Goal: Task Accomplishment & Management: Complete application form

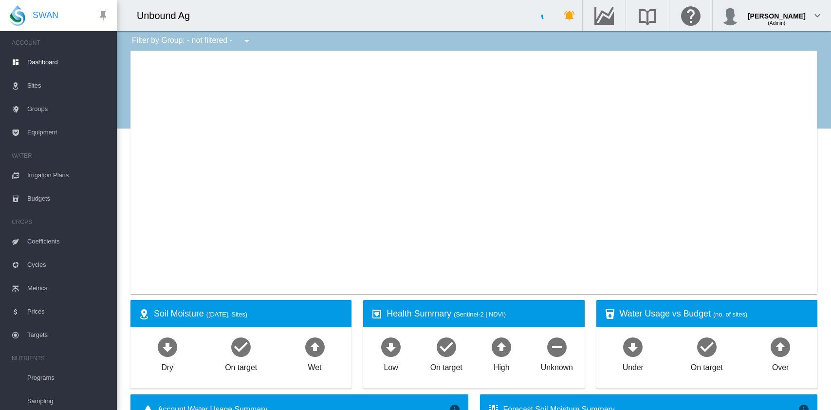
type input "**********"
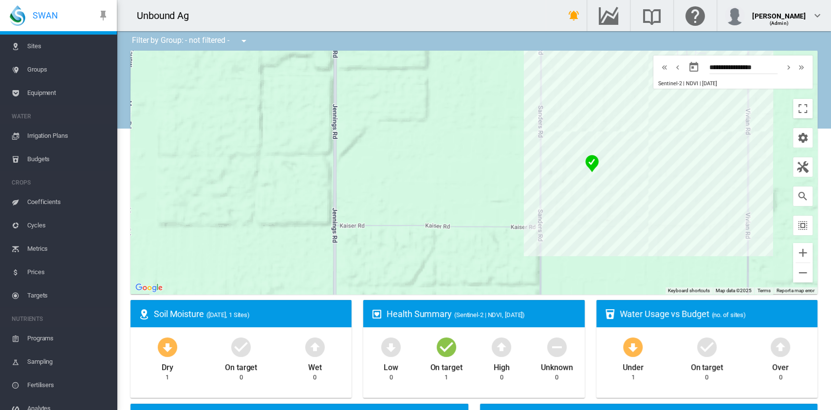
scroll to position [65, 0]
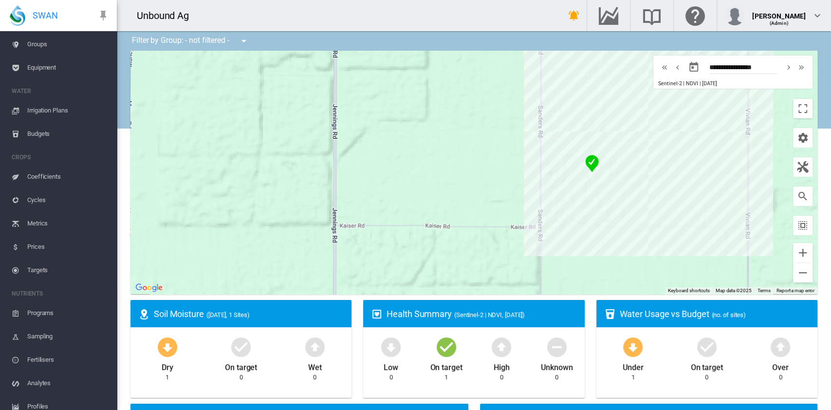
click at [38, 271] on span "Targets" at bounding box center [68, 269] width 82 height 23
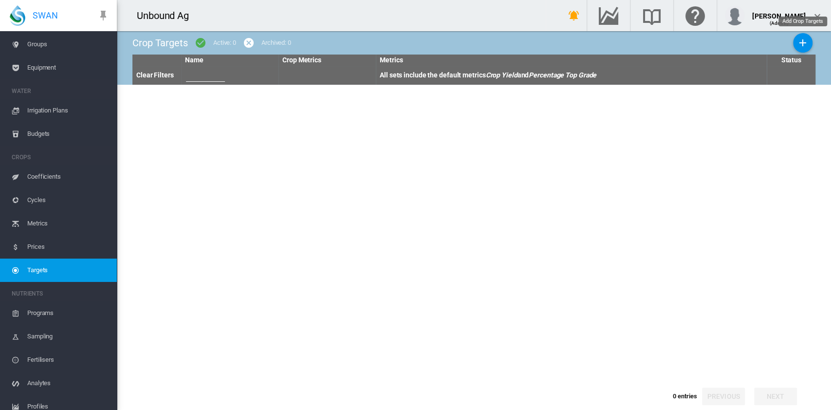
click at [800, 49] on button "Add Crop Targets" at bounding box center [802, 42] width 19 height 19
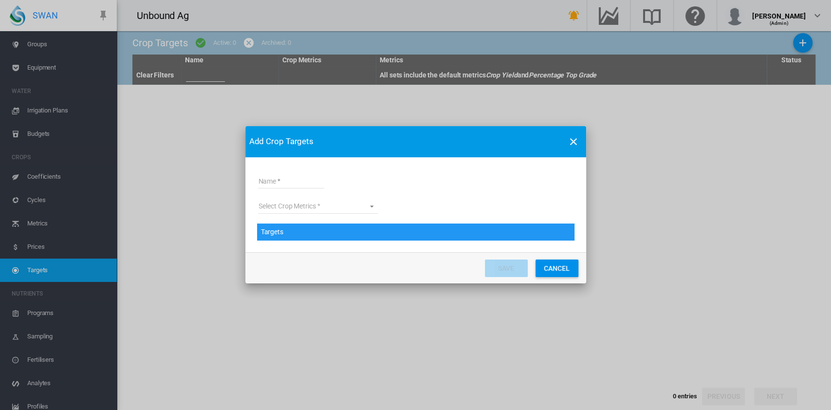
click at [302, 180] on input "Name" at bounding box center [291, 181] width 66 height 15
type input "**********"
click at [355, 204] on md-select "Select Crop Metrics" at bounding box center [318, 206] width 120 height 15
click at [330, 210] on md-content at bounding box center [318, 206] width 120 height 23
click at [394, 188] on md-backdrop at bounding box center [415, 205] width 831 height 410
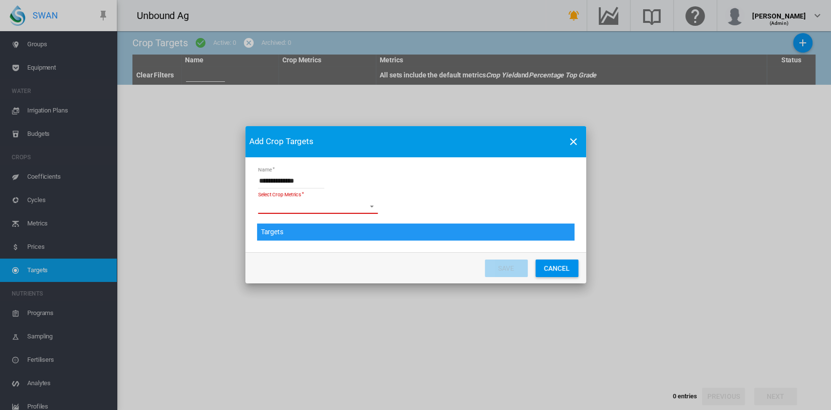
click at [373, 207] on md-select "Select Crop Metrics" at bounding box center [318, 206] width 120 height 15
click at [397, 192] on md-backdrop at bounding box center [415, 205] width 831 height 410
click at [303, 202] on md-select "Select Crop Metrics" at bounding box center [318, 206] width 120 height 15
click at [419, 211] on md-backdrop at bounding box center [415, 205] width 831 height 410
click at [308, 197] on form "**********" at bounding box center [415, 207] width 317 height 68
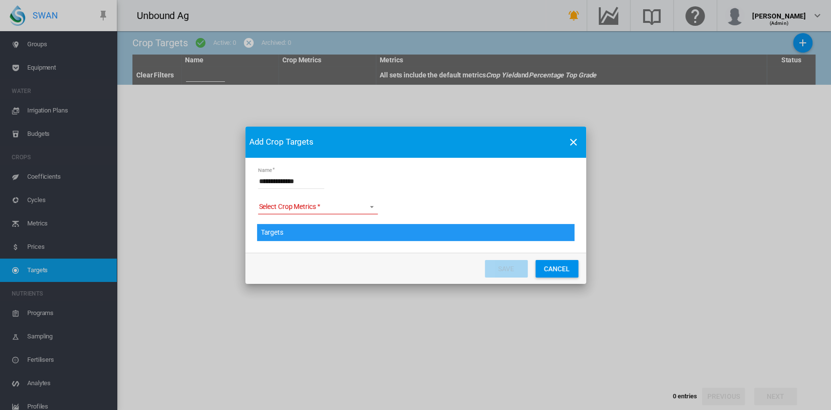
click at [322, 204] on md-select "Select Crop Metrics" at bounding box center [318, 207] width 120 height 15
click at [342, 202] on md-content at bounding box center [318, 206] width 120 height 23
click at [503, 242] on md-backdrop at bounding box center [415, 205] width 831 height 410
click at [378, 236] on span "Targets" at bounding box center [414, 233] width 309 height 10
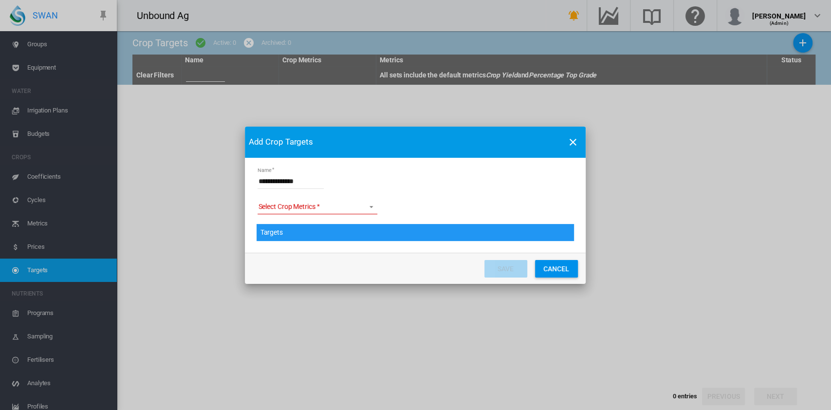
click at [366, 203] on md-select "Select Crop Metrics" at bounding box center [317, 207] width 120 height 15
click at [288, 206] on md-content at bounding box center [318, 206] width 120 height 23
click at [299, 208] on md-content at bounding box center [318, 206] width 120 height 23
click at [315, 198] on md-content at bounding box center [318, 206] width 120 height 23
click at [323, 203] on md-content at bounding box center [318, 206] width 120 height 23
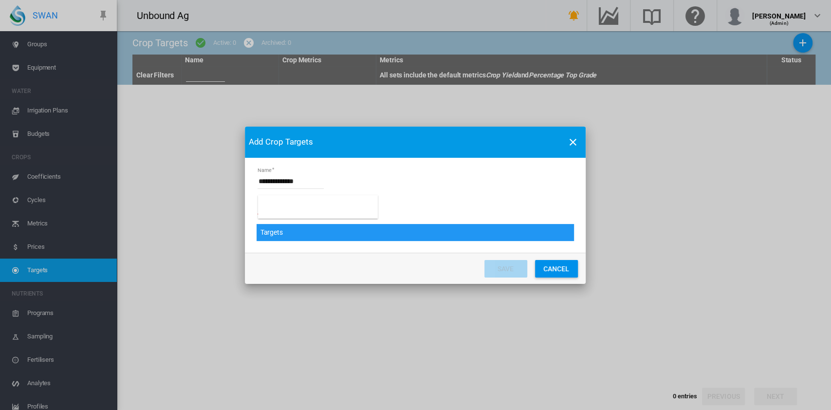
click at [322, 212] on md-content at bounding box center [318, 206] width 120 height 23
click at [443, 215] on md-backdrop at bounding box center [415, 205] width 831 height 410
click at [389, 235] on span "Targets" at bounding box center [414, 233] width 309 height 10
click at [372, 237] on div "Targets" at bounding box center [414, 233] width 317 height 18
click at [304, 181] on input "**********" at bounding box center [290, 181] width 66 height 15
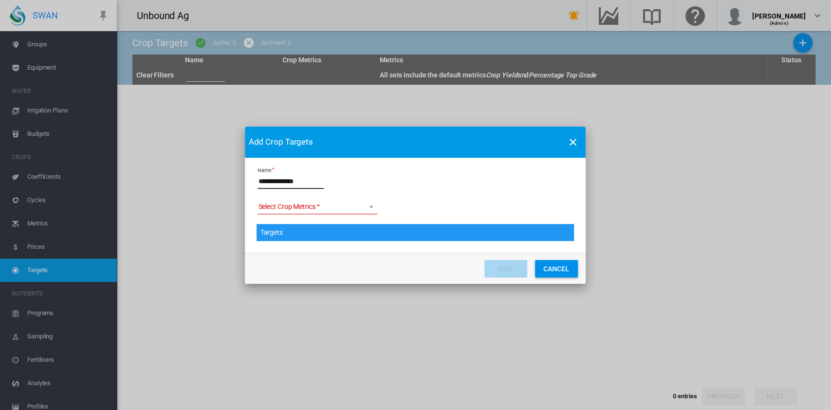
click at [366, 210] on md-select "Select Crop Metrics" at bounding box center [317, 207] width 120 height 15
click at [371, 208] on md-content at bounding box center [318, 206] width 120 height 23
click at [558, 269] on md-backdrop at bounding box center [415, 205] width 831 height 410
click at [53, 245] on div "**********" at bounding box center [415, 204] width 831 height 409
click at [33, 245] on div "**********" at bounding box center [415, 204] width 831 height 409
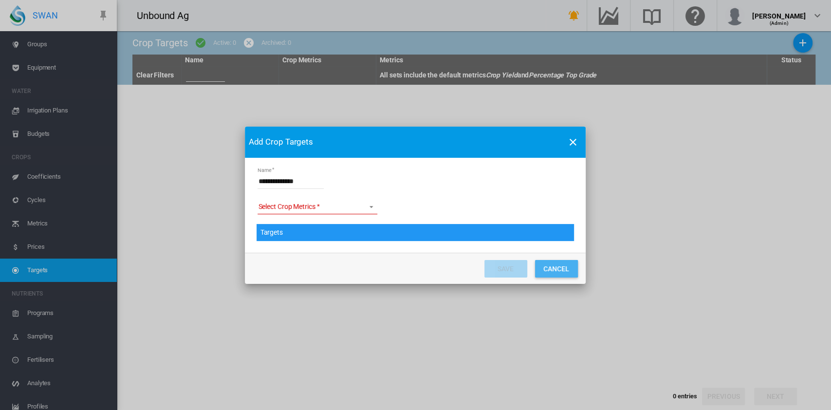
click at [556, 275] on button "Cancel" at bounding box center [556, 269] width 43 height 18
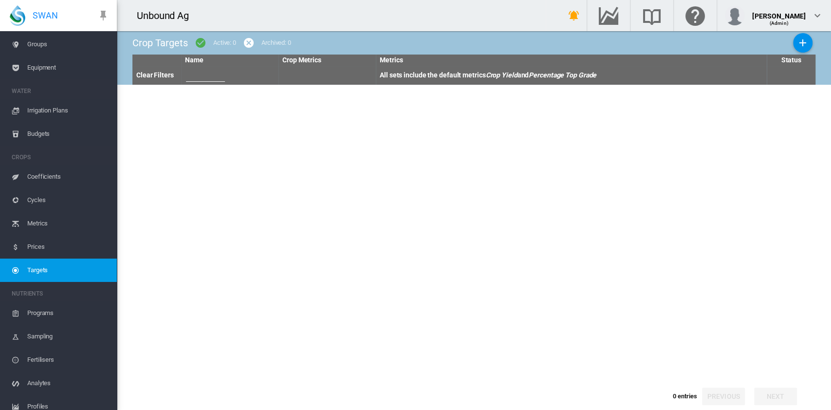
click at [206, 83] on th at bounding box center [229, 75] width 97 height 18
click at [209, 72] on input "text" at bounding box center [205, 74] width 39 height 15
type input "****"
click at [365, 92] on tbody at bounding box center [473, 232] width 683 height 295
click at [218, 78] on input "****" at bounding box center [205, 74] width 39 height 15
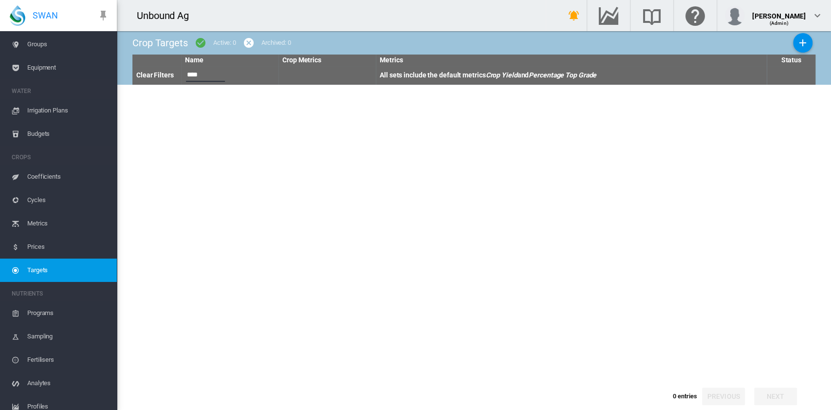
click at [348, 78] on th at bounding box center [326, 75] width 97 height 18
click at [298, 72] on th at bounding box center [326, 75] width 97 height 18
click at [420, 69] on th "All sets include the default metrics Crop Yield and Percentage Top Grade" at bounding box center [571, 75] width 391 height 18
click at [466, 76] on th "All sets include the default metrics Crop Yield and Percentage Top Grade" at bounding box center [571, 75] width 391 height 18
click at [711, 45] on div "Crop Targets Active: 0 Archived: 0" at bounding box center [473, 42] width 683 height 23
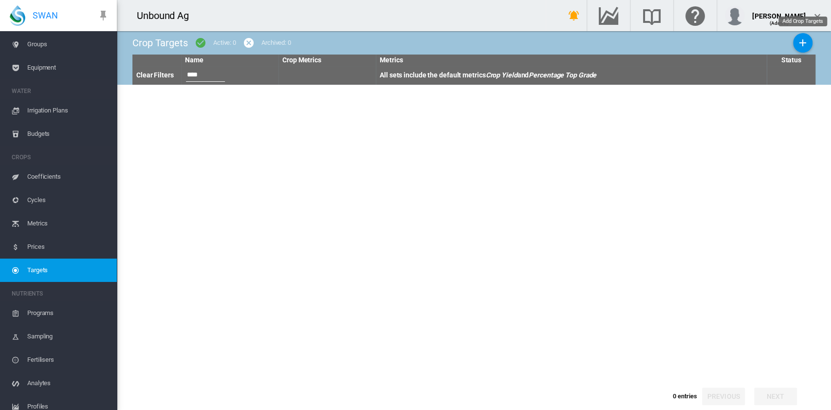
click at [810, 44] on button "Add Crop Targets" at bounding box center [802, 42] width 19 height 19
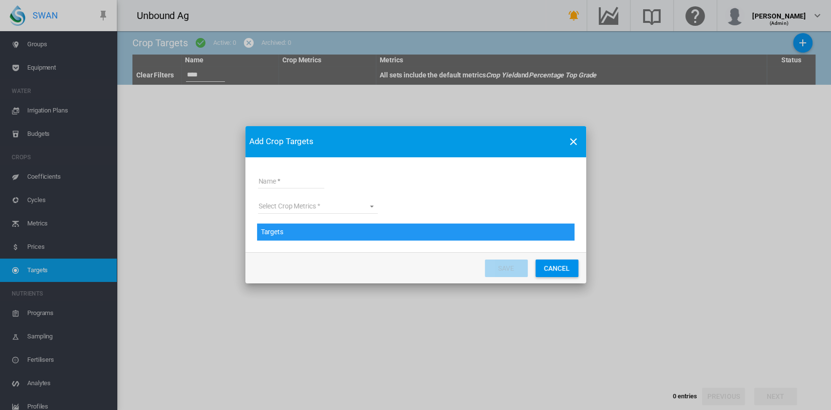
drag, startPoint x: 318, startPoint y: 217, endPoint x: 346, endPoint y: 200, distance: 31.6
click at [318, 216] on form "Name Select Crop Metrics Select Crop Metrics Targets" at bounding box center [415, 207] width 317 height 68
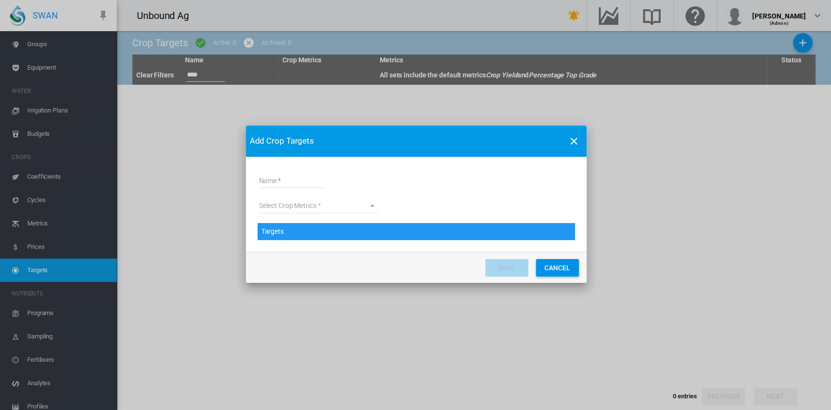
click at [355, 200] on md-select "Select Crop Metrics" at bounding box center [318, 206] width 120 height 15
click at [378, 205] on md-content at bounding box center [319, 205] width 120 height 23
click at [442, 198] on md-backdrop at bounding box center [415, 205] width 831 height 410
click at [564, 271] on button "Cancel" at bounding box center [557, 268] width 43 height 18
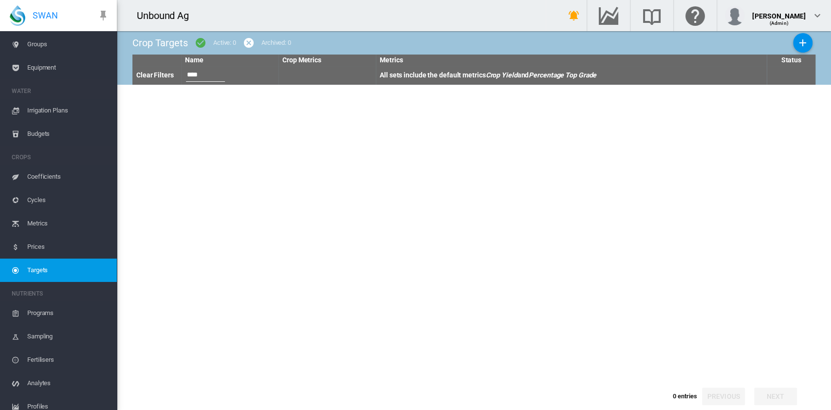
click at [38, 245] on span "Prices" at bounding box center [68, 246] width 82 height 23
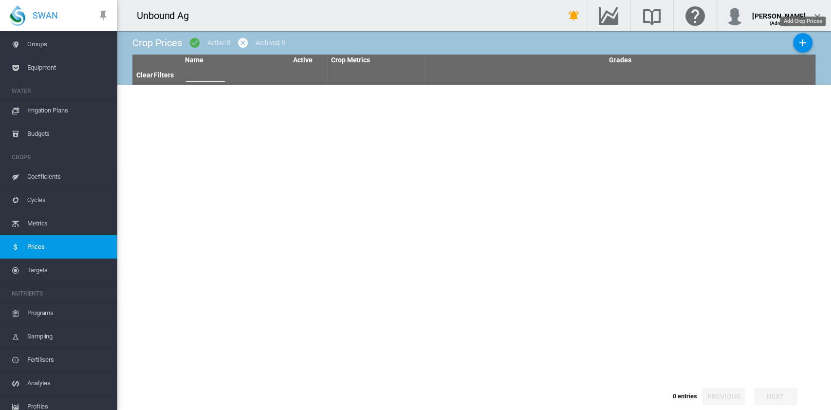
click at [804, 46] on md-icon "icon-plus" at bounding box center [803, 43] width 12 height 12
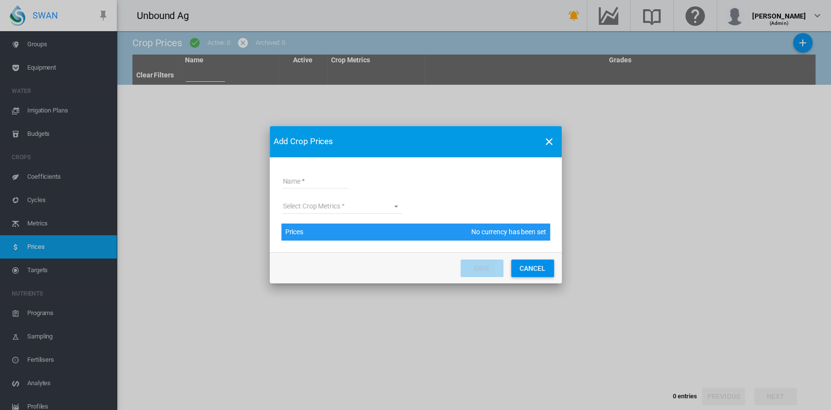
click at [320, 183] on input "Name" at bounding box center [315, 181] width 66 height 15
click at [362, 203] on md-select "Select Crop Metrics" at bounding box center [342, 206] width 120 height 15
click at [383, 210] on md-content at bounding box center [343, 206] width 120 height 23
click at [430, 198] on md-backdrop at bounding box center [415, 205] width 831 height 410
click at [388, 204] on md-select "Select Crop Metrics" at bounding box center [342, 206] width 120 height 15
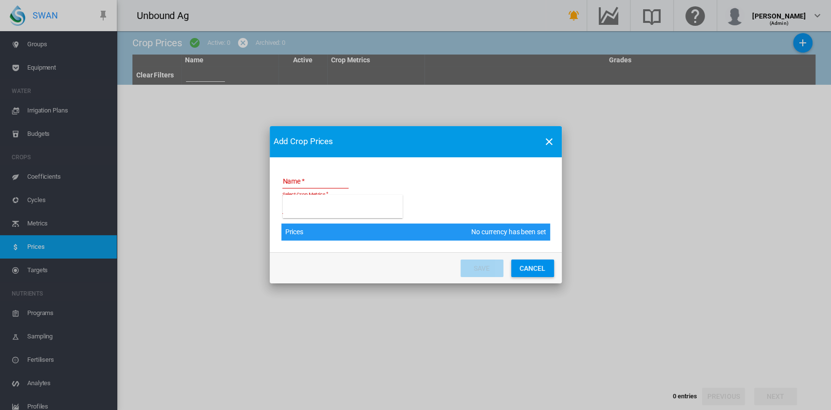
click at [307, 178] on md-backdrop at bounding box center [415, 205] width 831 height 410
click at [35, 224] on div "Add Crop Prices Name Select Crop Metrics Select Crop Metrics Prices No currency…" at bounding box center [415, 204] width 831 height 409
click at [43, 220] on div "Add Crop Prices Name Select Crop Metrics Select Crop Metrics Prices No currency…" at bounding box center [415, 204] width 831 height 409
click at [544, 270] on button "CANCEL" at bounding box center [532, 268] width 43 height 18
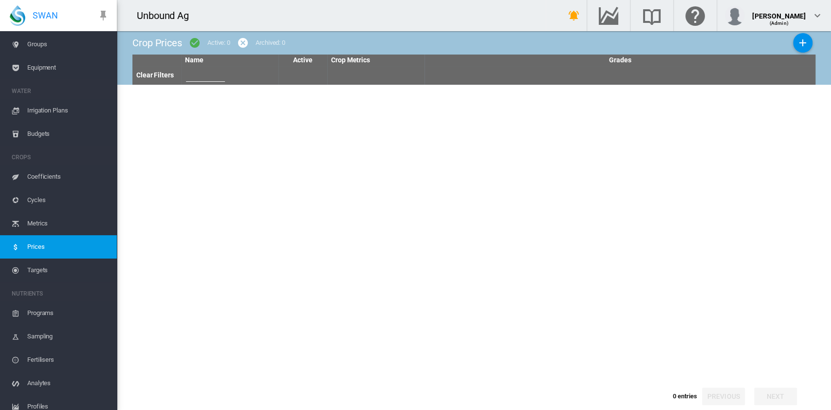
click at [37, 217] on span "Metrics" at bounding box center [68, 223] width 82 height 23
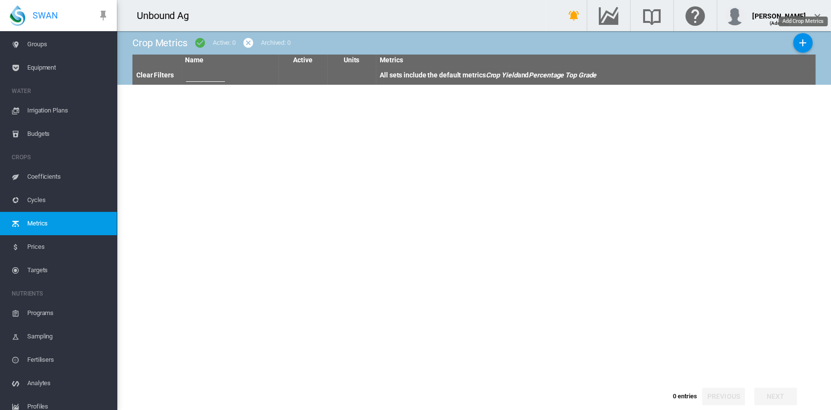
click at [794, 44] on button "Add Crop Metrics" at bounding box center [802, 42] width 19 height 19
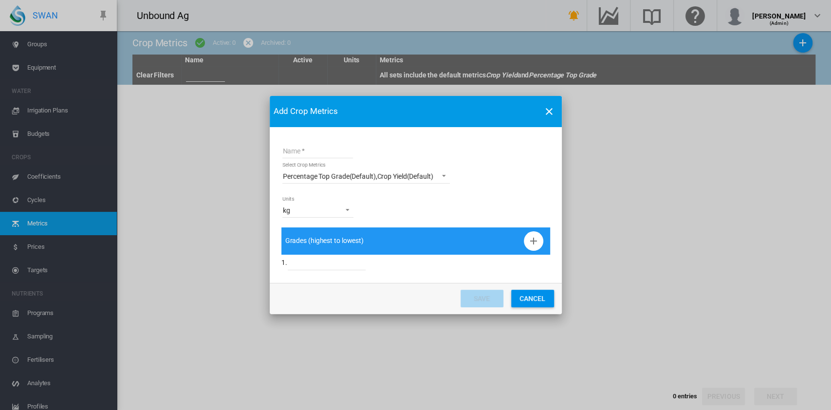
click at [325, 208] on span "kg" at bounding box center [310, 211] width 54 height 10
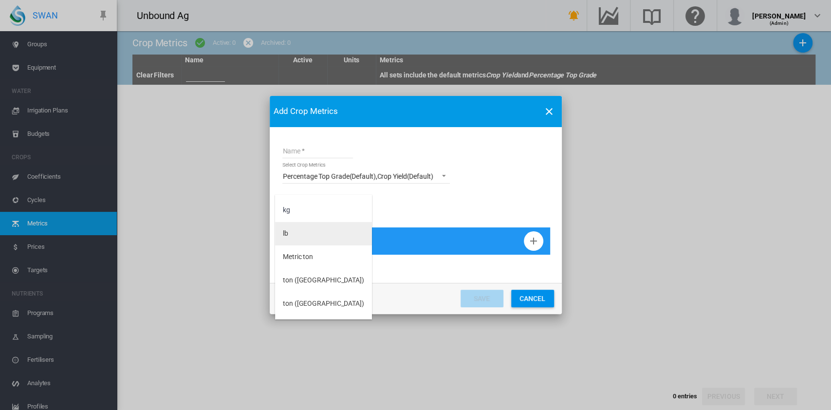
click at [320, 237] on md-option "lb" at bounding box center [323, 233] width 97 height 23
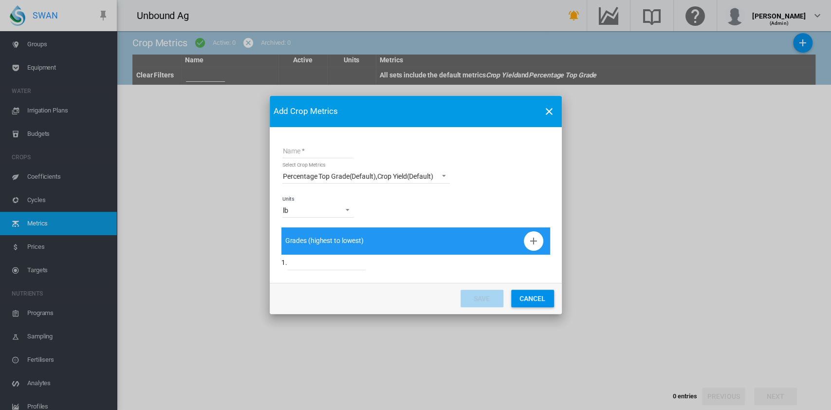
click at [337, 150] on input "Name" at bounding box center [317, 151] width 71 height 15
type input "**********"
click at [519, 239] on span "Grades (highest to lowest)" at bounding box center [403, 241] width 236 height 10
click at [533, 240] on md-icon "icon-plus" at bounding box center [534, 241] width 12 height 12
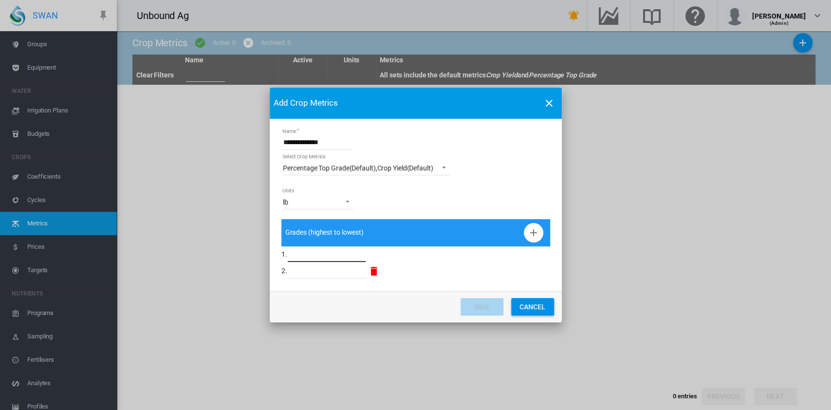
click at [326, 252] on input "Name Select ..." at bounding box center [326, 254] width 77 height 15
type input "*"
click at [345, 271] on input "Name Select ..." at bounding box center [326, 271] width 77 height 15
type input "*"
click at [535, 236] on md-icon "icon-plus" at bounding box center [534, 233] width 12 height 12
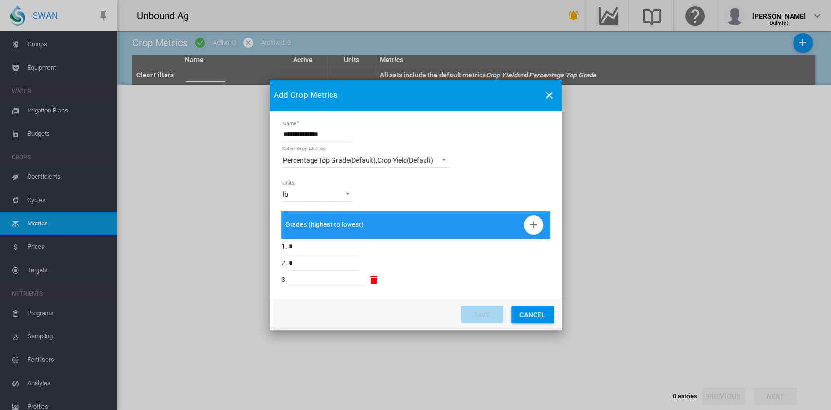
click at [350, 278] on input "Name Select ..." at bounding box center [326, 280] width 77 height 15
type input "*"
click at [424, 165] on md-select-value "Percentage Top Grade (Default) , Crop Yield (Default)" at bounding box center [365, 160] width 167 height 15
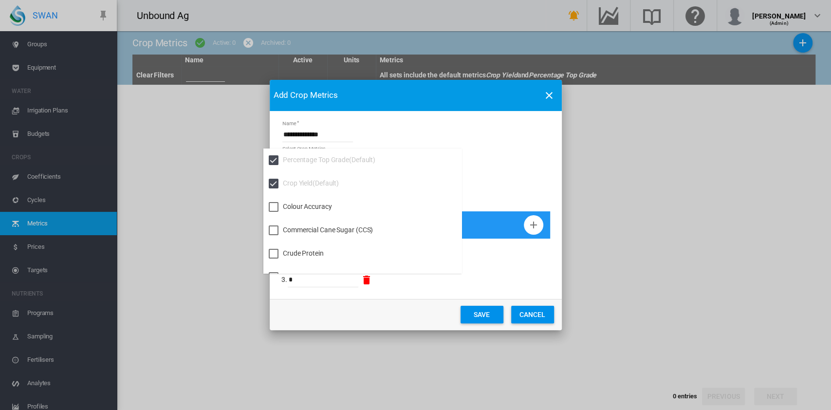
click at [273, 188] on div at bounding box center [274, 184] width 10 height 10
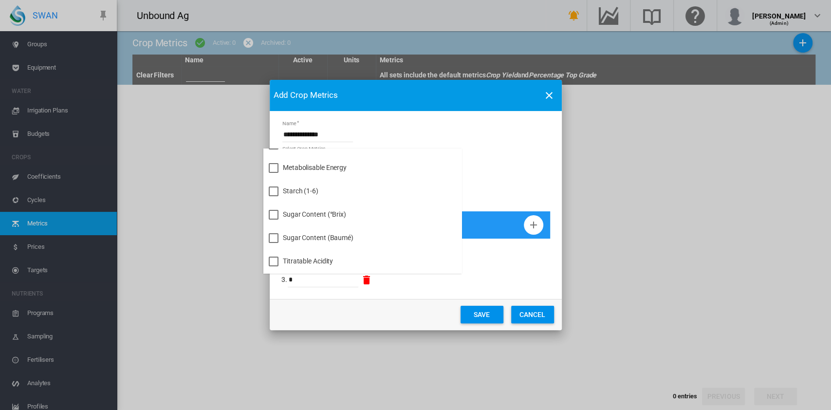
click at [509, 175] on md-backdrop at bounding box center [415, 205] width 831 height 410
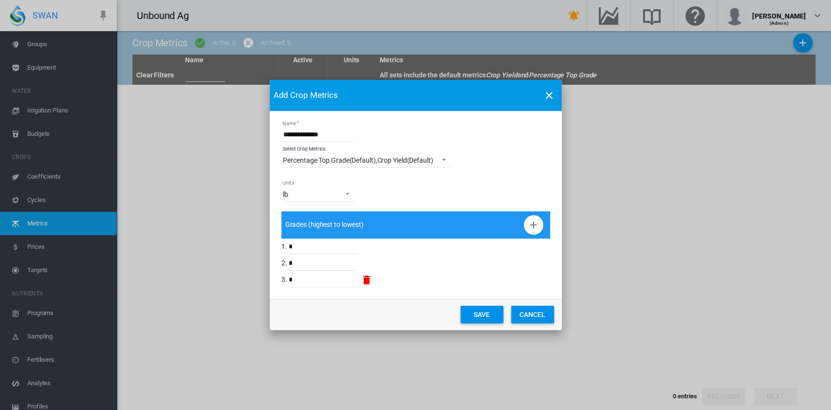
click at [492, 313] on button "Save" at bounding box center [481, 315] width 43 height 18
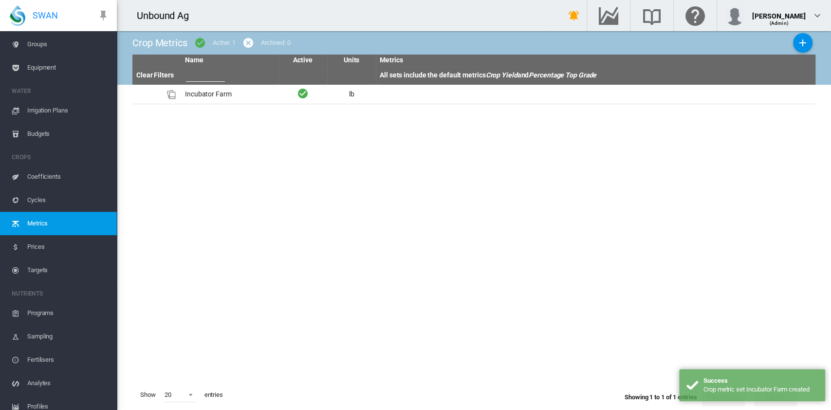
click at [39, 248] on span "Prices" at bounding box center [68, 246] width 82 height 23
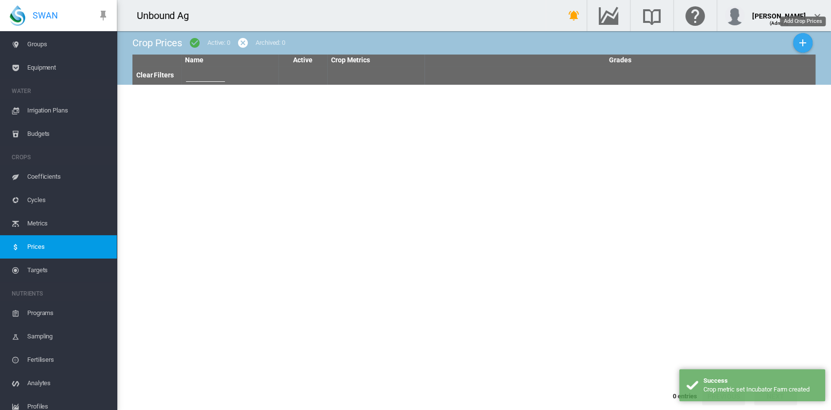
click at [796, 46] on button "Add Crop Prices" at bounding box center [802, 42] width 19 height 19
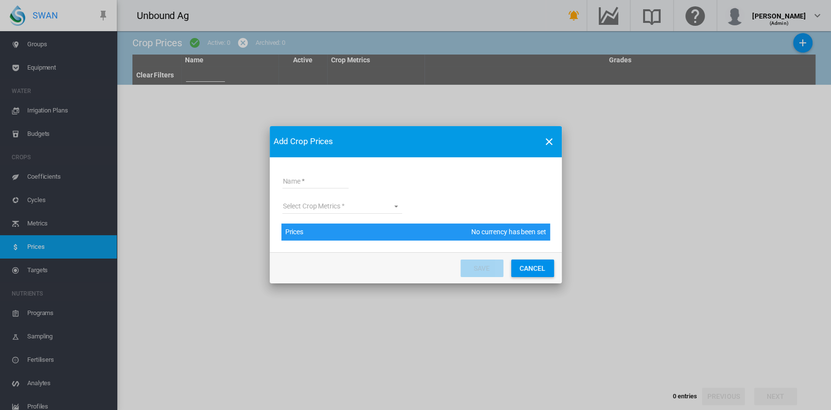
click at [339, 183] on input "Name" at bounding box center [315, 181] width 66 height 15
type input "**********"
click at [389, 201] on md-select "Select Crop Metrics [GEOGRAPHIC_DATA]" at bounding box center [342, 206] width 120 height 15
click at [338, 212] on md-option "Incubator Farm" at bounding box center [342, 206] width 135 height 23
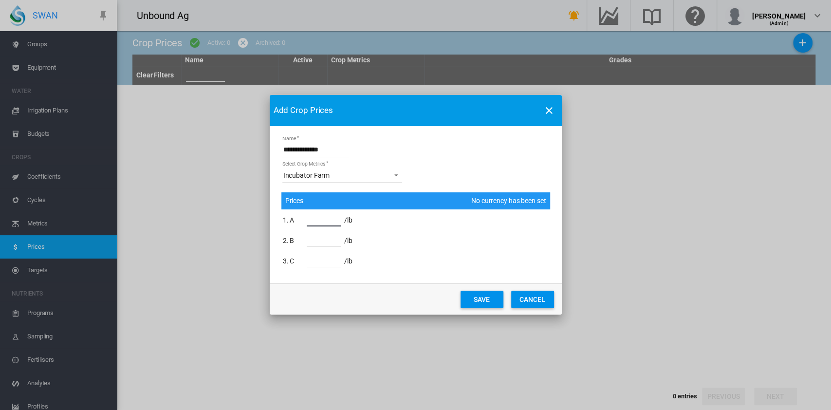
drag, startPoint x: 318, startPoint y: 221, endPoint x: 305, endPoint y: 223, distance: 13.3
click at [305, 223] on td "*" at bounding box center [318, 219] width 47 height 19
type input "***"
click at [315, 243] on input "*" at bounding box center [324, 239] width 34 height 15
drag, startPoint x: 320, startPoint y: 243, endPoint x: 309, endPoint y: 242, distance: 10.7
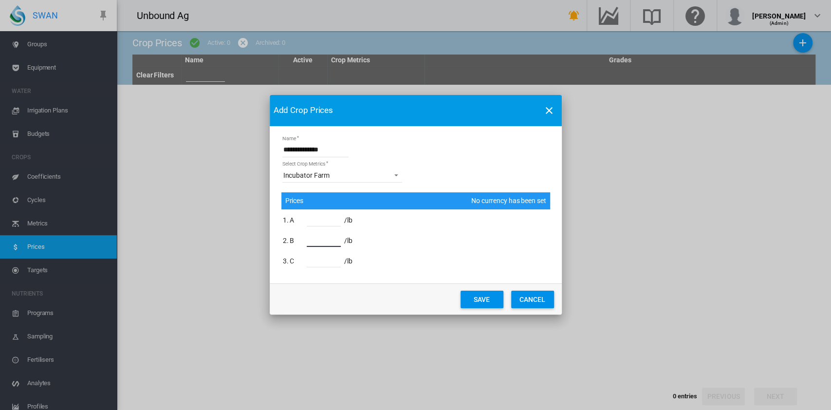
click at [309, 242] on input "*" at bounding box center [324, 239] width 34 height 15
drag, startPoint x: 322, startPoint y: 239, endPoint x: 294, endPoint y: 239, distance: 27.3
click at [294, 239] on table "1. A *** /lb 2. B * /lb 3. C * /lb" at bounding box center [317, 240] width 73 height 62
type input "***"
drag, startPoint x: 316, startPoint y: 259, endPoint x: 304, endPoint y: 256, distance: 12.4
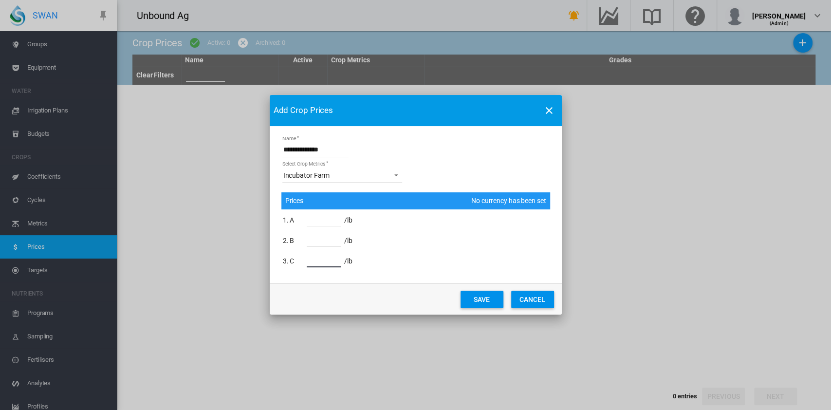
click at [304, 256] on td "*" at bounding box center [318, 260] width 47 height 19
type input "***"
click at [466, 295] on button "SAVE" at bounding box center [481, 300] width 43 height 18
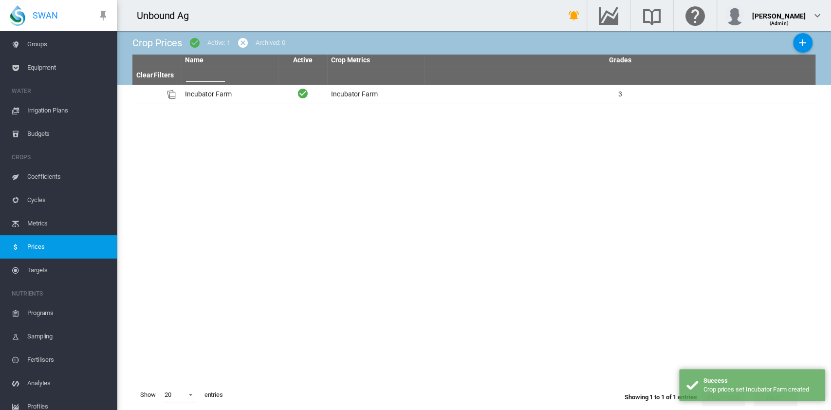
click at [47, 272] on span "Targets" at bounding box center [68, 269] width 82 height 23
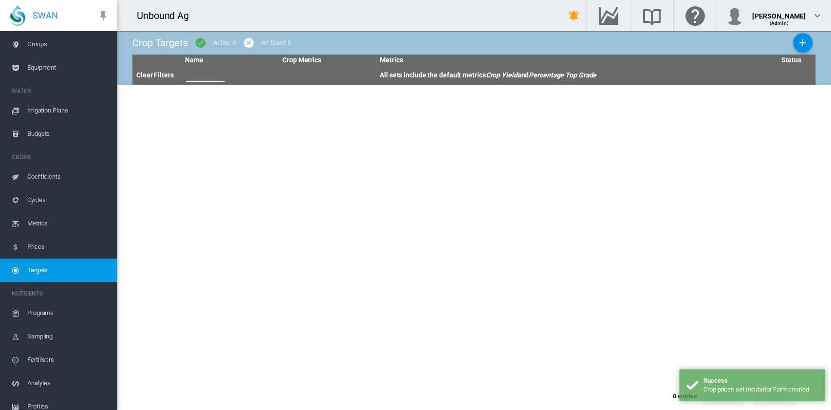
click at [805, 45] on md-icon "icon-plus" at bounding box center [803, 43] width 12 height 12
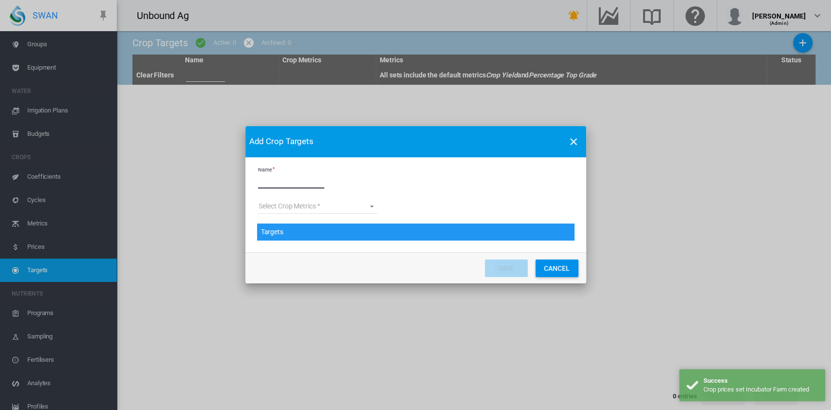
click at [293, 186] on input "Name" at bounding box center [291, 181] width 66 height 15
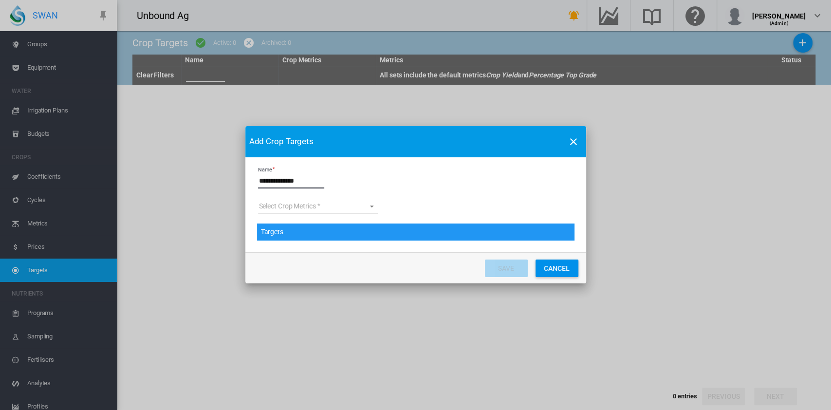
type input "**********"
click at [375, 205] on md-select "Select Crop Metrics [GEOGRAPHIC_DATA]" at bounding box center [318, 206] width 120 height 15
click at [298, 207] on div "Incubator Farm" at bounding box center [281, 206] width 47 height 10
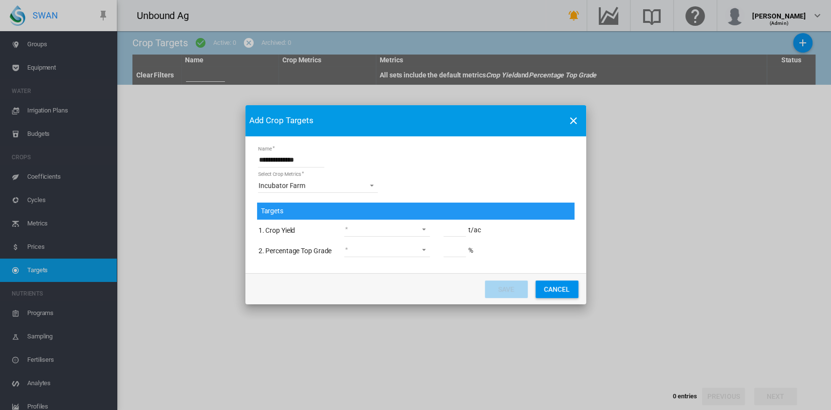
click at [394, 229] on md-select "greater than or equal less than or equal between not applicable" at bounding box center [387, 229] width 86 height 15
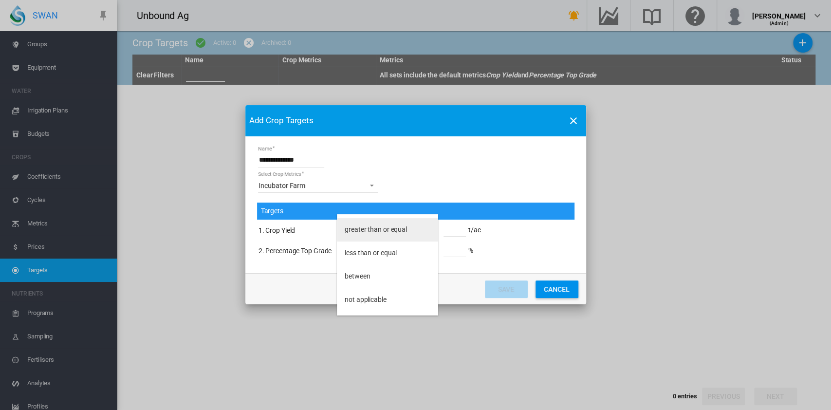
click at [403, 233] on div "greater than or equal" at bounding box center [376, 230] width 62 height 10
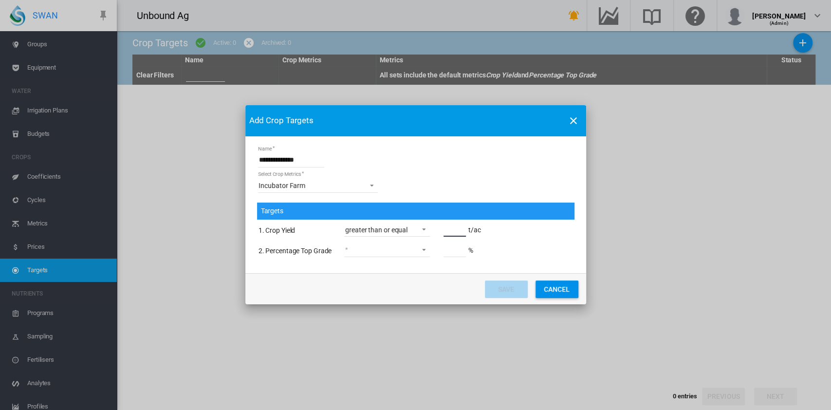
click at [458, 232] on input "Name Select ..." at bounding box center [454, 229] width 22 height 15
type input "***"
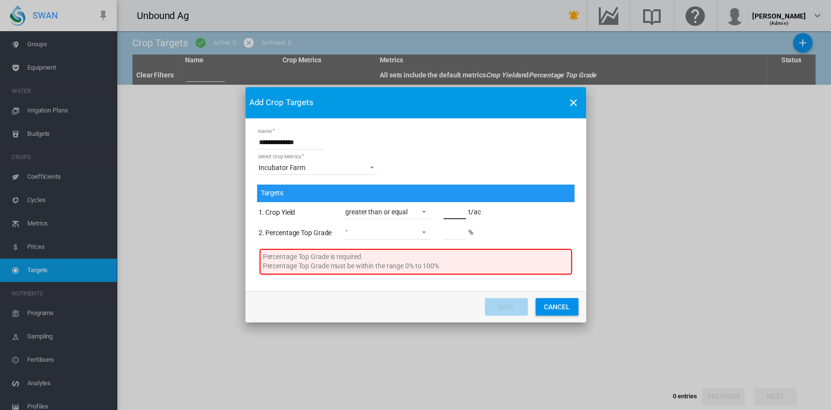
click at [362, 248] on div "Targets 1. Crop Yield greater than or equal *** t/ac 2. Percentage Top Grade gr…" at bounding box center [415, 231] width 317 height 95
click at [422, 232] on md-select "greater than or equal less than or equal between not applicable" at bounding box center [387, 232] width 86 height 15
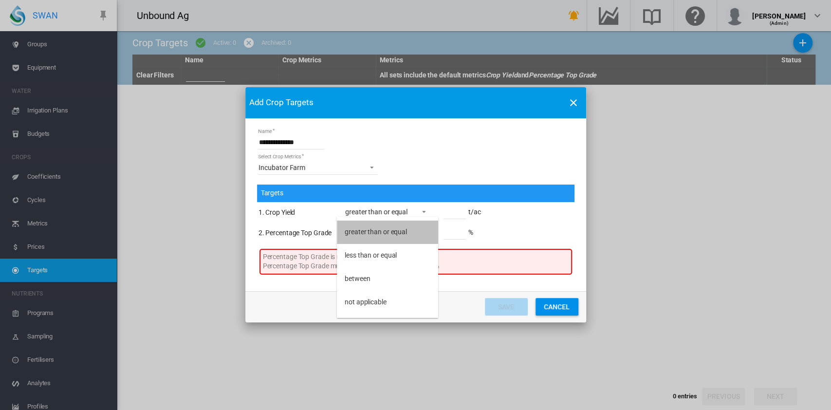
click at [422, 232] on md-option "greater than or equal" at bounding box center [387, 231] width 101 height 23
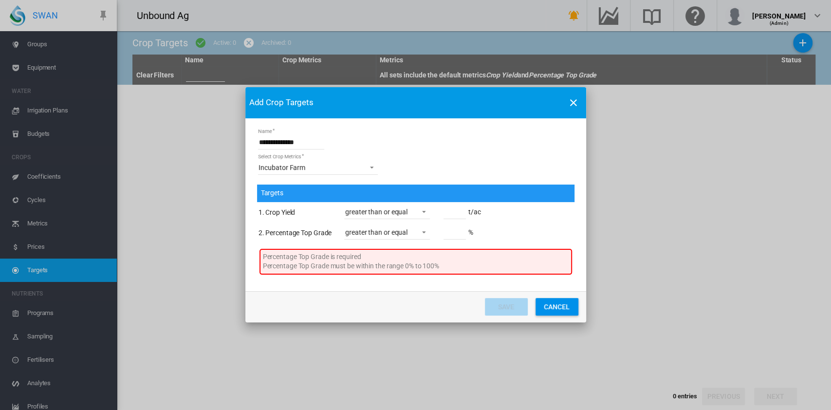
click at [448, 232] on input "Name Select ..." at bounding box center [454, 232] width 22 height 15
type input "**"
click at [495, 302] on md-dialog-actions "Save Cancel" at bounding box center [415, 306] width 341 height 31
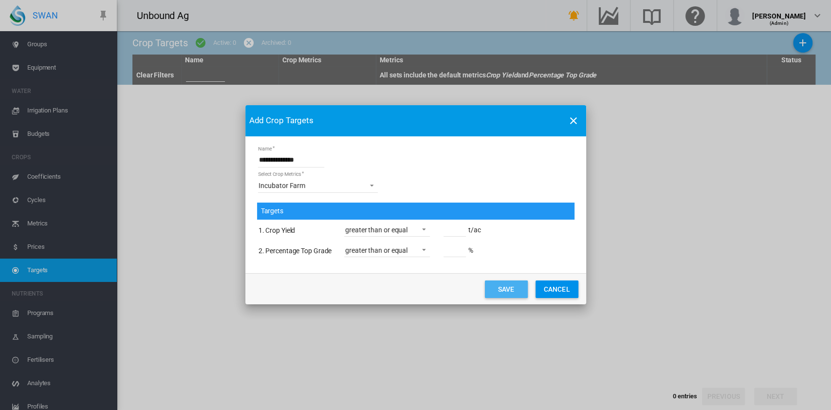
click at [503, 285] on button "Save" at bounding box center [506, 289] width 43 height 18
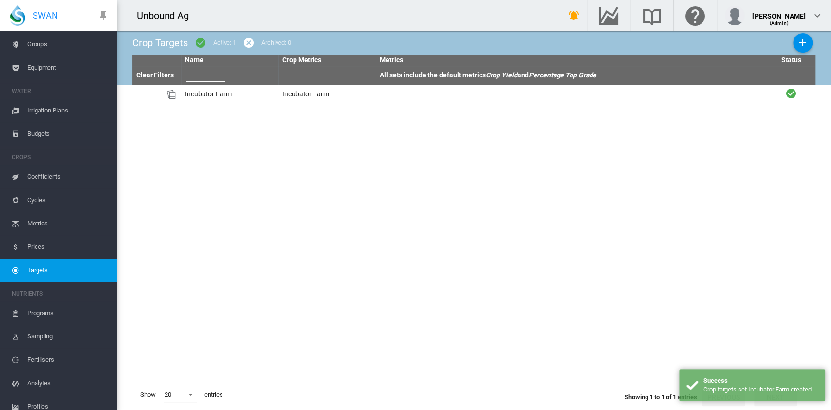
click at [47, 135] on span "Budgets" at bounding box center [68, 133] width 82 height 23
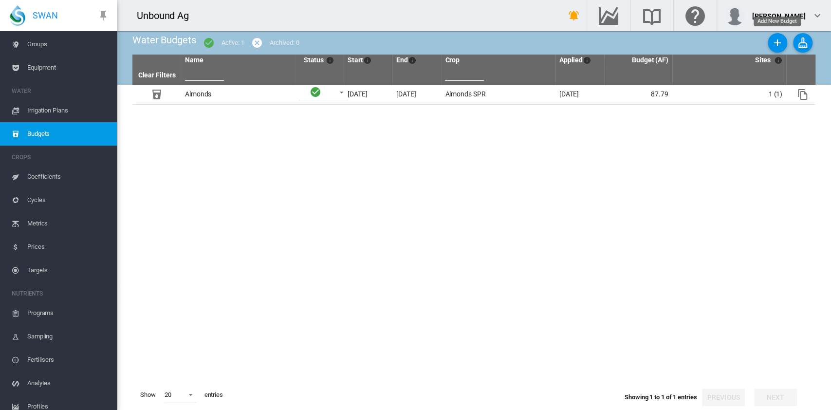
click at [777, 45] on md-icon "icon-plus" at bounding box center [777, 43] width 12 height 12
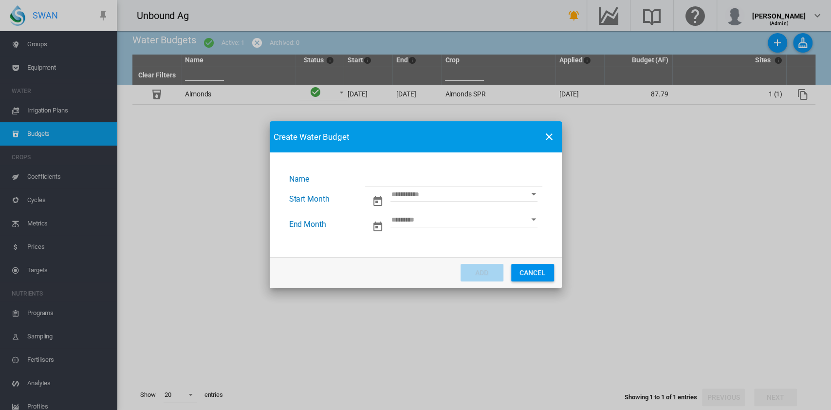
click at [545, 273] on button "Cancel" at bounding box center [532, 273] width 43 height 18
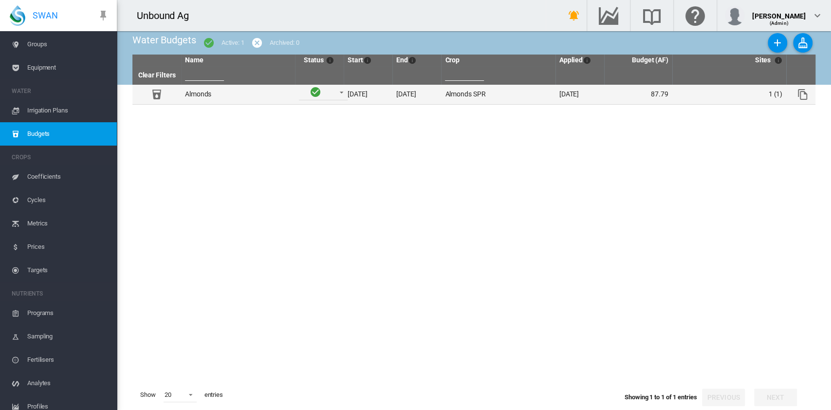
click at [502, 94] on td "Almonds SPR" at bounding box center [498, 94] width 114 height 19
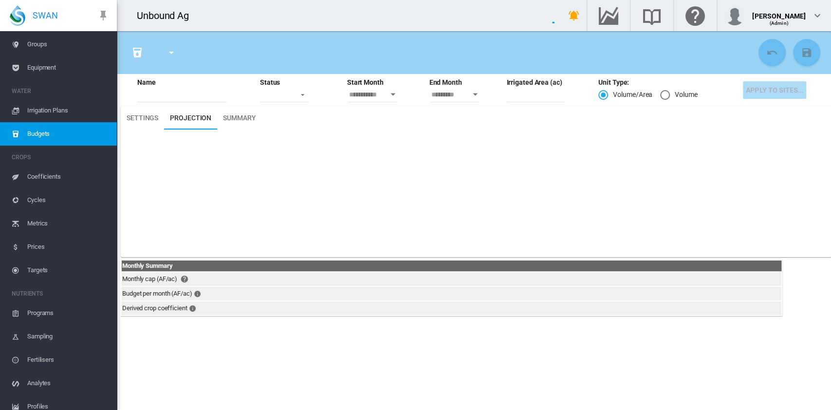
type input "*******"
type input "********"
type input "*"
type input "**"
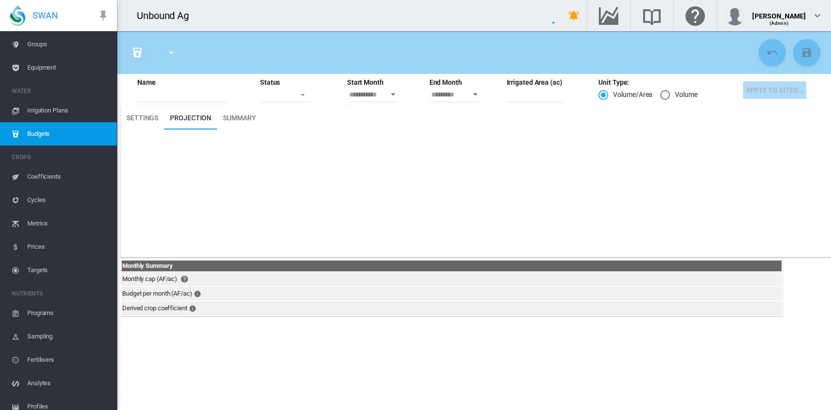
type input "**"
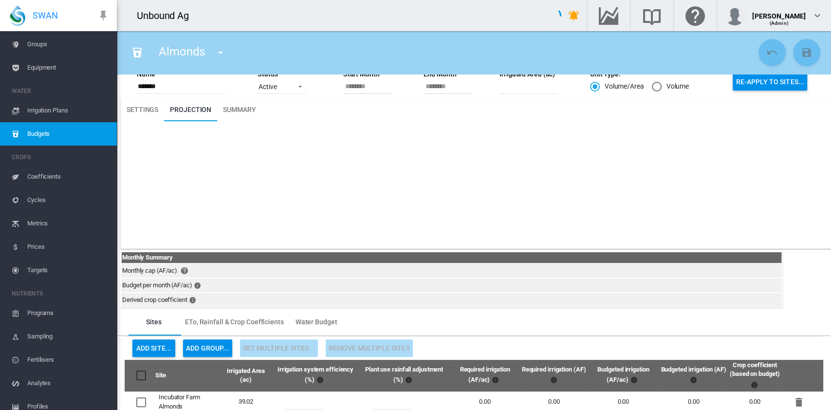
scroll to position [11, 0]
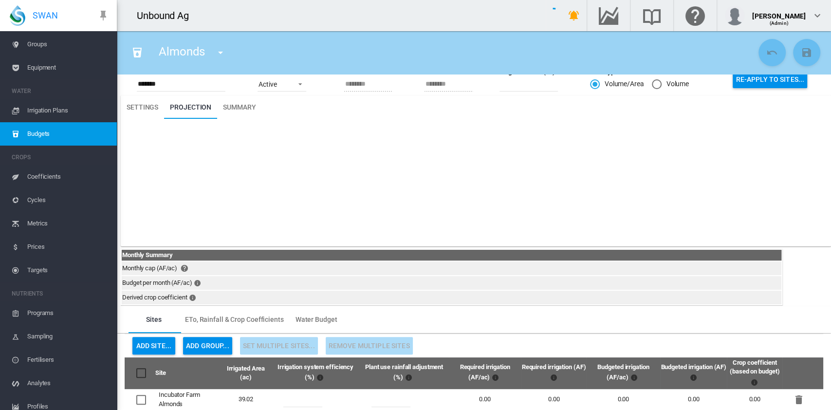
type input "*****"
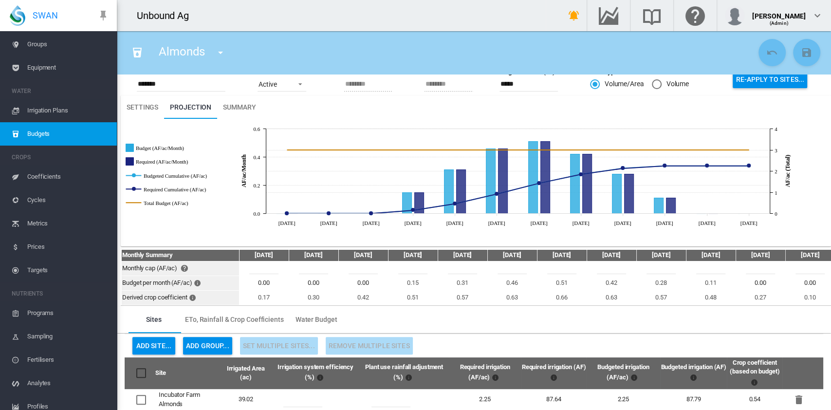
click at [70, 111] on span "Irrigation Plans" at bounding box center [68, 110] width 82 height 23
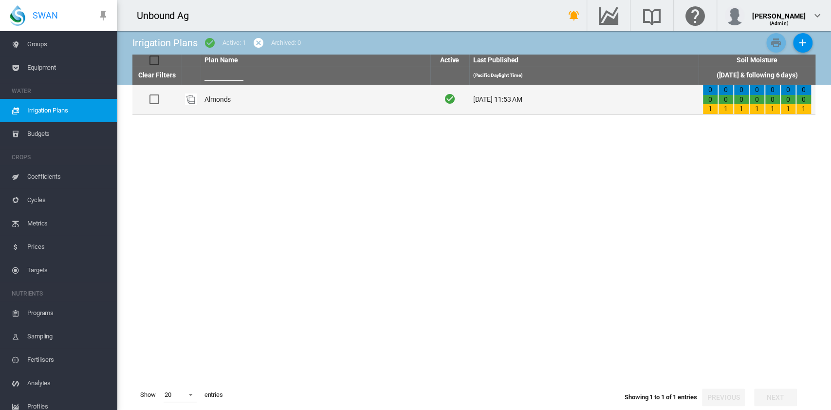
click at [364, 106] on td "Almonds" at bounding box center [315, 100] width 230 height 30
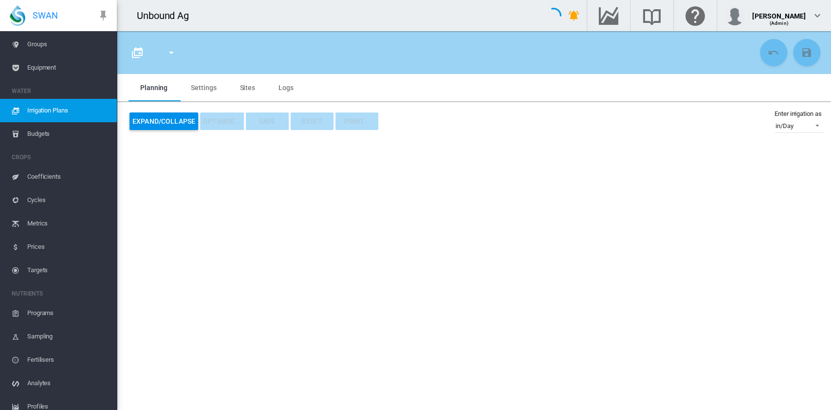
type input "*******"
type input "*"
type input "*****"
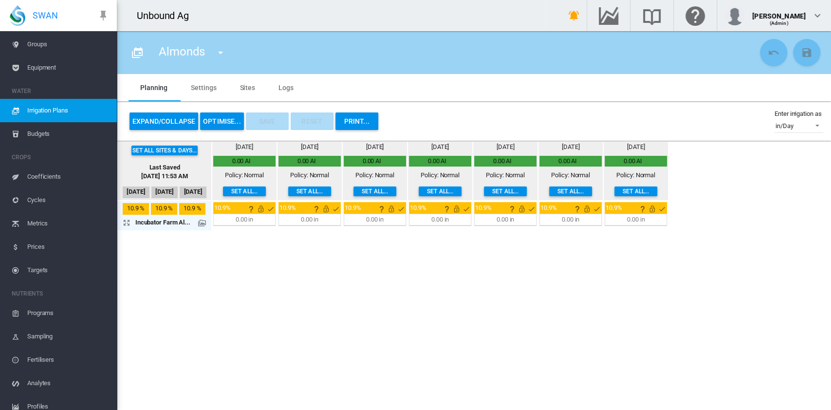
click at [234, 123] on button "OPTIMISE..." at bounding box center [222, 121] width 44 height 18
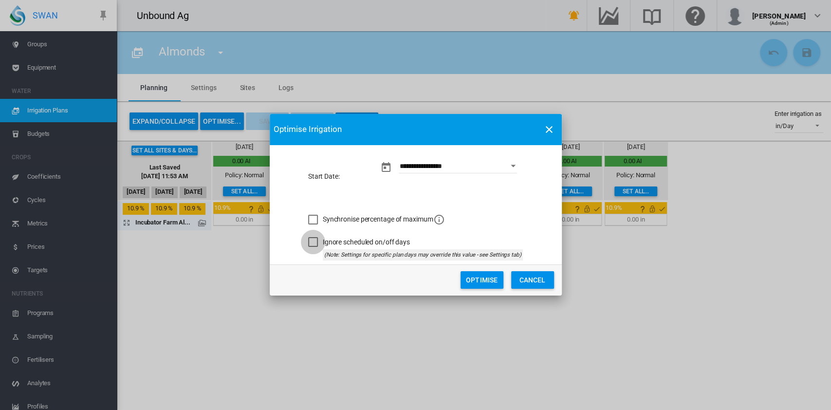
click at [317, 243] on div "Ignore scheduled on/off days" at bounding box center [313, 242] width 10 height 10
click at [316, 217] on div "Synchronise percentage of maximum" at bounding box center [313, 220] width 10 height 10
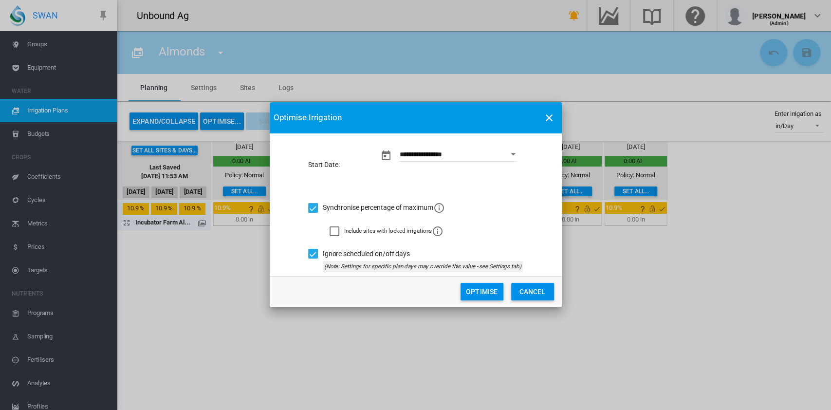
click at [315, 206] on div "Synchronise percentage of maximum" at bounding box center [313, 208] width 10 height 10
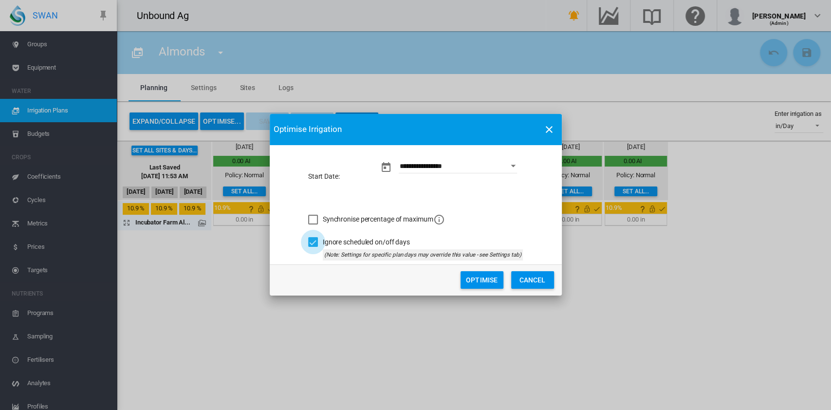
click at [315, 240] on div "Ignore scheduled on/off days" at bounding box center [313, 242] width 10 height 10
click at [479, 276] on button "Optimise" at bounding box center [481, 280] width 43 height 18
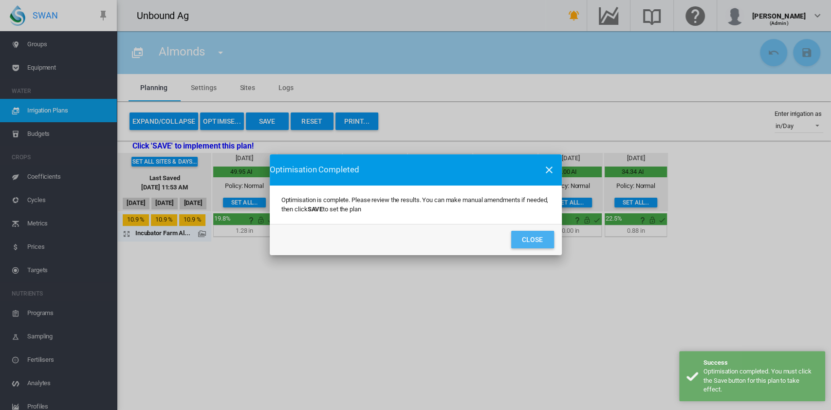
click at [515, 236] on button "Close" at bounding box center [532, 240] width 43 height 18
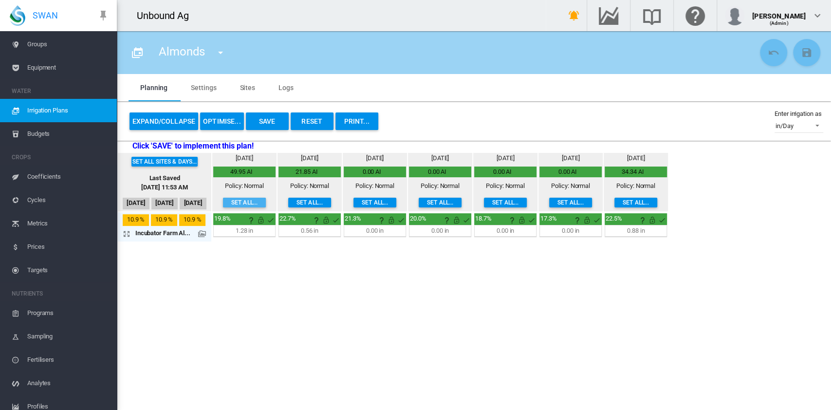
click at [254, 204] on button "Set all..." at bounding box center [244, 203] width 43 height 10
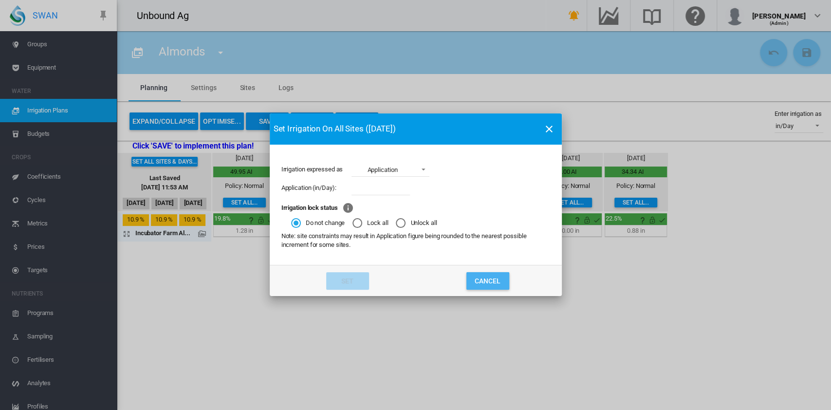
click at [497, 280] on button "Cancel" at bounding box center [487, 281] width 43 height 18
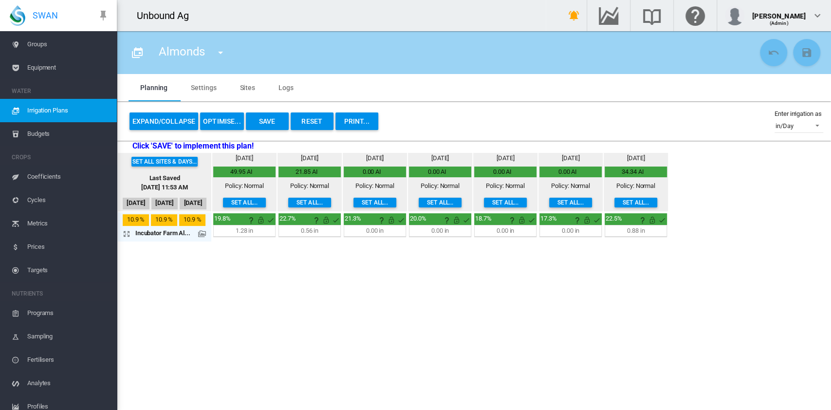
click at [176, 162] on button "Set all sites & days..." at bounding box center [164, 162] width 67 height 10
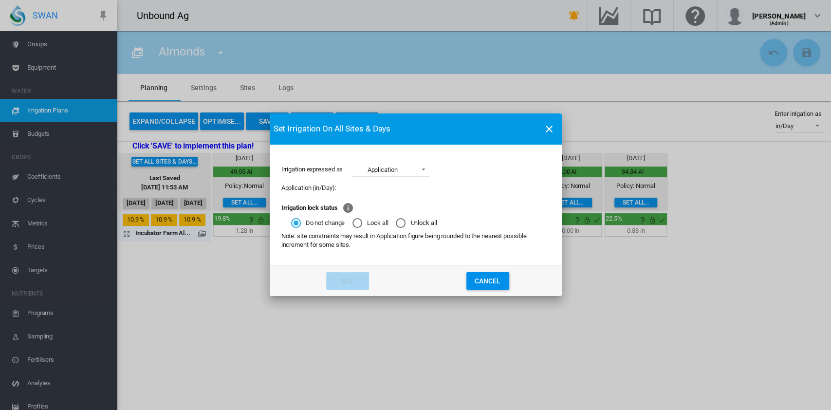
click at [502, 285] on button "Cancel" at bounding box center [487, 281] width 43 height 18
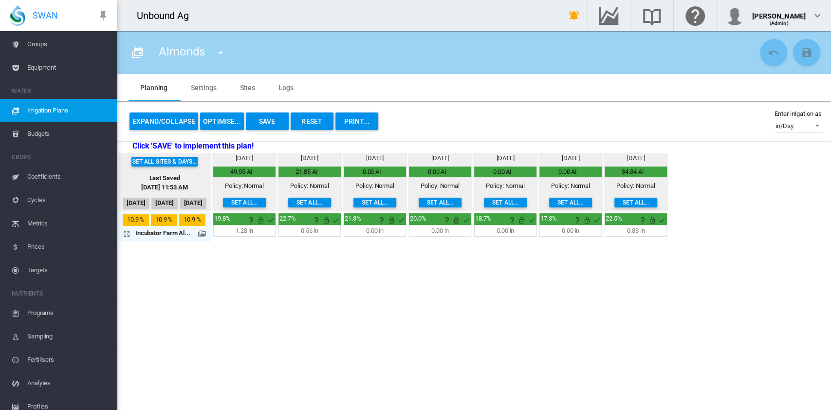
click at [201, 236] on md-icon at bounding box center [202, 234] width 8 height 8
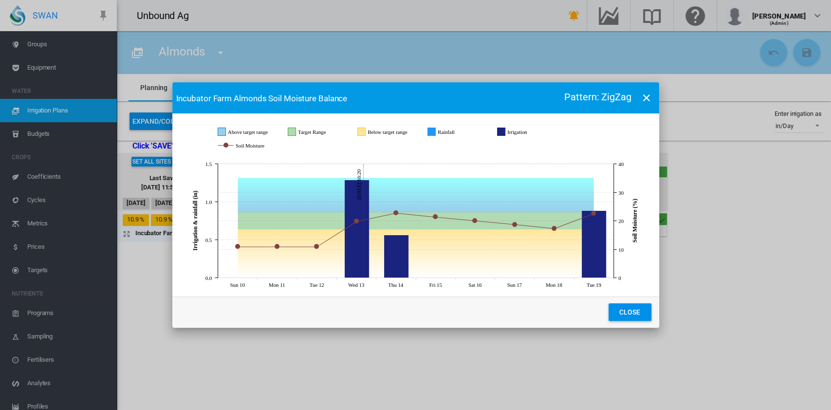
click at [641, 98] on md-icon "icon-close" at bounding box center [646, 98] width 12 height 12
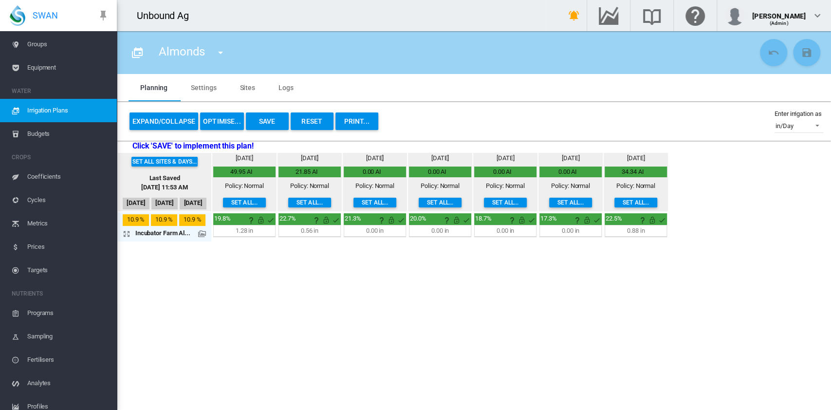
click at [202, 232] on md-icon at bounding box center [202, 234] width 8 height 8
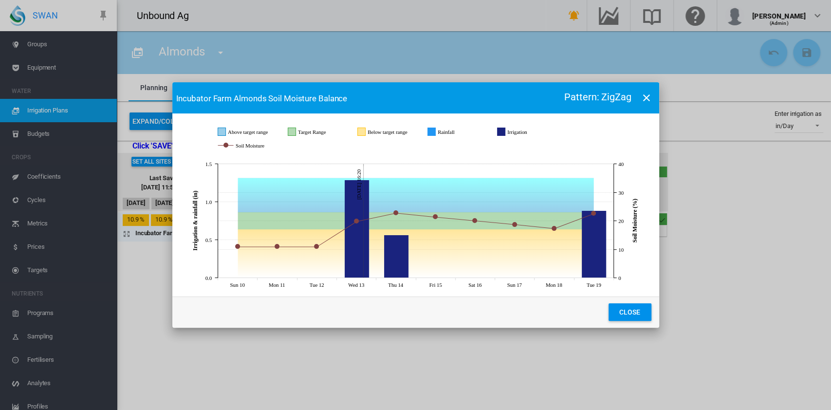
click at [639, 311] on button "Close" at bounding box center [629, 312] width 43 height 18
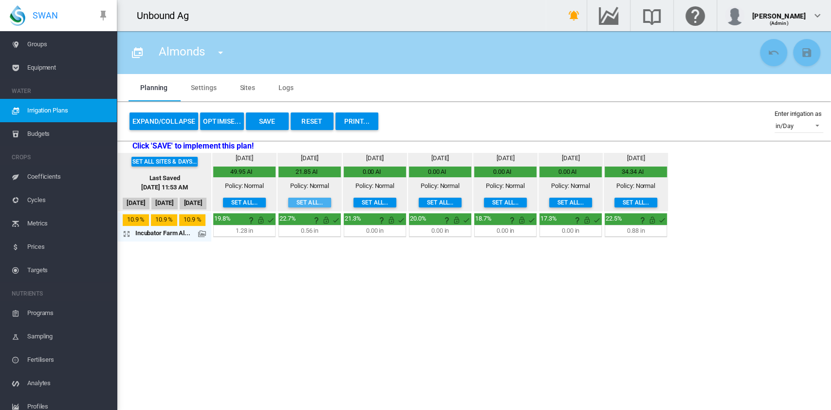
click at [308, 202] on button "Set all..." at bounding box center [309, 203] width 43 height 10
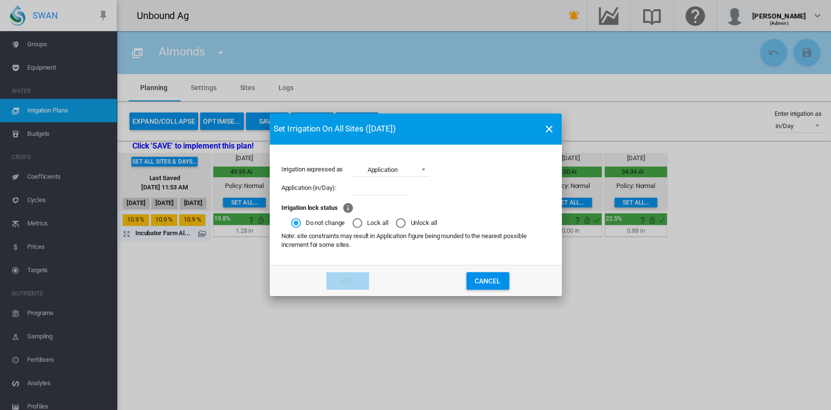
click at [480, 283] on button "Cancel" at bounding box center [487, 281] width 43 height 18
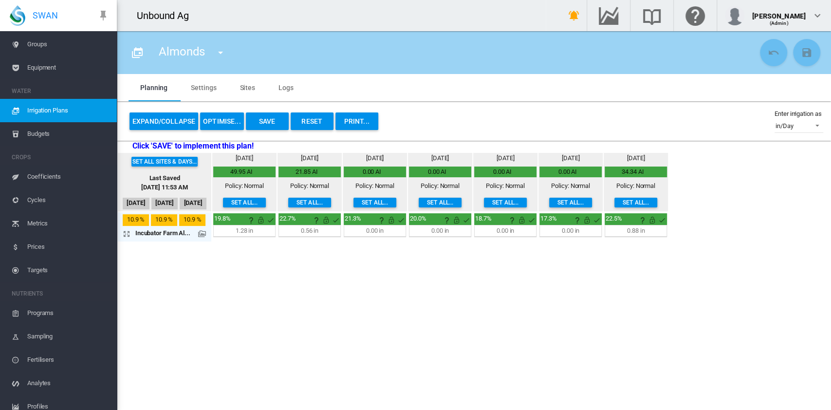
click at [207, 81] on md-tab-item "Settings" at bounding box center [203, 87] width 49 height 27
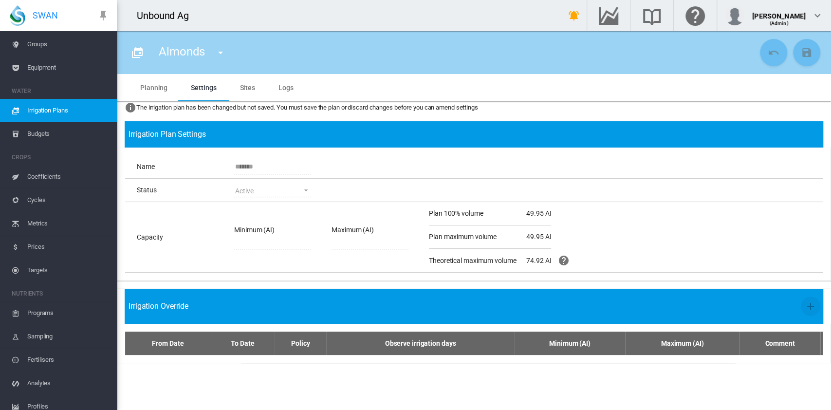
click at [260, 89] on md-tab-item "Sites" at bounding box center [247, 87] width 39 height 27
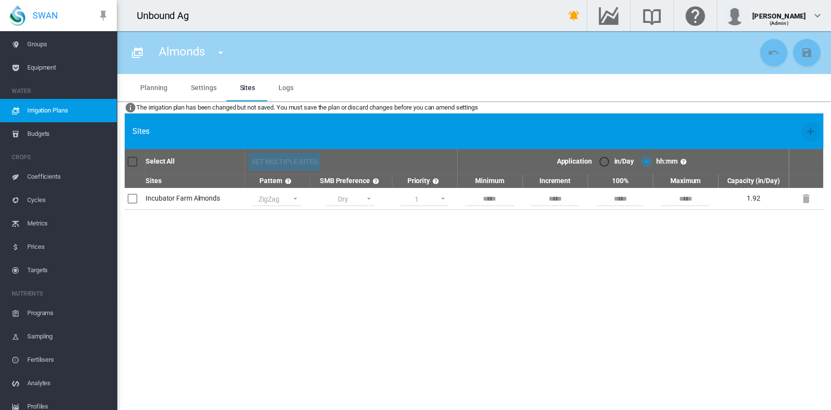
click at [365, 202] on md-select-value "Dry" at bounding box center [350, 199] width 49 height 15
click at [370, 199] on span at bounding box center [366, 197] width 12 height 9
click at [129, 164] on div at bounding box center [132, 162] width 10 height 10
click at [135, 203] on div at bounding box center [132, 199] width 10 height 10
click at [135, 197] on div at bounding box center [132, 199] width 10 height 10
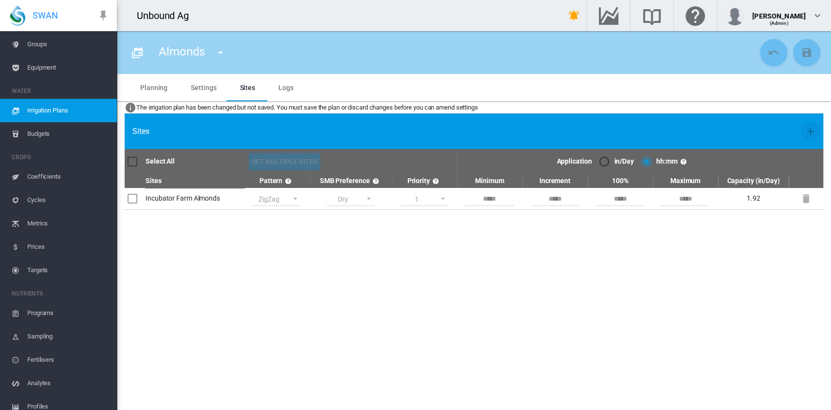
click at [122, 204] on div "Sites Select All Set Multiple Sites Application in/Day hh:mm Sites Pattern SMB …" at bounding box center [474, 161] width 714 height 96
click at [132, 199] on div at bounding box center [132, 199] width 10 height 10
click at [183, 188] on td "Incubator Farm Almonds" at bounding box center [194, 199] width 99 height 22
click at [164, 92] on md-tab-item "Planning" at bounding box center [153, 87] width 51 height 27
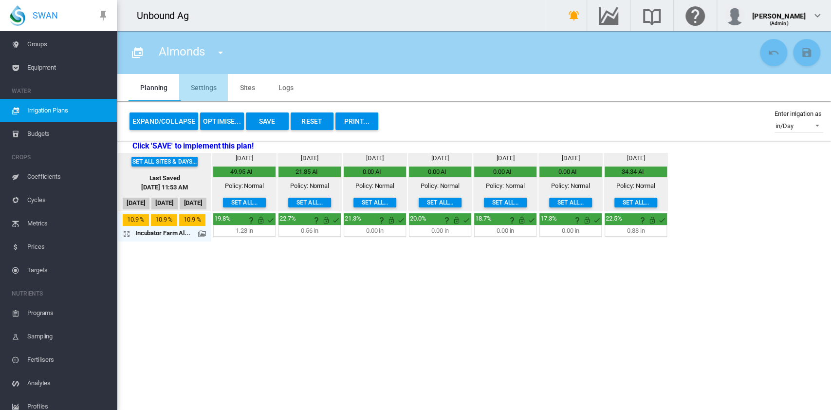
click at [193, 84] on md-tab-item "Settings" at bounding box center [203, 87] width 49 height 27
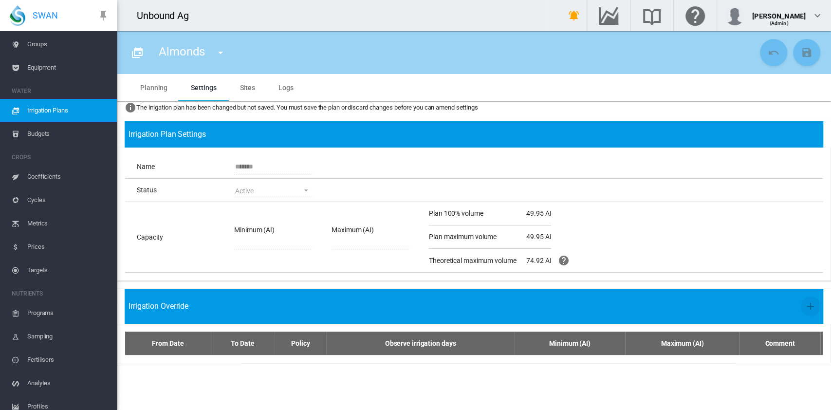
click at [249, 85] on md-tab-item "Sites" at bounding box center [247, 87] width 39 height 27
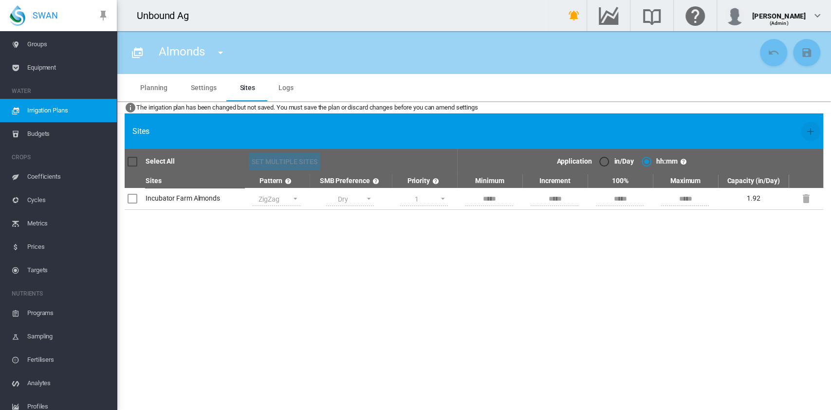
click at [127, 202] on div at bounding box center [132, 199] width 10 height 10
click at [132, 196] on div at bounding box center [132, 199] width 10 height 10
click at [43, 121] on span "Irrigation Plans" at bounding box center [68, 110] width 82 height 23
click at [42, 136] on body "SWAN ACCOUNT Dashboard Sites Groups Equipment WATER Irrigation Plans" at bounding box center [415, 205] width 831 height 410
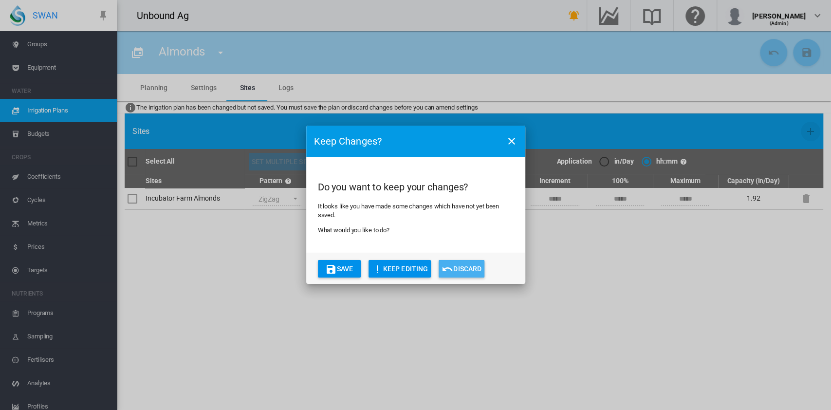
click at [484, 273] on button "Discard" at bounding box center [461, 269] width 46 height 18
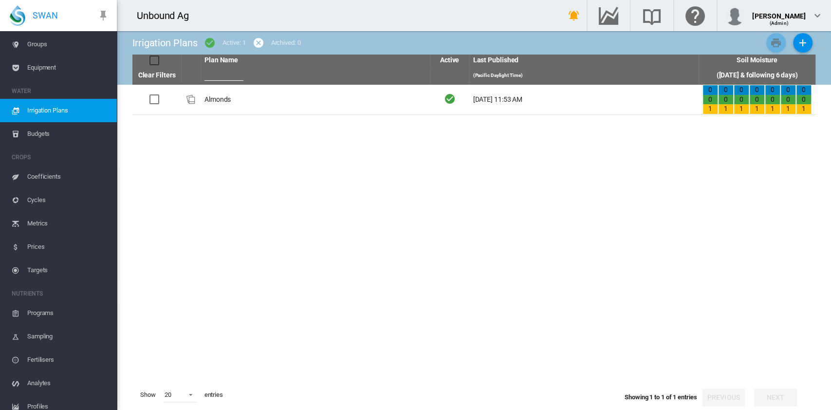
click at [59, 132] on span "Budgets" at bounding box center [68, 133] width 82 height 23
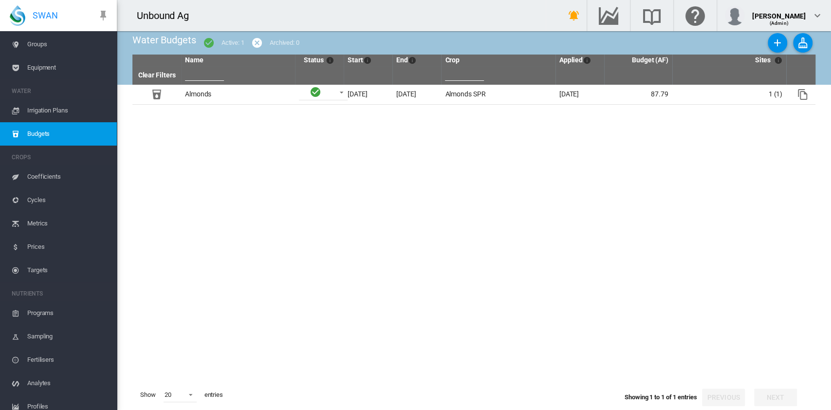
click at [29, 109] on span "Irrigation Plans" at bounding box center [68, 110] width 82 height 23
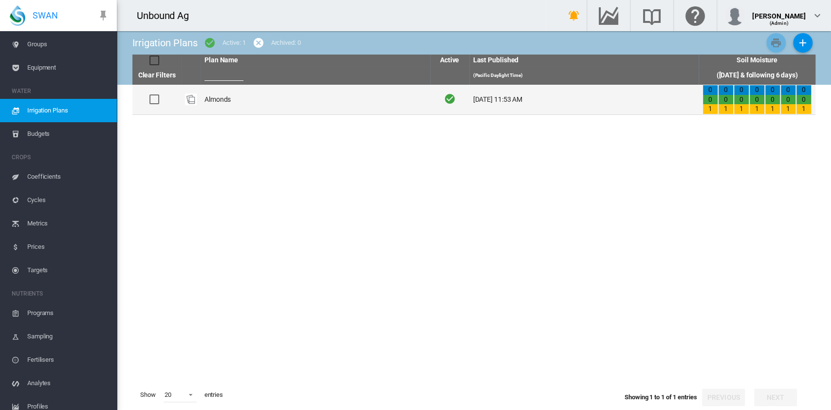
click at [331, 94] on td "Almonds" at bounding box center [315, 100] width 230 height 30
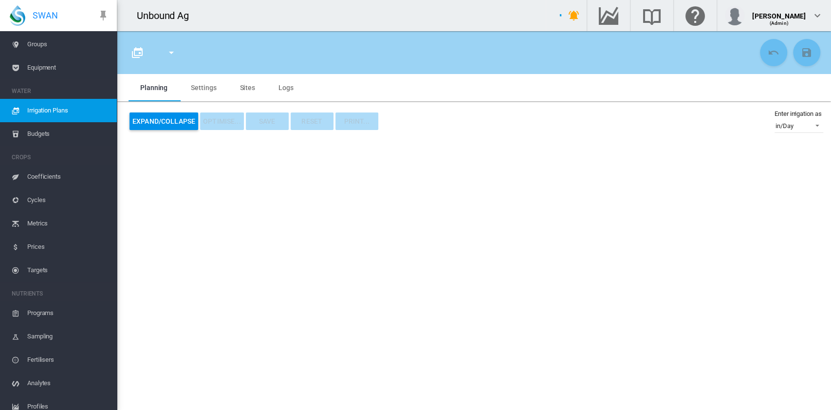
type input "*******"
type input "*"
type input "*****"
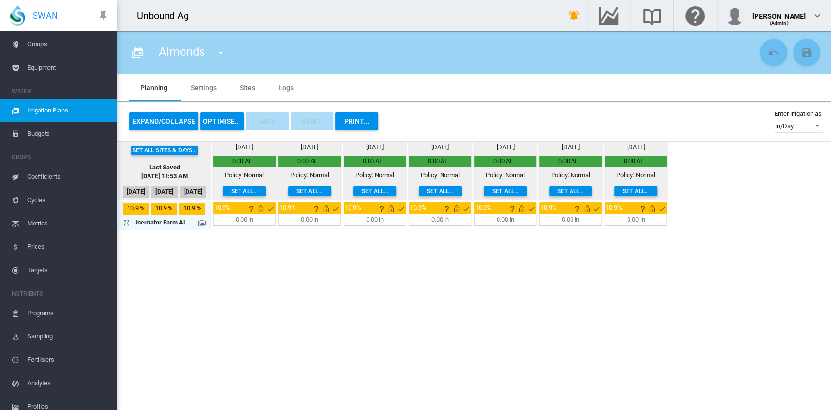
click at [54, 131] on span "Budgets" at bounding box center [68, 133] width 82 height 23
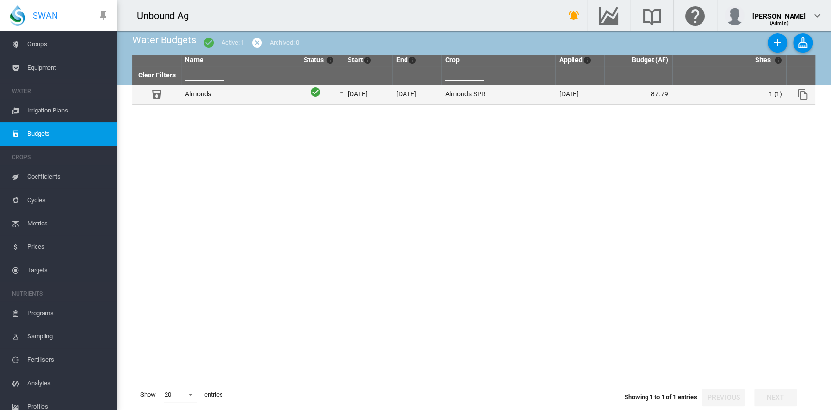
click at [502, 95] on td "Almonds SPR" at bounding box center [498, 94] width 114 height 19
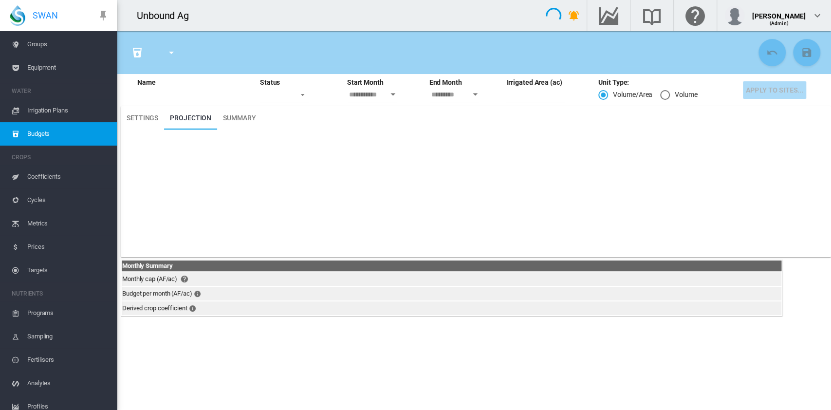
type input "*******"
type input "*"
type input "**"
type input "********"
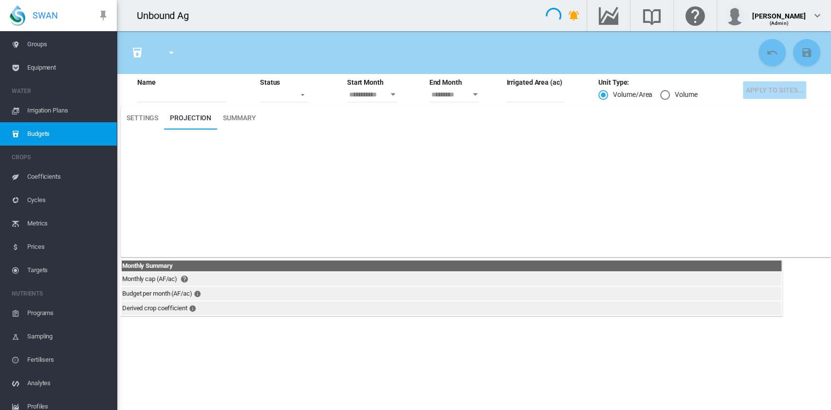
type input "********"
type input "**"
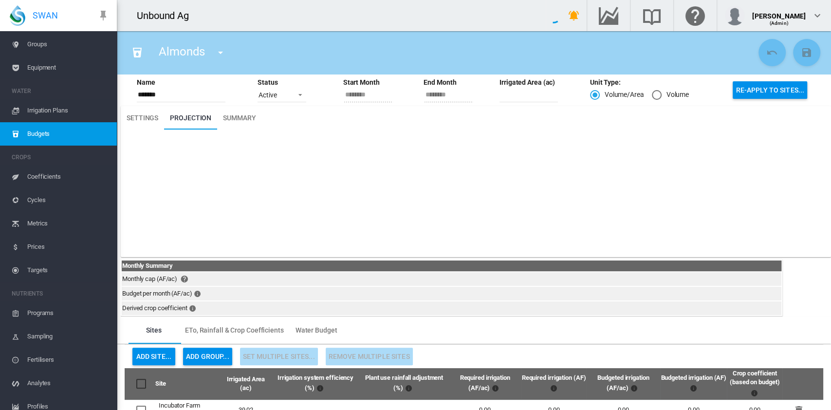
type input "*****"
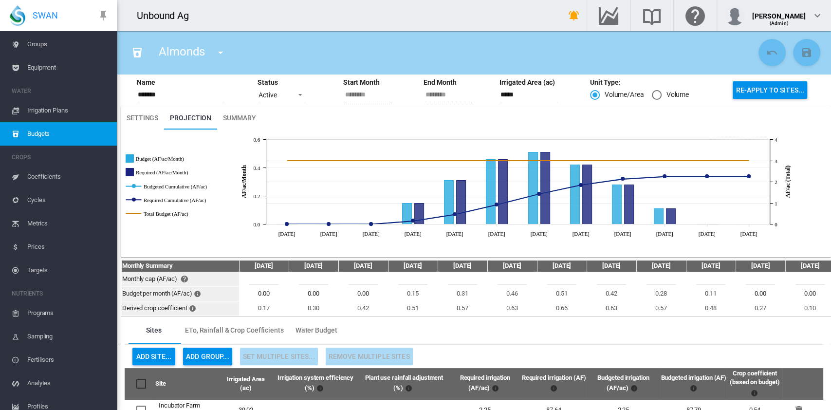
click at [59, 104] on span "Irrigation Plans" at bounding box center [68, 110] width 82 height 23
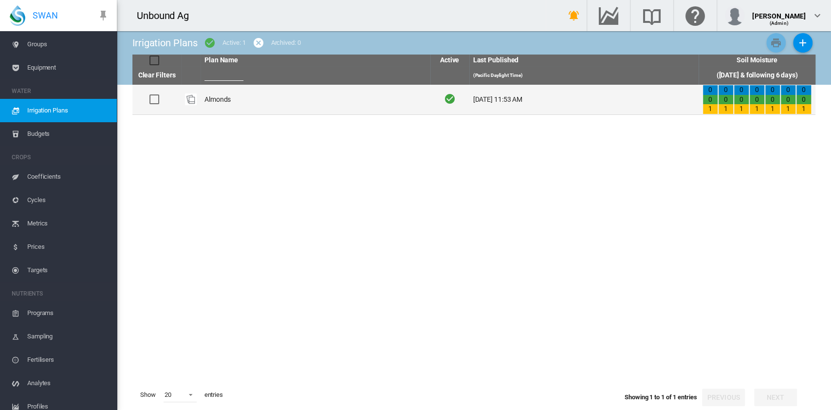
click at [273, 96] on td "Almonds" at bounding box center [315, 100] width 230 height 30
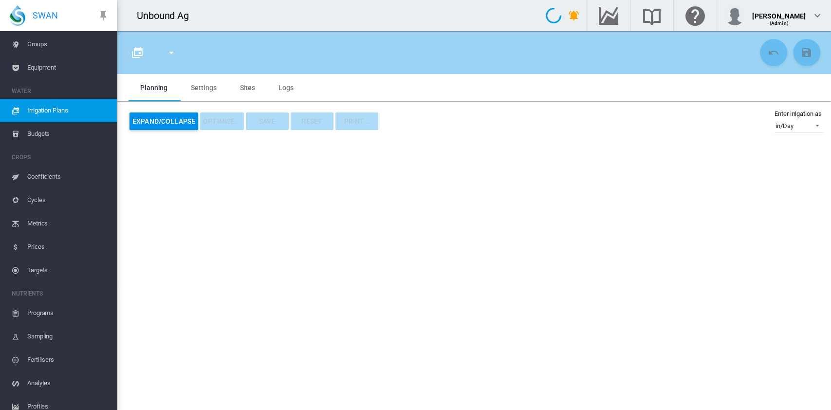
type input "*******"
type input "*"
type input "*****"
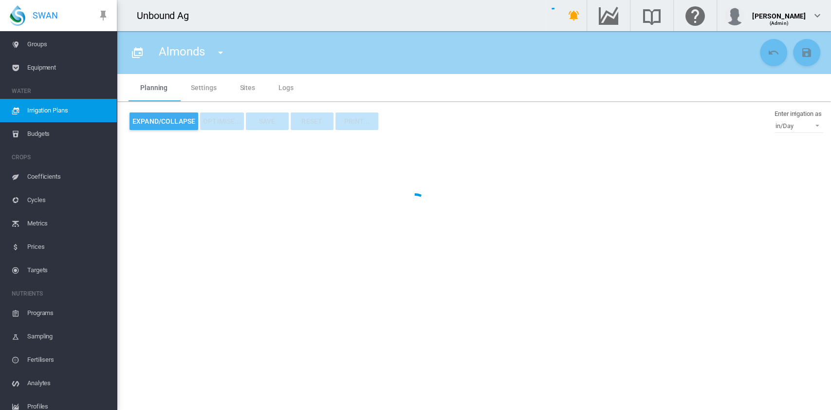
click at [250, 90] on md-tab-item "Sites" at bounding box center [247, 87] width 39 height 27
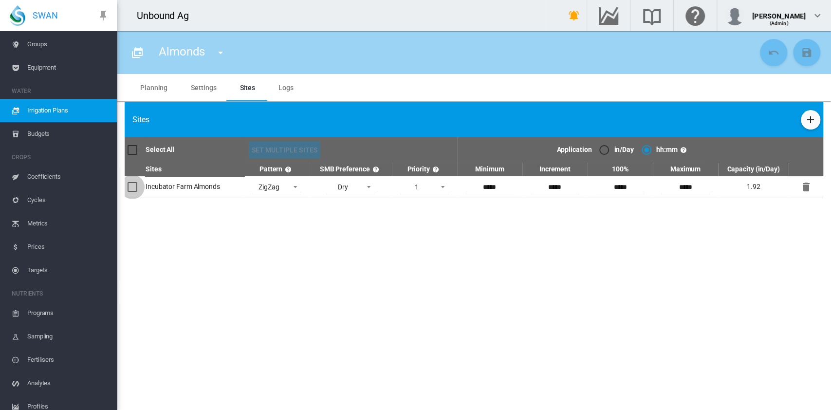
click at [134, 187] on div at bounding box center [132, 187] width 10 height 10
click at [365, 187] on span at bounding box center [366, 186] width 12 height 9
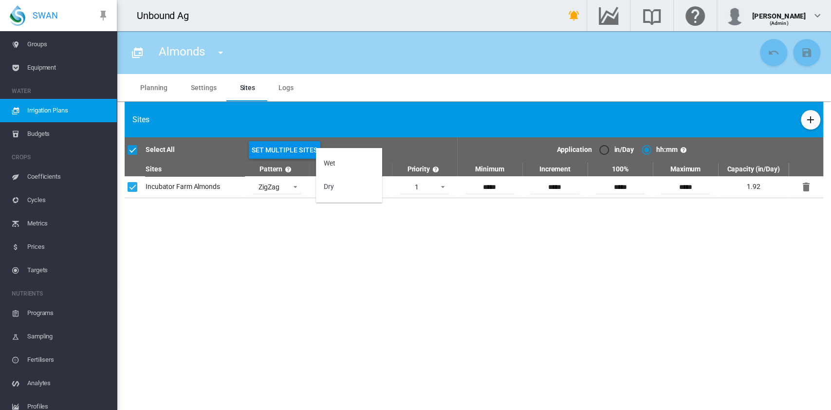
click at [393, 222] on md-backdrop at bounding box center [415, 205] width 831 height 410
click at [435, 171] on md-icon "icon-help-circle" at bounding box center [436, 170] width 12 height 12
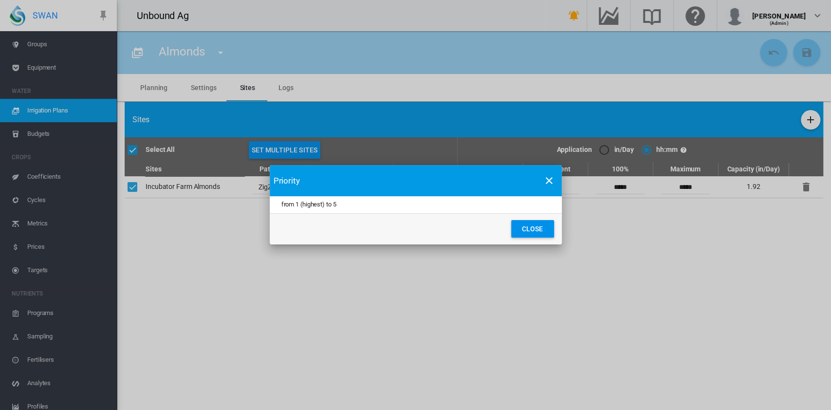
click at [548, 236] on button "Close" at bounding box center [532, 229] width 43 height 18
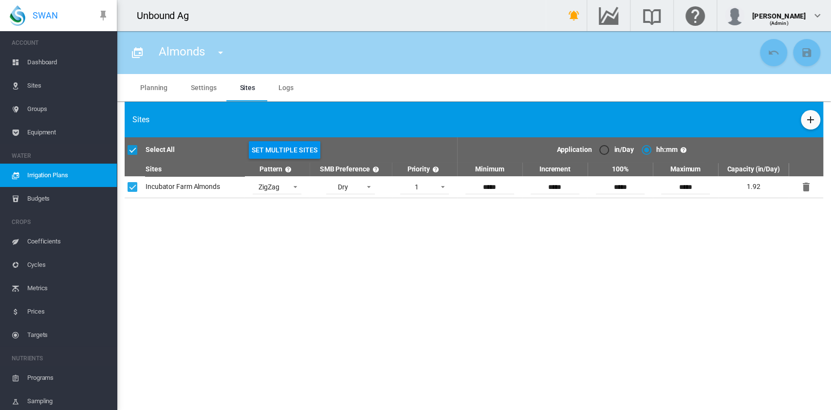
click at [49, 130] on span "Equipment" at bounding box center [68, 132] width 82 height 23
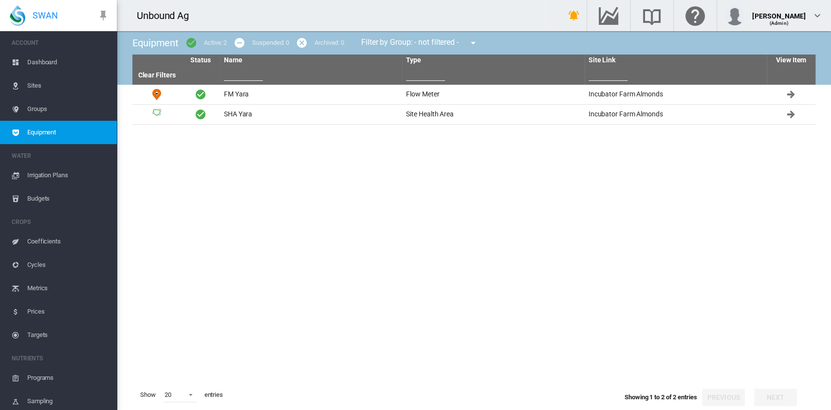
click at [39, 109] on span "Groups" at bounding box center [68, 108] width 82 height 23
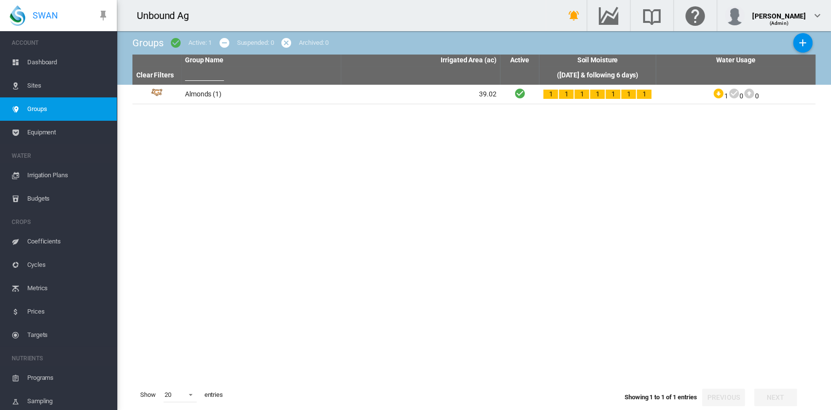
click at [39, 86] on span "Sites" at bounding box center [68, 85] width 82 height 23
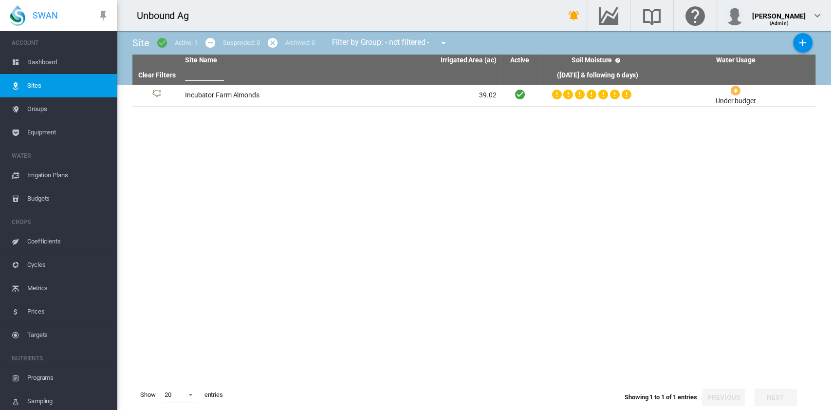
click at [54, 110] on span "Groups" at bounding box center [68, 108] width 82 height 23
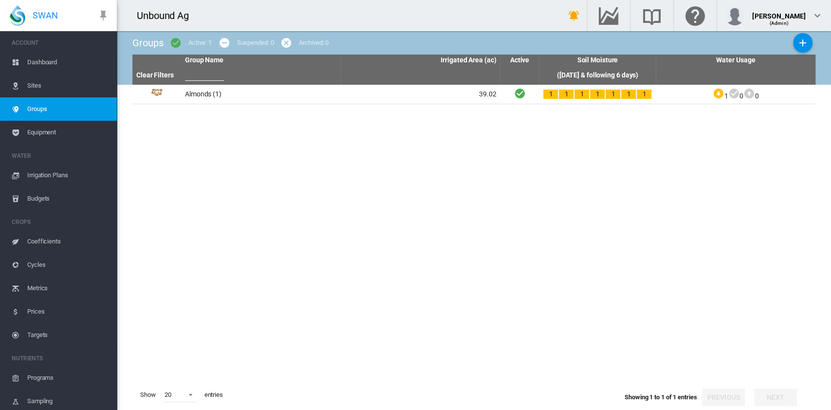
click at [68, 88] on span "Sites" at bounding box center [68, 85] width 82 height 23
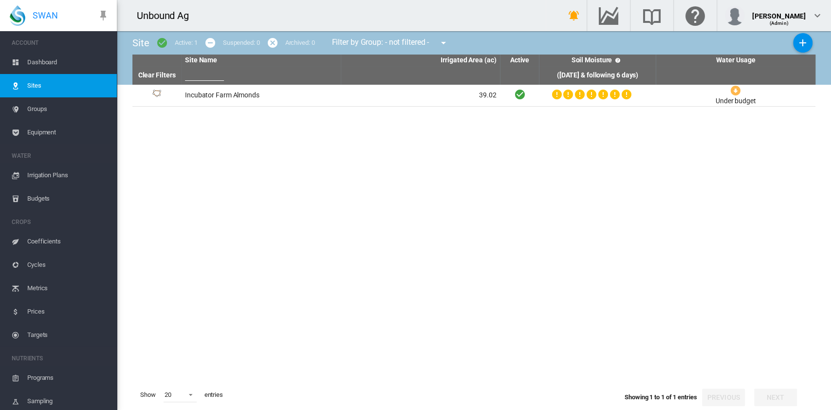
click at [68, 66] on span "Dashboard" at bounding box center [68, 62] width 82 height 23
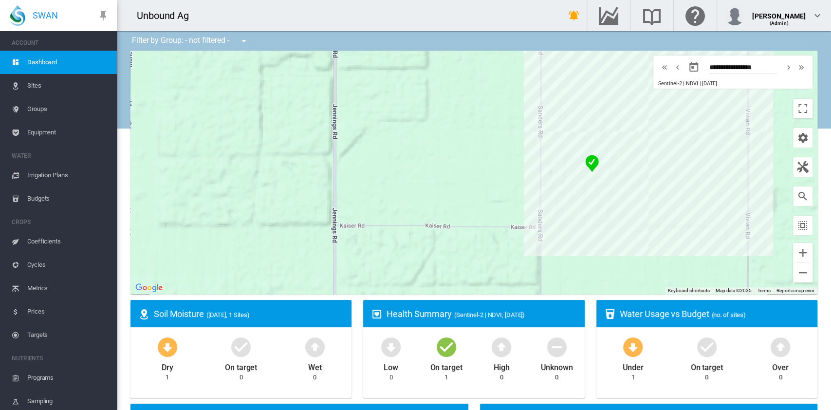
click at [37, 86] on span "Sites" at bounding box center [68, 85] width 82 height 23
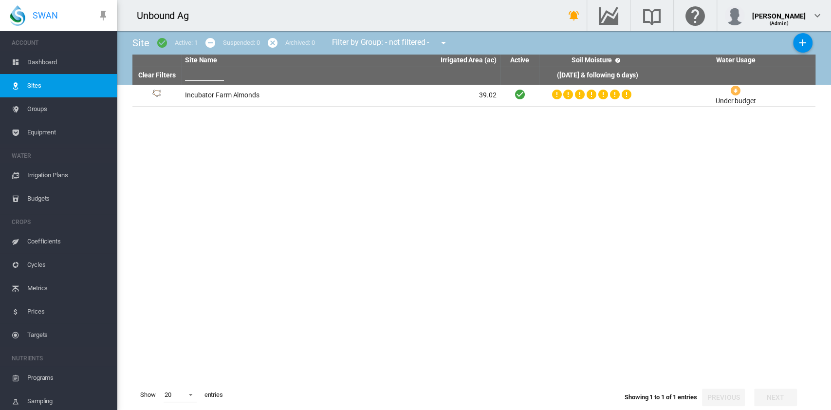
click at [53, 109] on span "Groups" at bounding box center [68, 108] width 82 height 23
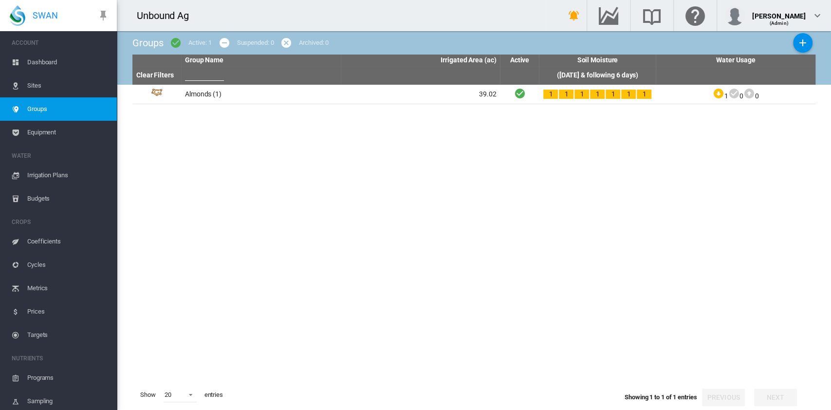
click at [55, 88] on span "Sites" at bounding box center [68, 85] width 82 height 23
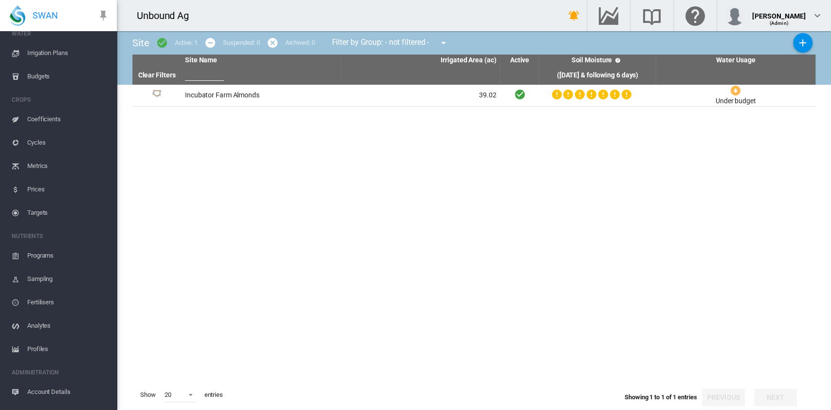
scroll to position [139, 0]
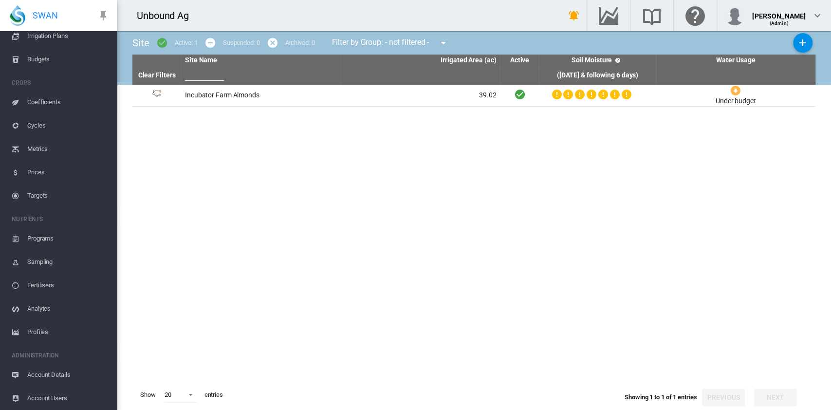
click at [57, 102] on span "Coefficients" at bounding box center [68, 102] width 82 height 23
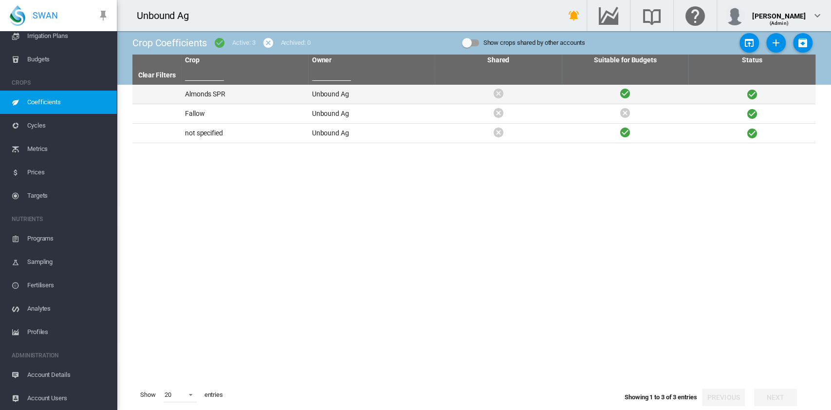
click at [356, 99] on td "Unbound Ag" at bounding box center [371, 94] width 127 height 19
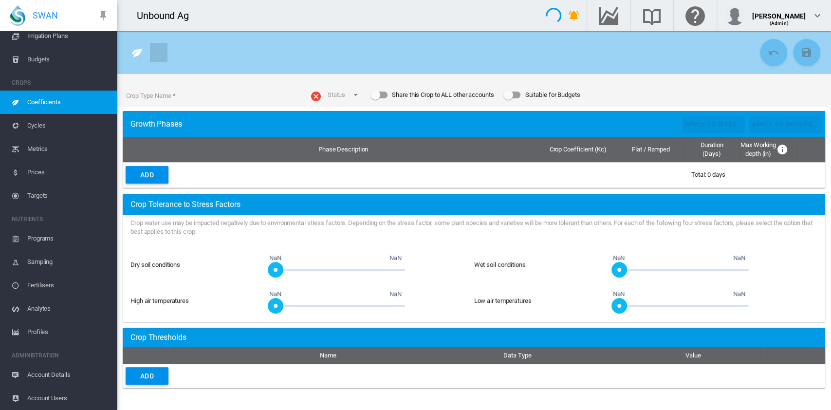
type input "**********"
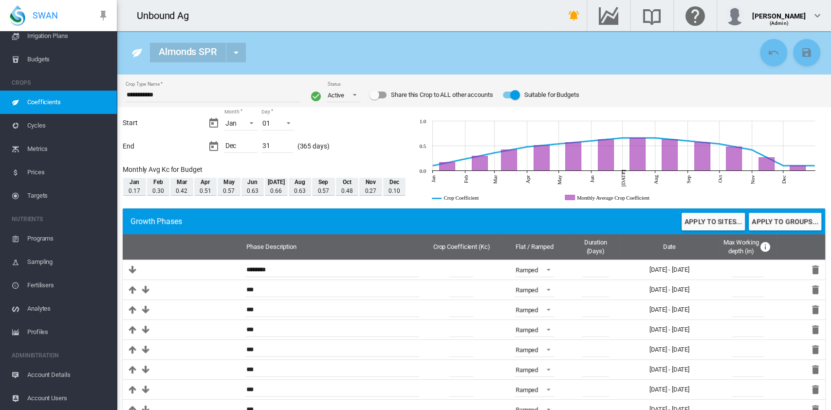
click at [45, 123] on span "Cycles" at bounding box center [68, 125] width 82 height 23
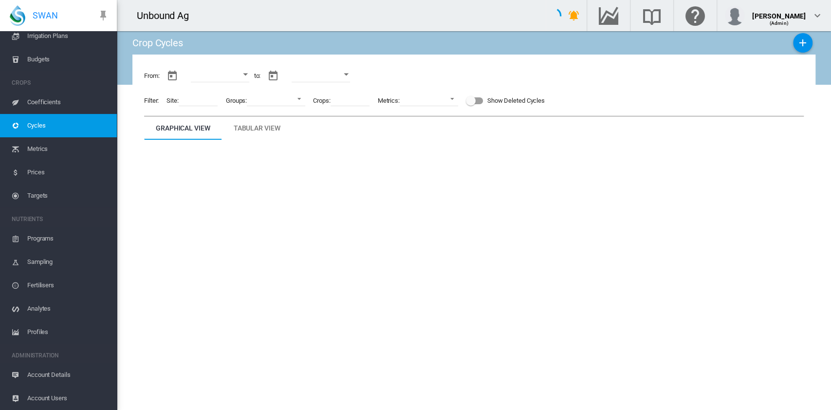
type input "**********"
click at [257, 131] on div "Tabular View" at bounding box center [257, 128] width 47 height 12
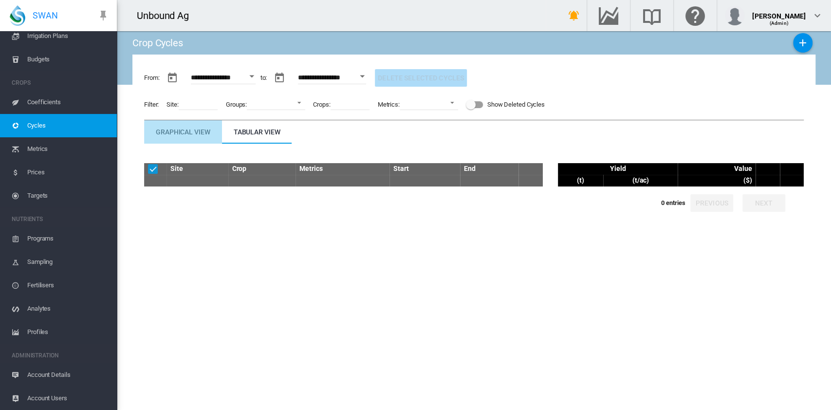
click at [198, 131] on div "Graphical View" at bounding box center [183, 132] width 55 height 12
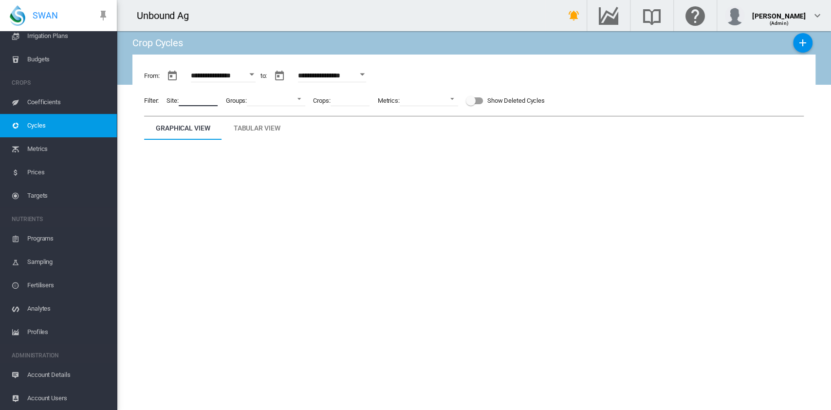
click at [215, 103] on input at bounding box center [198, 98] width 39 height 15
click at [303, 99] on md-select "Almonds" at bounding box center [276, 98] width 58 height 15
click at [241, 98] on div at bounding box center [240, 99] width 10 height 10
click at [346, 99] on md-backdrop at bounding box center [415, 205] width 831 height 410
click at [357, 100] on input "text" at bounding box center [349, 98] width 39 height 15
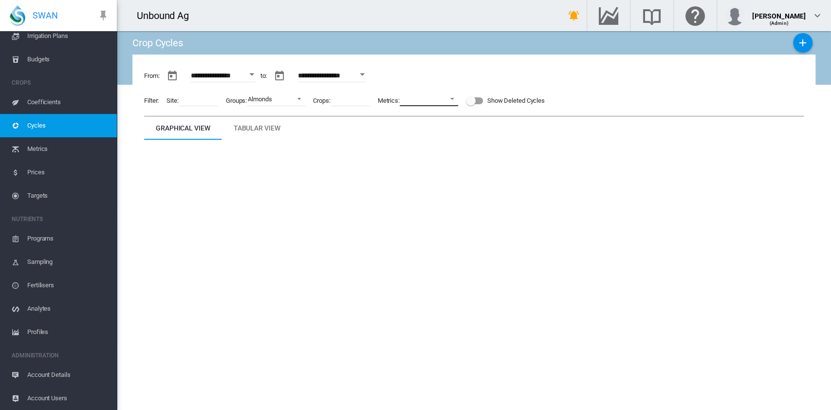
click at [429, 102] on md-select "No Selection" at bounding box center [429, 98] width 58 height 15
click at [305, 143] on md-backdrop at bounding box center [415, 205] width 831 height 410
click at [47, 148] on span "Metrics" at bounding box center [68, 148] width 82 height 23
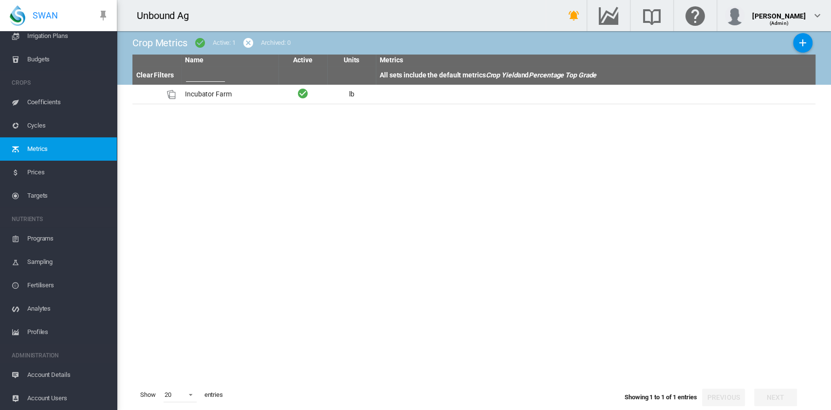
click at [43, 238] on span "Programs" at bounding box center [68, 238] width 82 height 23
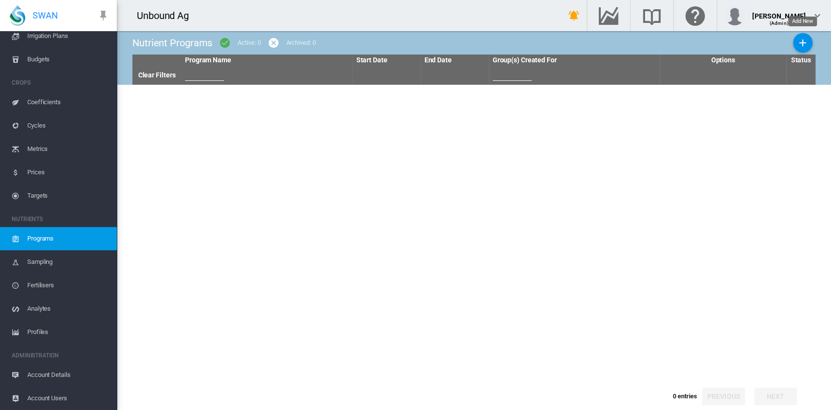
click at [801, 43] on md-icon "icon-plus" at bounding box center [803, 43] width 12 height 12
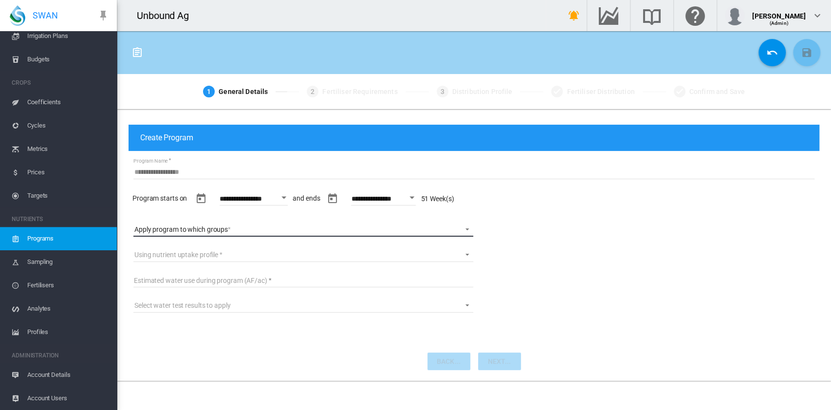
click at [464, 229] on md-select "Apply program to which groups Almonds" at bounding box center [303, 229] width 340 height 15
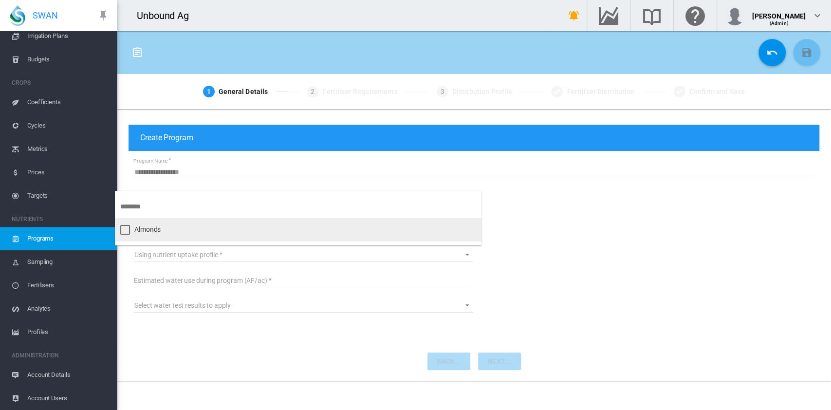
click at [143, 227] on div "Almonds" at bounding box center [147, 230] width 26 height 10
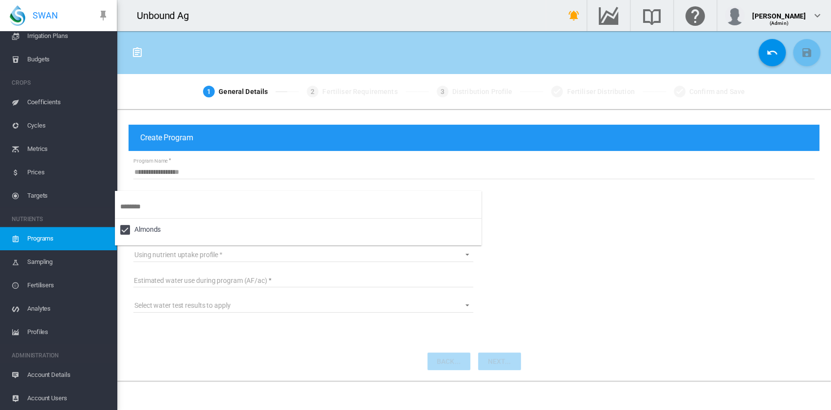
click at [559, 263] on md-backdrop at bounding box center [415, 205] width 831 height 410
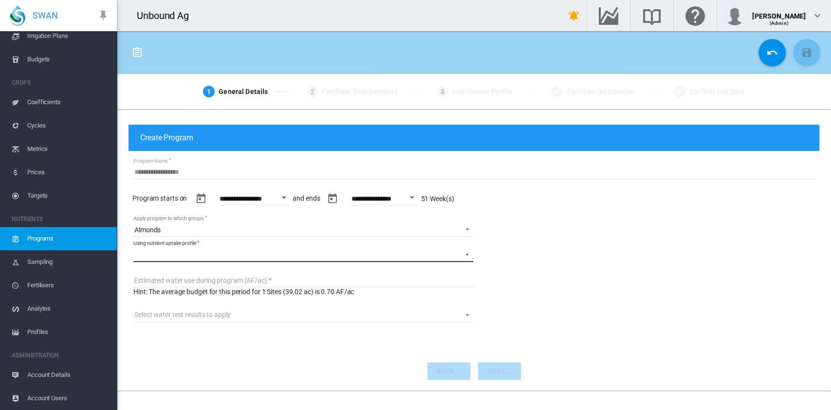
click at [264, 251] on md-select "Using nutrient uptake profile Profile_Test" at bounding box center [303, 254] width 340 height 15
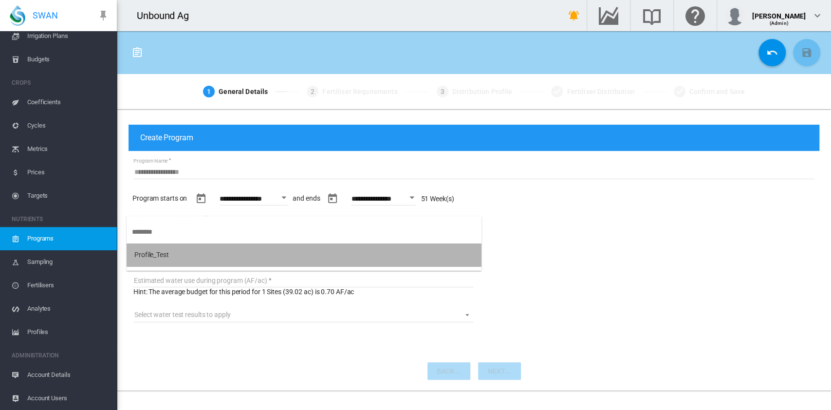
click at [179, 251] on md-option "Profile_Test" at bounding box center [304, 254] width 355 height 23
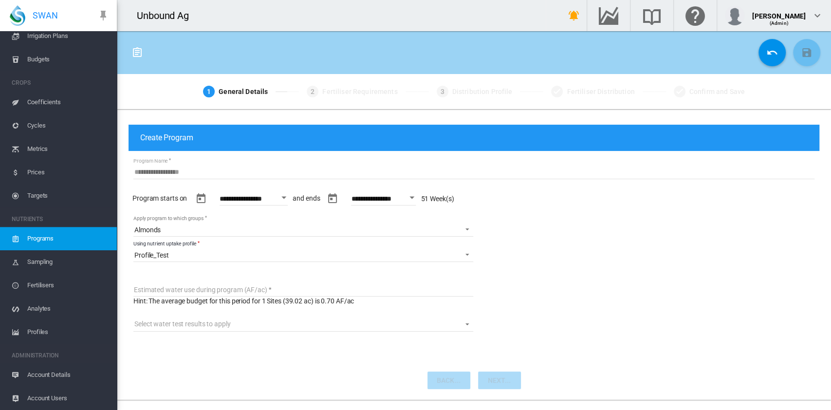
click at [228, 287] on input "Estimated water use during program (AF/ac)" at bounding box center [303, 289] width 340 height 15
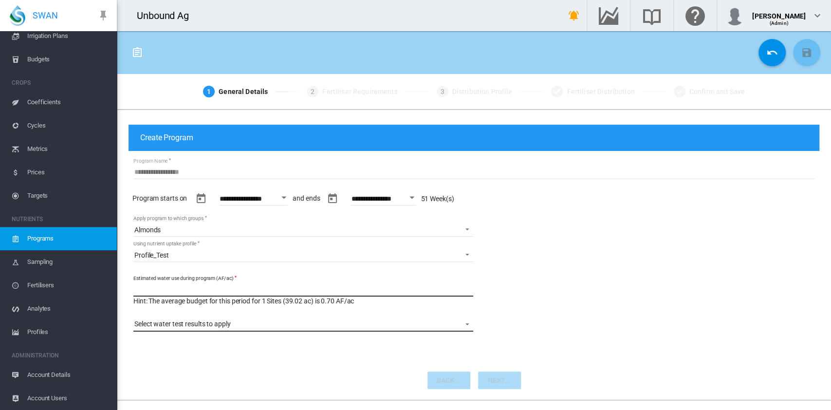
click at [276, 321] on md-content "**********" at bounding box center [473, 248] width 691 height 194
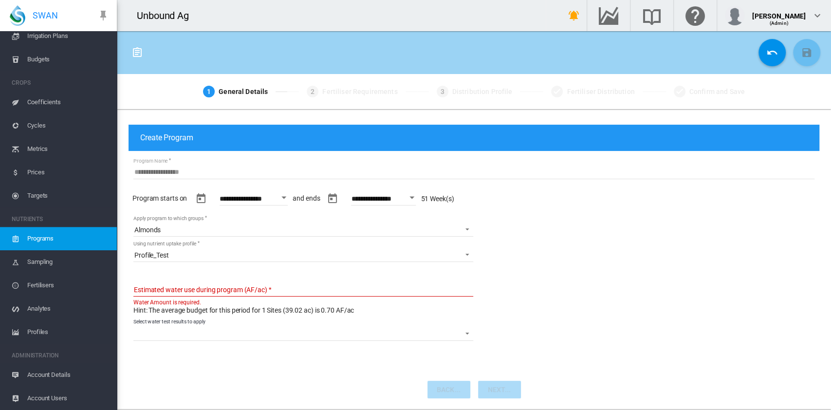
click at [268, 354] on div "Blended Nitrogens Nitrogen Value (ppm) Date Sampled Blended Nutrients Nutrient …" at bounding box center [473, 358] width 691 height 8
click at [290, 284] on input "Estimated water use during program (AF/ac)" at bounding box center [303, 289] width 340 height 15
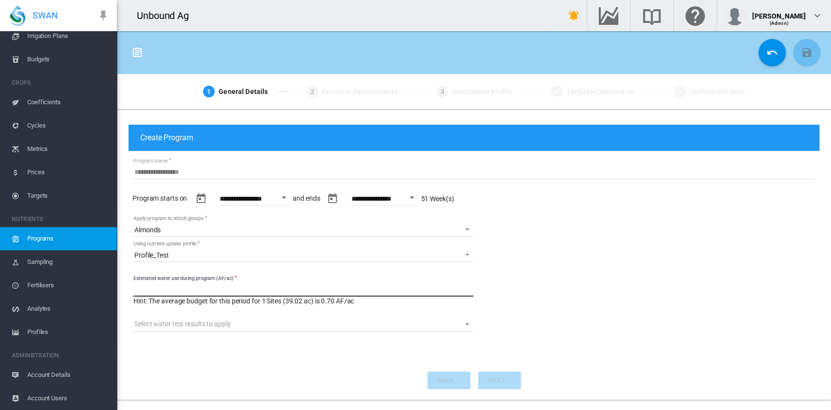
type input "***"
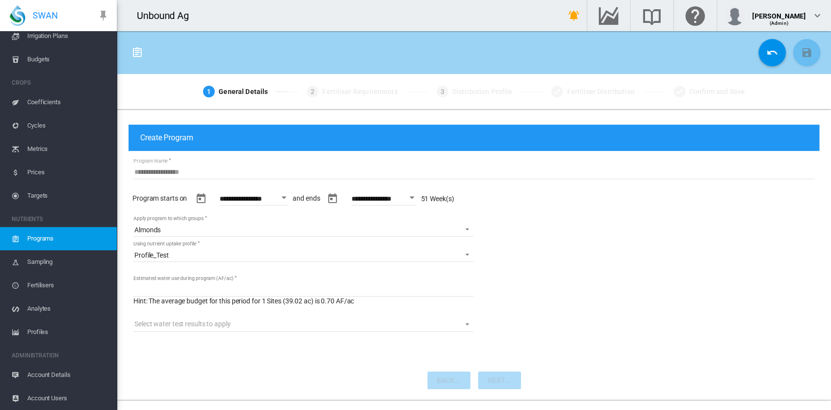
click at [479, 341] on md-content "**********" at bounding box center [473, 248] width 691 height 194
click at [60, 260] on span "Sampling" at bounding box center [68, 261] width 82 height 23
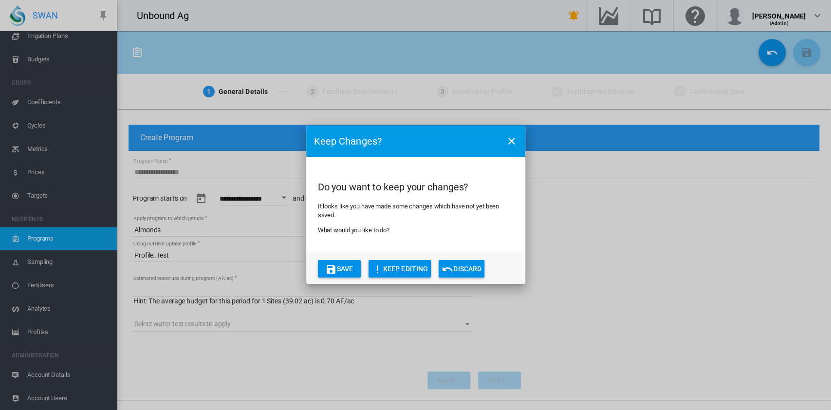
click at [396, 274] on button "KEEP EDITING" at bounding box center [399, 269] width 63 height 18
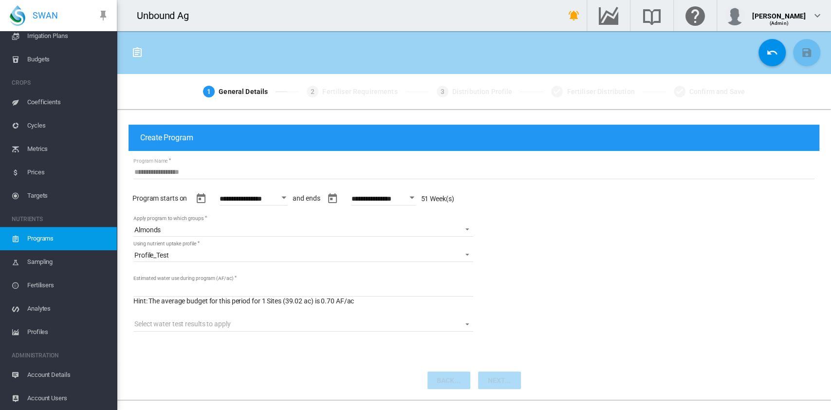
click at [187, 174] on input "Program Name" at bounding box center [473, 171] width 681 height 15
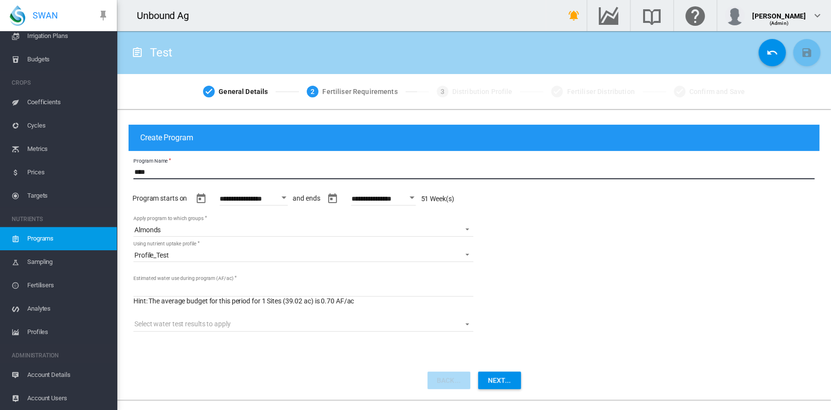
type input "****"
click at [514, 379] on button "Next..." at bounding box center [499, 380] width 43 height 18
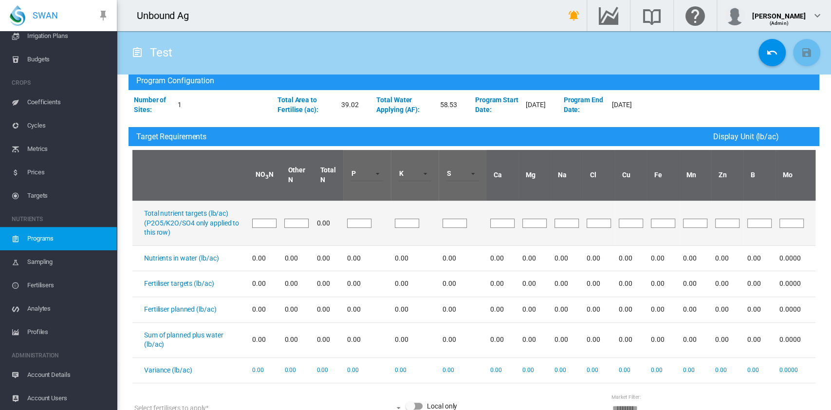
scroll to position [65, 0]
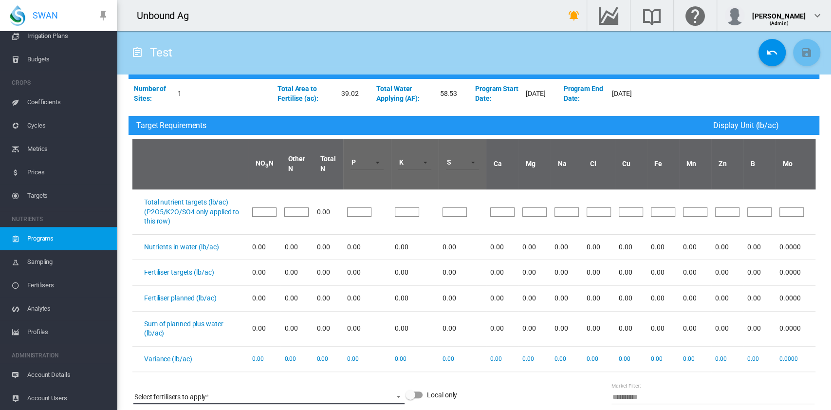
click at [289, 392] on md-select "Select fertilisers to apply CN9 YaraLiva CAN-17" at bounding box center [268, 396] width 271 height 15
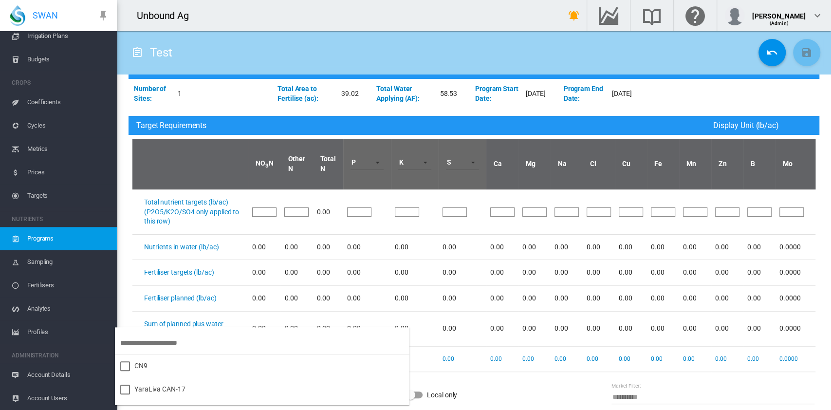
click at [516, 393] on md-backdrop at bounding box center [415, 205] width 831 height 410
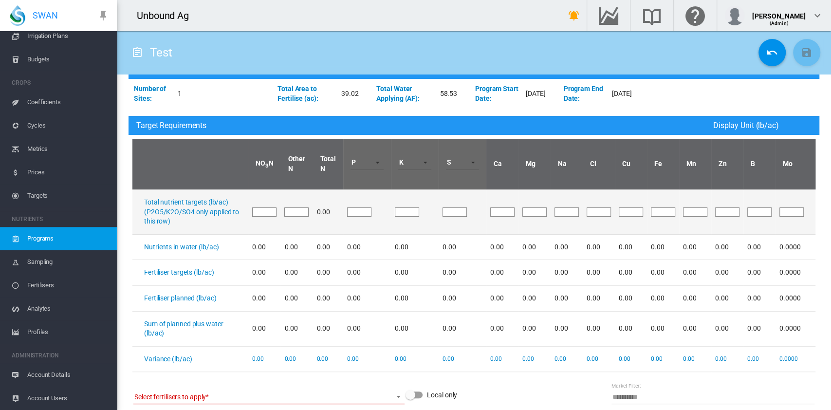
drag, startPoint x: 254, startPoint y: 214, endPoint x: 246, endPoint y: 214, distance: 7.8
click at [252, 214] on input "*" at bounding box center [264, 211] width 24 height 9
drag, startPoint x: 262, startPoint y: 208, endPoint x: 242, endPoint y: 210, distance: 20.0
click at [252, 210] on input "*" at bounding box center [264, 211] width 24 height 9
type input "***"
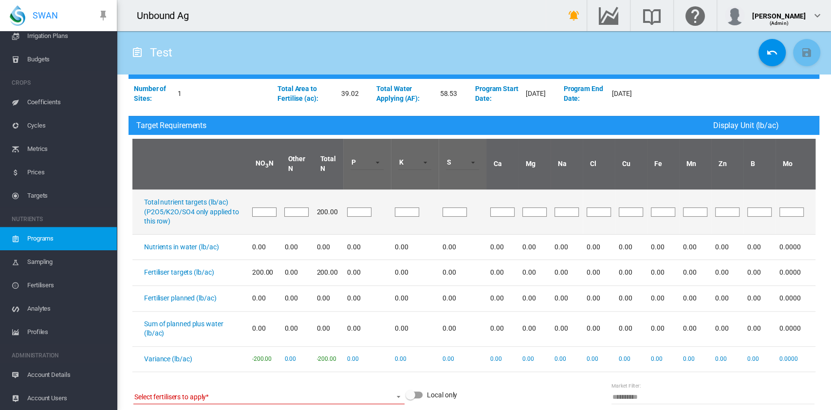
drag, startPoint x: 293, startPoint y: 214, endPoint x: 258, endPoint y: 215, distance: 35.5
click at [258, 215] on tr "Total nutrient targets (lb/ac) (P2O5/K2O/SO4 only applied to this row) *** * 20…" at bounding box center [473, 211] width 683 height 45
type input "*"
click at [343, 206] on td "*" at bounding box center [367, 211] width 48 height 45
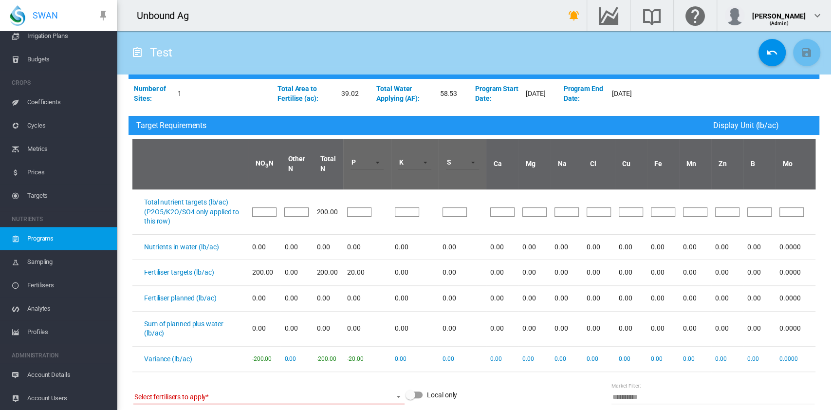
type input "**"
click at [369, 162] on span at bounding box center [375, 161] width 12 height 9
click at [372, 162] on md-option "P" at bounding box center [366, 161] width 66 height 23
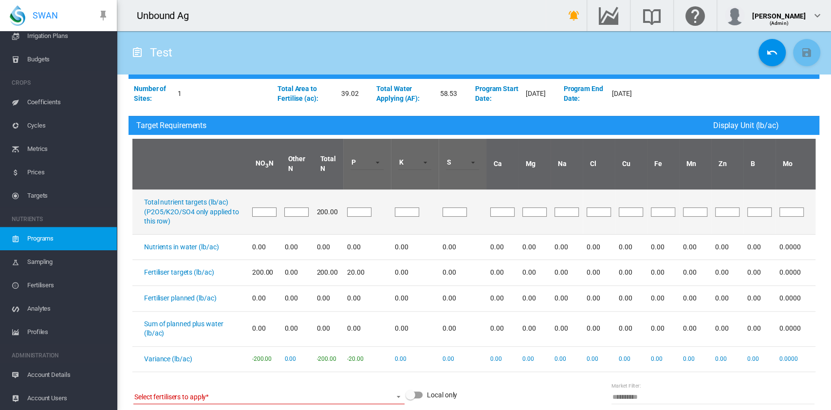
drag, startPoint x: 396, startPoint y: 209, endPoint x: 381, endPoint y: 209, distance: 15.1
click at [391, 209] on td "*" at bounding box center [415, 211] width 48 height 45
type input "***"
drag, startPoint x: 448, startPoint y: 211, endPoint x: 424, endPoint y: 210, distance: 23.4
click at [424, 210] on tr "Total nutrient targets (lb/ac) (P2O5/K2O/SO4 only applied to this row) *** 200.…" at bounding box center [473, 211] width 683 height 45
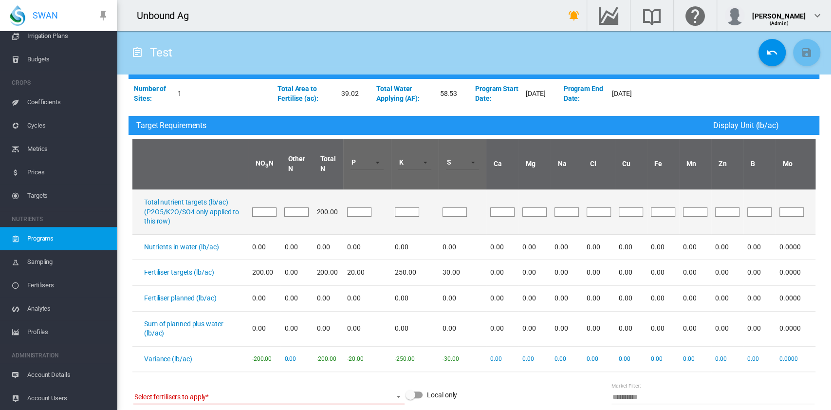
type input "**"
click at [465, 207] on tr "Total nutrient targets (lb/ac) (P2O5/K2O/SO4 only applied to this row) *** 200.…" at bounding box center [473, 211] width 683 height 45
type input "**"
drag, startPoint x: 522, startPoint y: 212, endPoint x: 506, endPoint y: 207, distance: 16.5
click at [506, 207] on tr "Total nutrient targets (lb/ac) (P2O5/K2O/SO4 only applied to this row) *** 200.…" at bounding box center [473, 211] width 683 height 45
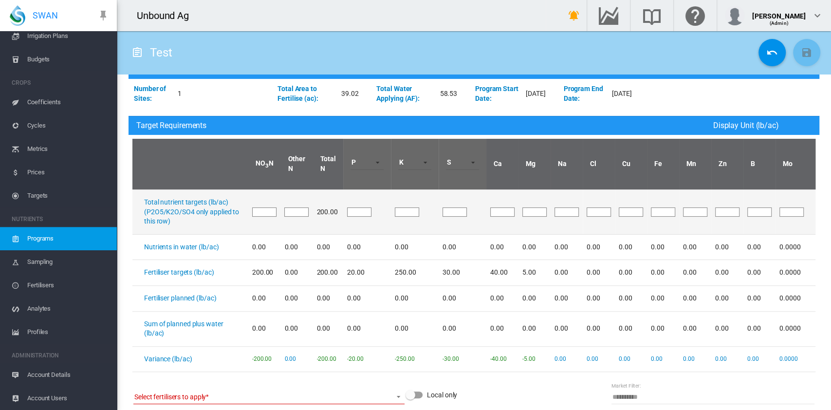
type input "*"
click at [627, 211] on input "*" at bounding box center [631, 211] width 24 height 9
drag, startPoint x: 627, startPoint y: 211, endPoint x: 592, endPoint y: 210, distance: 35.1
click at [592, 210] on tr "Total nutrient targets (lb/ac) (P2O5/K2O/SO4 only applied to this row) *** 200.…" at bounding box center [473, 211] width 683 height 45
drag, startPoint x: 663, startPoint y: 210, endPoint x: 642, endPoint y: 211, distance: 20.5
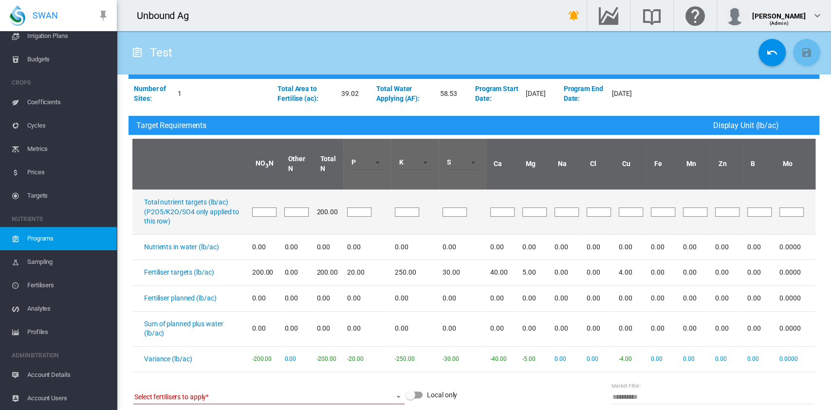
click at [651, 211] on input "*" at bounding box center [663, 211] width 24 height 9
drag, startPoint x: 613, startPoint y: 212, endPoint x: 606, endPoint y: 209, distance: 7.4
click at [615, 209] on td "*" at bounding box center [631, 211] width 32 height 45
type input "*"
drag, startPoint x: 659, startPoint y: 212, endPoint x: 621, endPoint y: 207, distance: 38.8
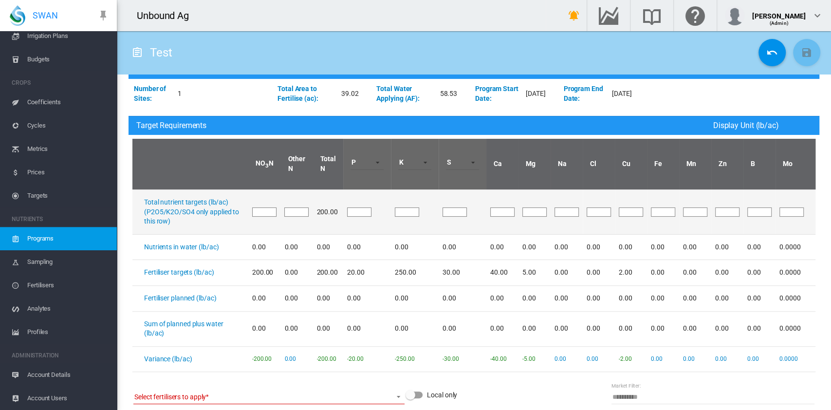
click at [621, 207] on tr "Total nutrient targets (lb/ac) (P2O5/K2O/SO4 only applied to this row) *** 200.…" at bounding box center [473, 211] width 683 height 45
drag, startPoint x: 678, startPoint y: 212, endPoint x: 671, endPoint y: 211, distance: 7.4
click at [679, 211] on td "*" at bounding box center [695, 211] width 32 height 45
drag, startPoint x: 713, startPoint y: 210, endPoint x: 697, endPoint y: 206, distance: 16.2
click at [697, 206] on tr "Total nutrient targets (lb/ac) (P2O5/K2O/SO4 only applied to this row) *** 200.…" at bounding box center [473, 211] width 683 height 45
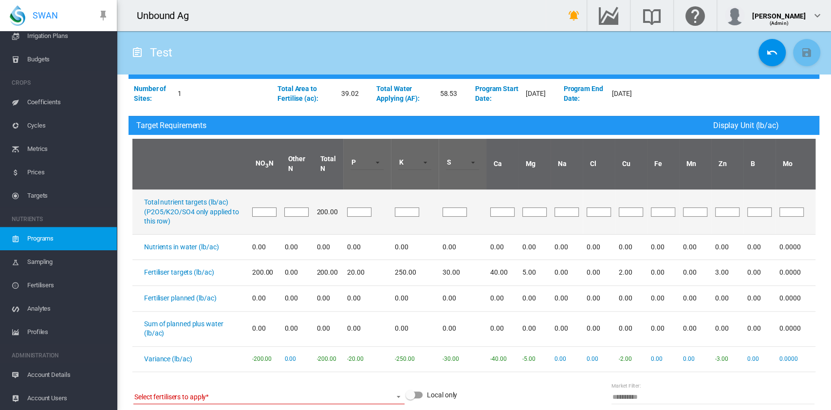
type input "*"
drag, startPoint x: 746, startPoint y: 213, endPoint x: 728, endPoint y: 207, distance: 18.3
click at [728, 207] on tr "Total nutrient targets (lb/ac) (P2O5/K2O/SO4 only applied to this row) *** 200.…" at bounding box center [473, 211] width 683 height 45
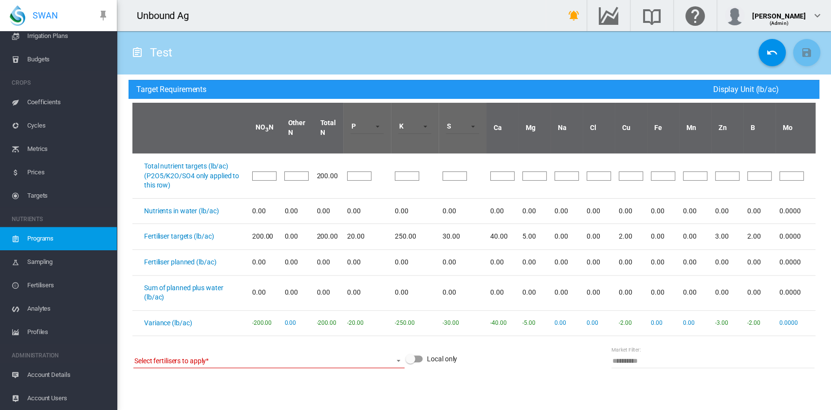
scroll to position [130, 0]
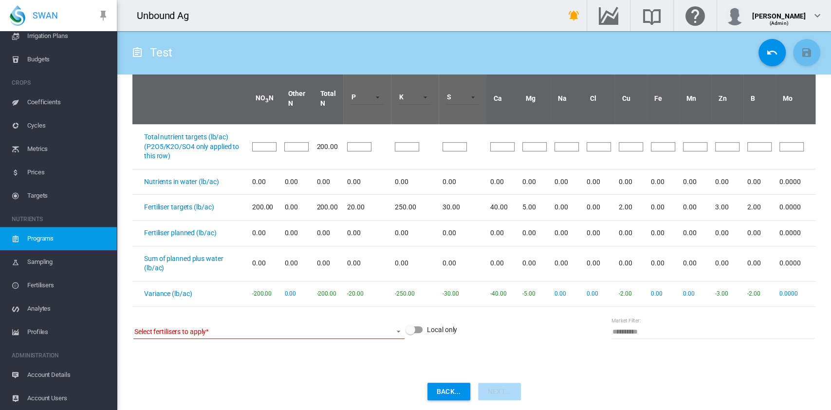
type input "*"
click at [393, 337] on md-select "Select fertilisers to apply" at bounding box center [268, 331] width 271 height 15
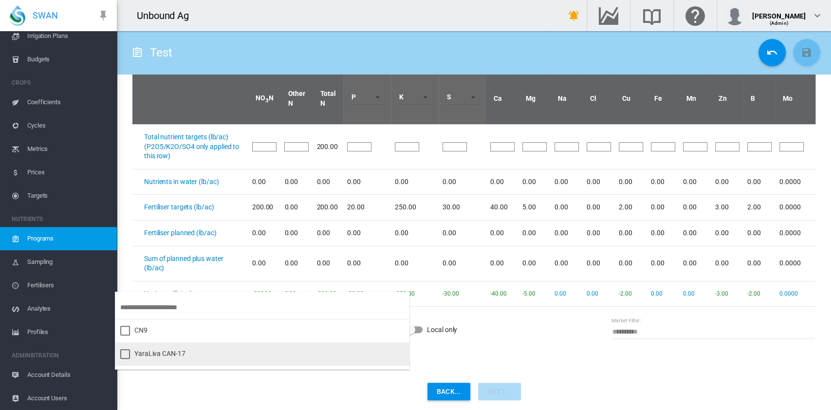
click at [156, 355] on div "YaraLiva CAN-17" at bounding box center [159, 354] width 51 height 10
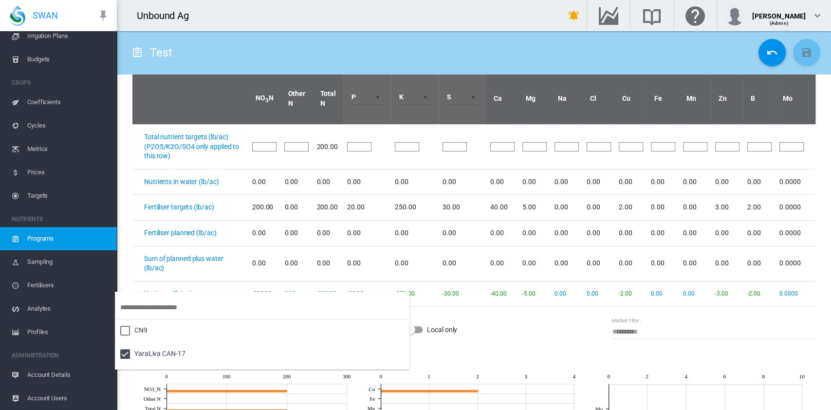
click at [475, 348] on md-backdrop at bounding box center [415, 205] width 831 height 410
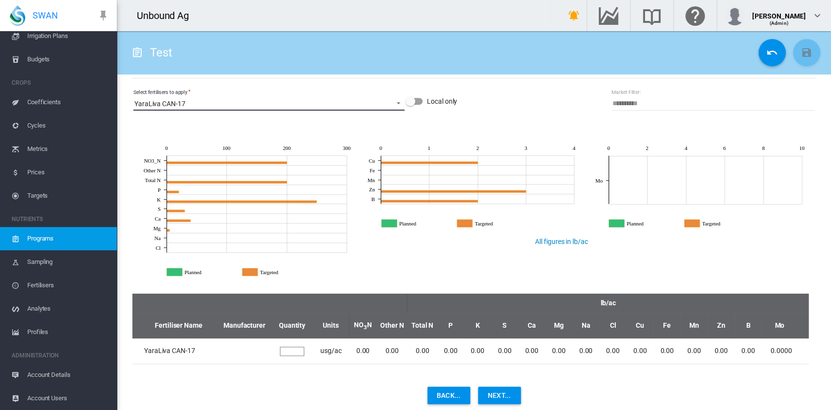
scroll to position [362, 0]
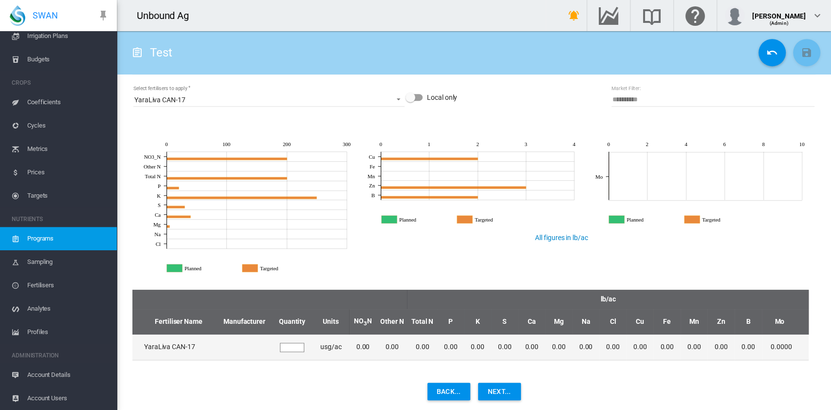
drag, startPoint x: 291, startPoint y: 346, endPoint x: 273, endPoint y: 343, distance: 17.9
click at [273, 343] on td "*" at bounding box center [292, 347] width 41 height 26
drag, startPoint x: 287, startPoint y: 343, endPoint x: 270, endPoint y: 346, distance: 16.7
click at [270, 346] on td "**" at bounding box center [289, 347] width 40 height 26
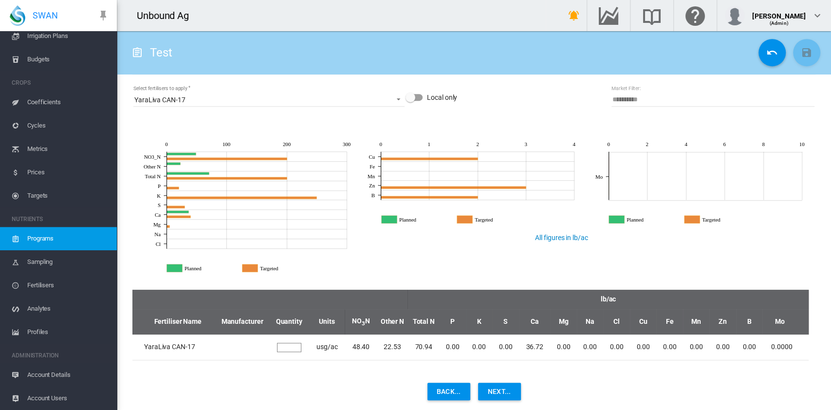
type input "**"
click at [284, 364] on md-content "Program Configuration Number of Sites: 1 Total Area to Fertilise (ac): 39.02 To…" at bounding box center [474, 63] width 698 height 609
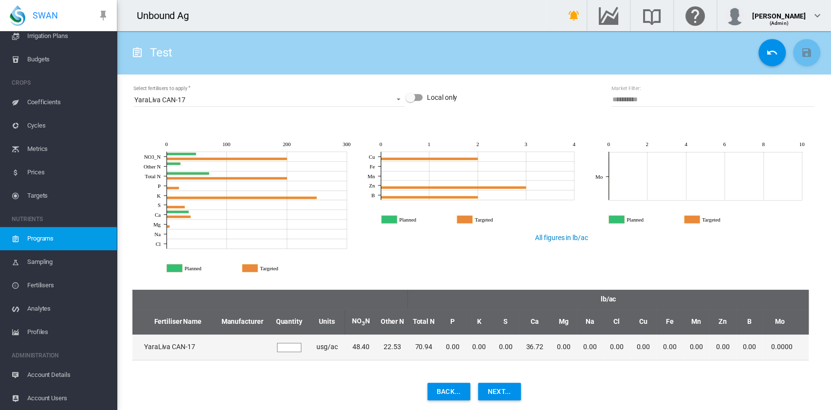
click at [191, 345] on td "YaraLiva CAN-17" at bounding box center [173, 347] width 83 height 26
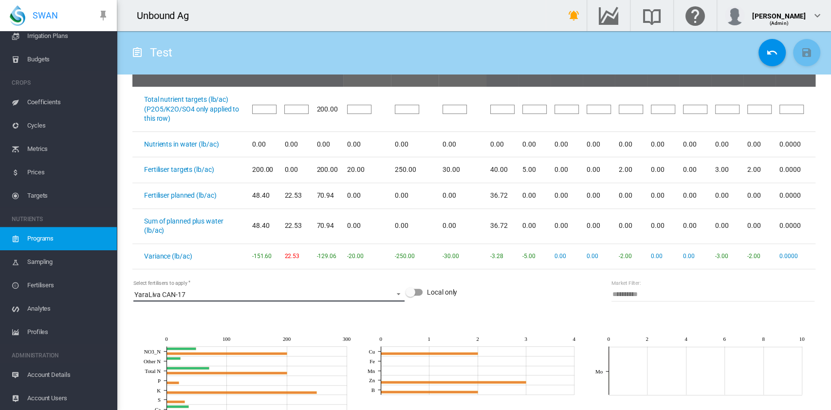
click at [207, 296] on span "YaraLiva CAN-17" at bounding box center [261, 295] width 254 height 10
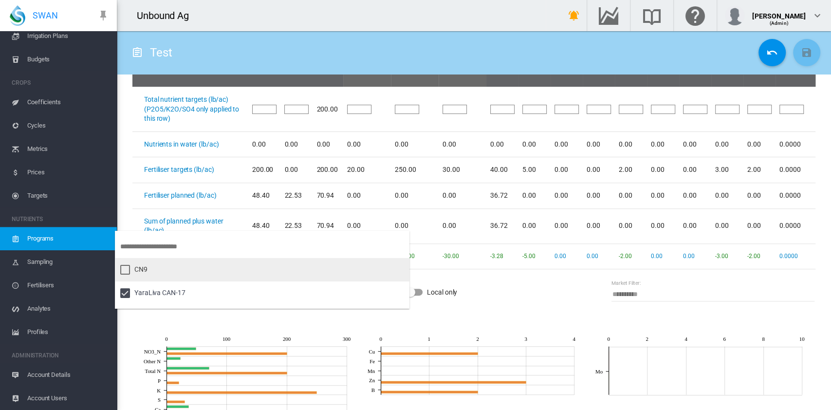
click at [125, 273] on div at bounding box center [125, 270] width 10 height 10
click at [366, 322] on md-backdrop at bounding box center [415, 205] width 831 height 410
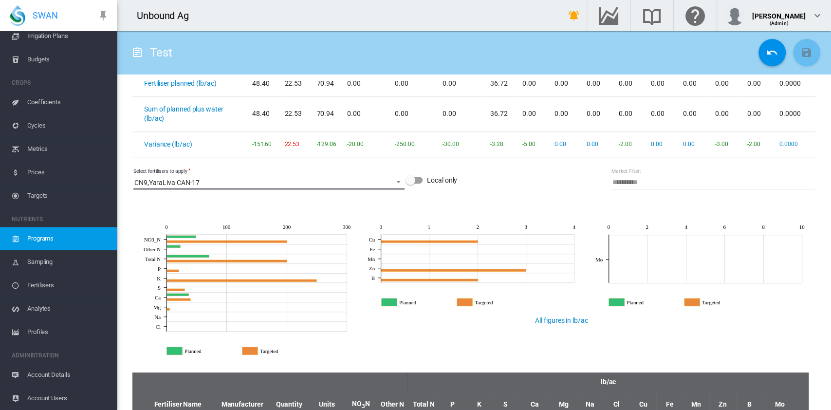
scroll to position [388, 0]
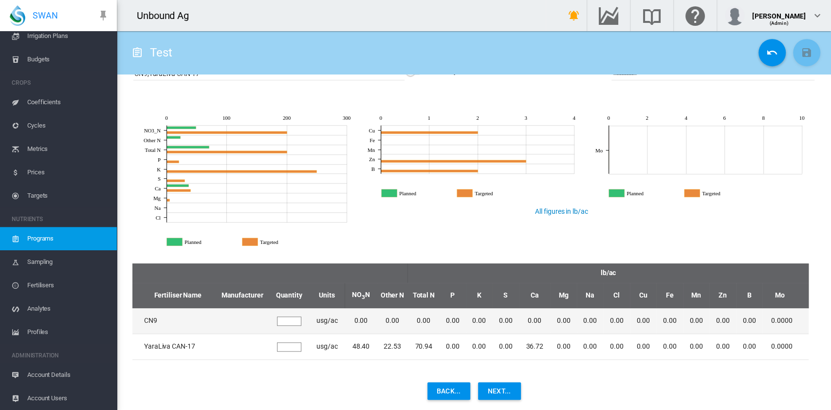
drag, startPoint x: 283, startPoint y: 320, endPoint x: 271, endPoint y: 319, distance: 12.7
click at [271, 319] on td "*" at bounding box center [289, 320] width 40 height 25
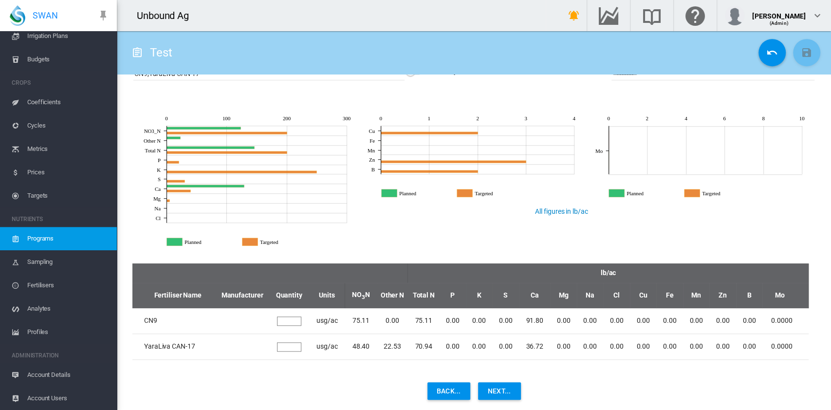
type input "***"
click at [504, 386] on button "Next..." at bounding box center [499, 391] width 43 height 18
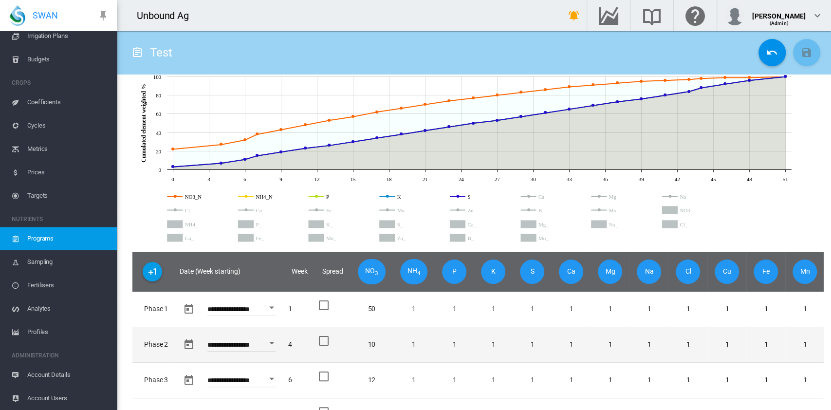
scroll to position [129, 0]
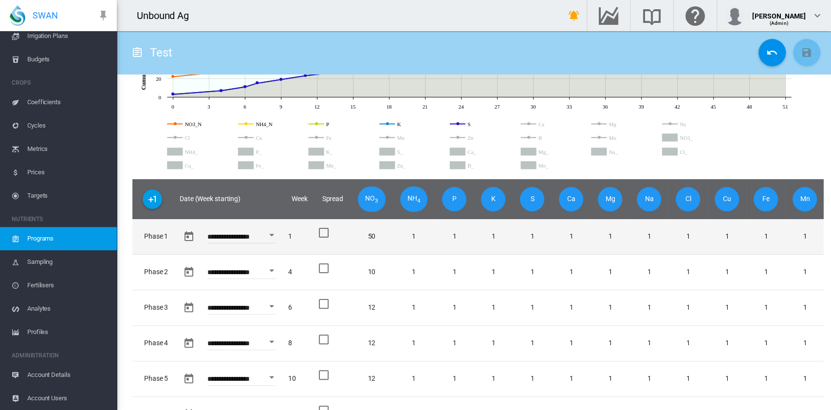
click at [328, 234] on div at bounding box center [324, 233] width 10 height 10
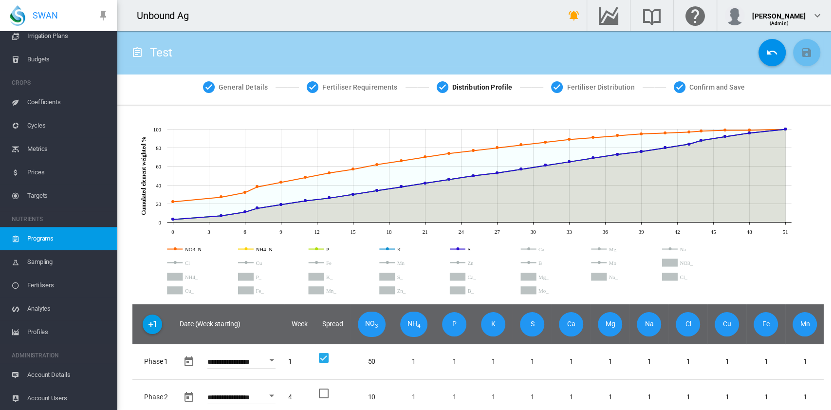
scroll to position [0, 0]
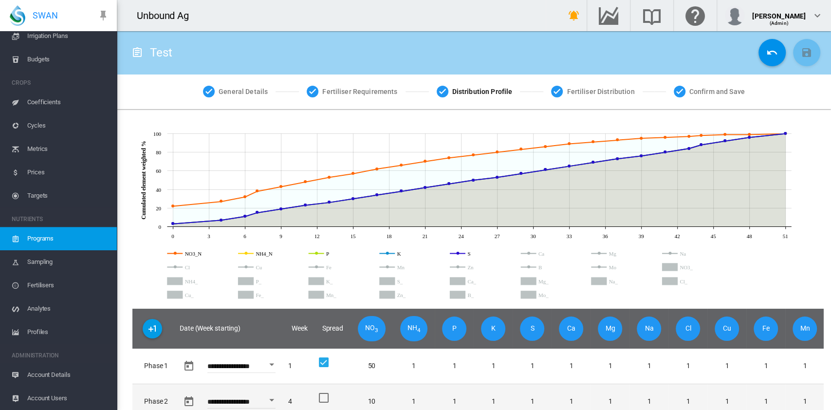
click at [328, 398] on div at bounding box center [324, 398] width 10 height 10
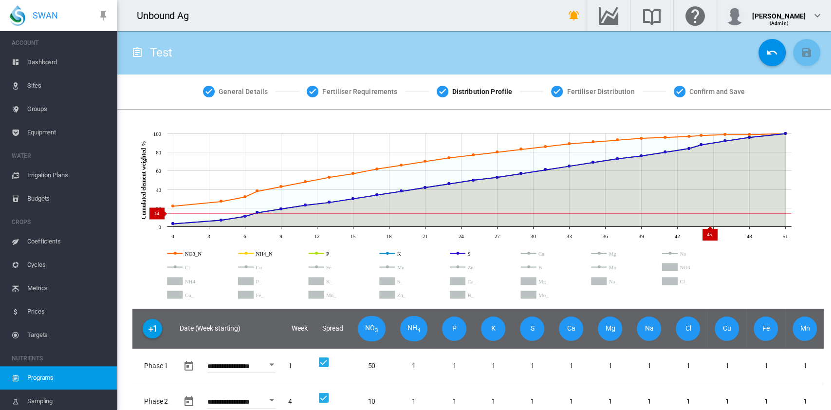
click at [712, 213] on icon at bounding box center [479, 180] width 612 height 93
click at [743, 236] on icon at bounding box center [473, 186] width 680 height 115
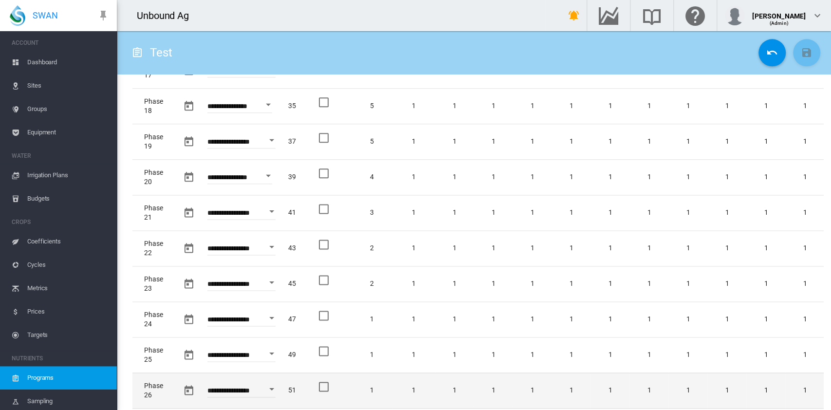
scroll to position [922, 0]
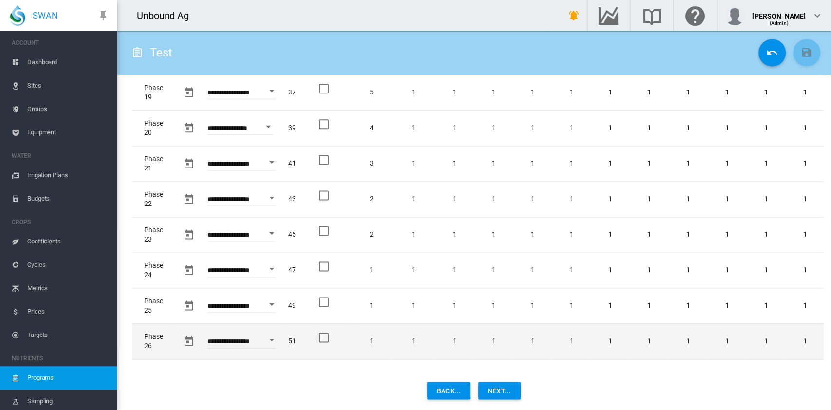
click at [328, 332] on div at bounding box center [324, 337] width 10 height 10
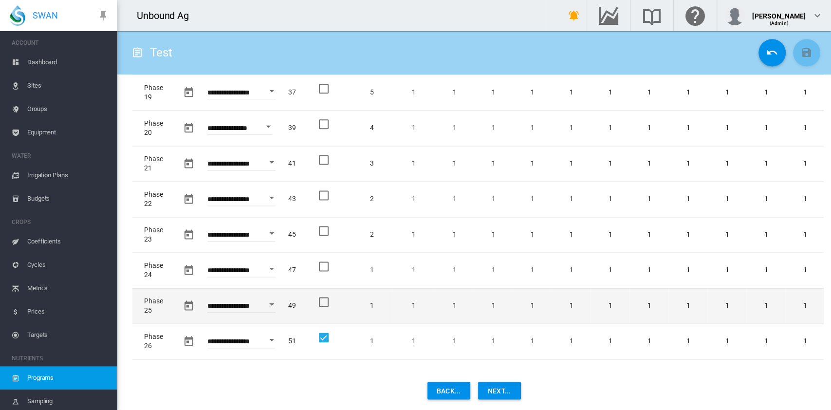
click at [327, 297] on div at bounding box center [324, 302] width 10 height 10
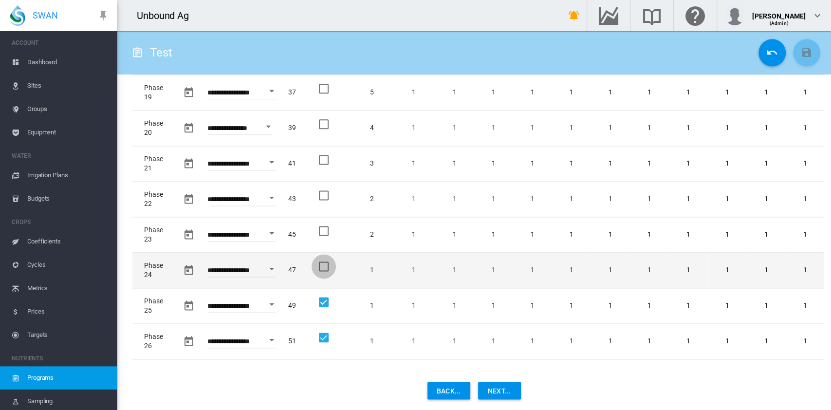
click at [328, 261] on div at bounding box center [324, 266] width 10 height 10
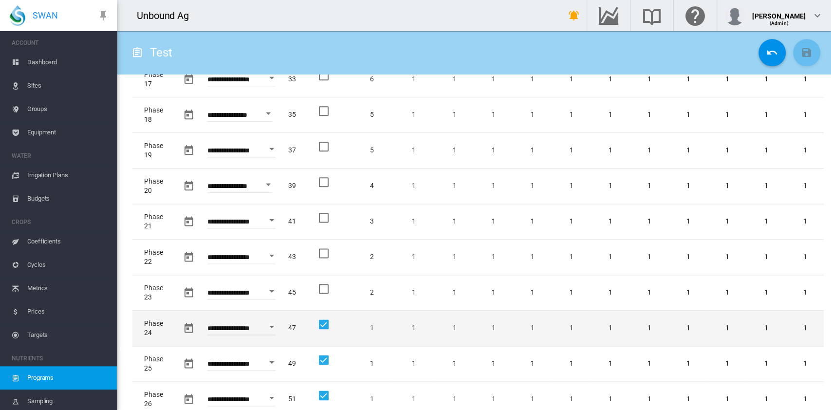
scroll to position [856, 0]
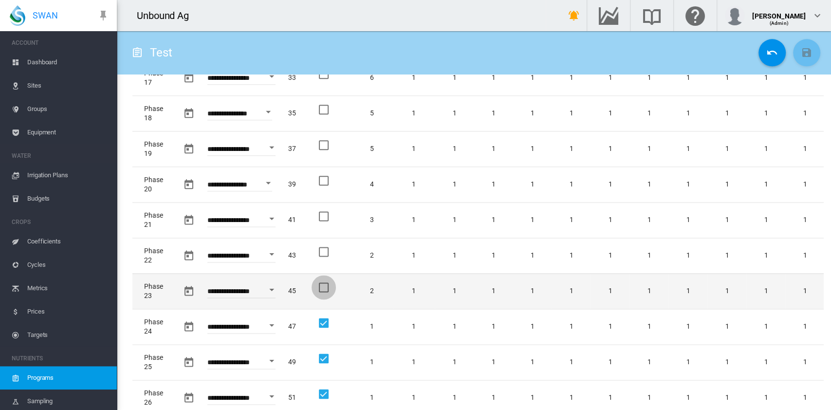
click at [324, 283] on div at bounding box center [324, 287] width 10 height 10
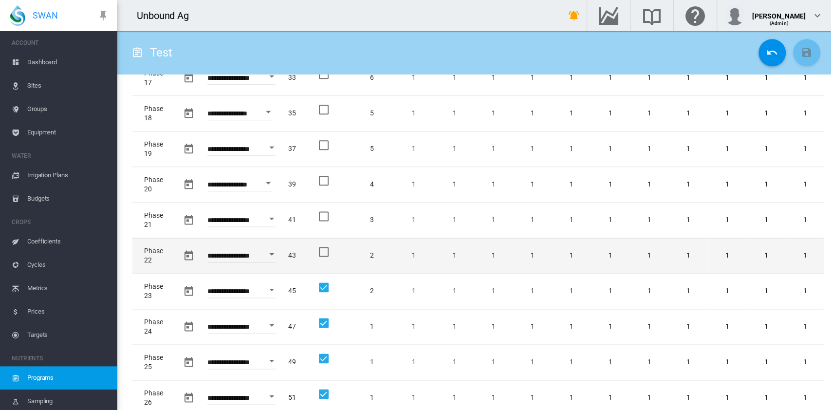
click at [327, 254] on div at bounding box center [324, 252] width 10 height 10
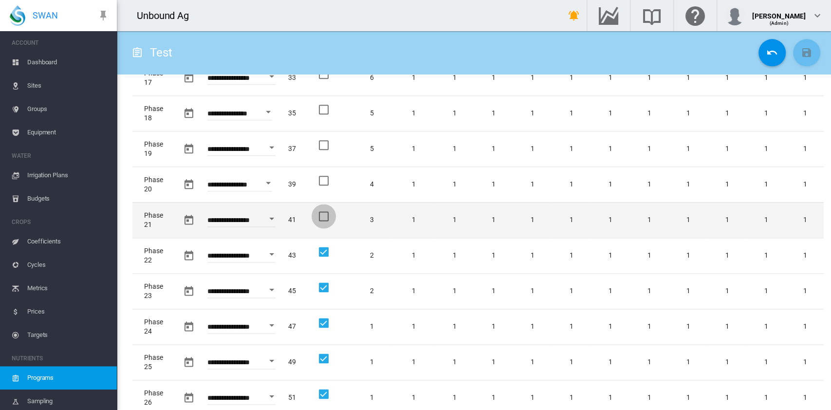
click at [328, 215] on div at bounding box center [324, 216] width 10 height 10
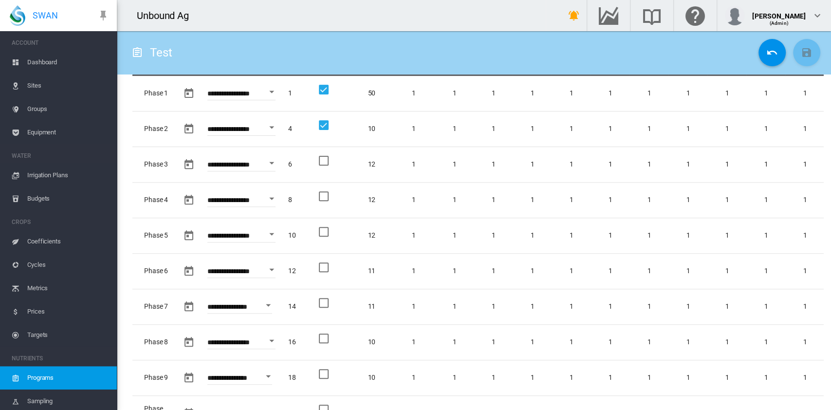
scroll to position [0, 0]
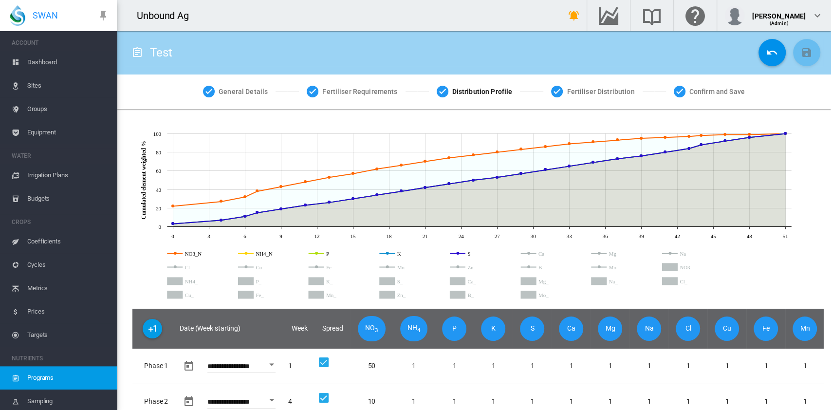
click at [179, 281] on icon "NH4_" at bounding box center [175, 281] width 16 height 8
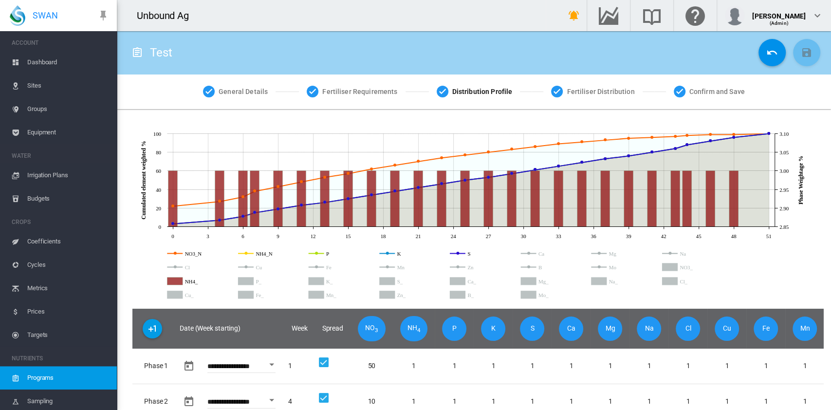
click at [172, 280] on icon "NH4_" at bounding box center [175, 281] width 16 height 8
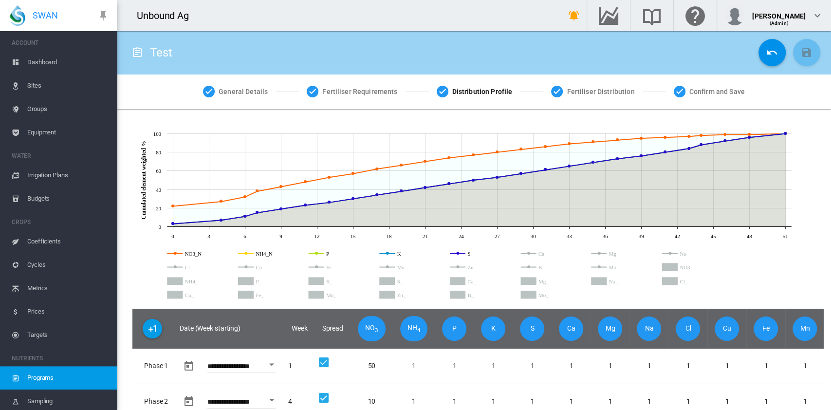
click at [671, 264] on icon "NO3_" at bounding box center [671, 267] width 16 height 8
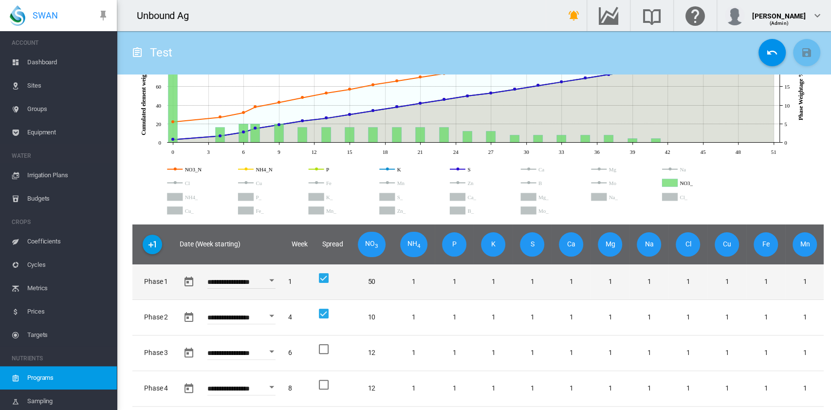
scroll to position [65, 0]
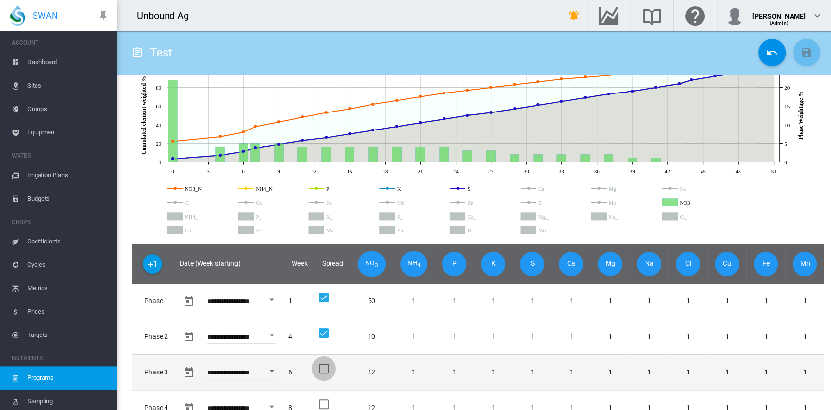
click at [328, 368] on div at bounding box center [324, 369] width 10 height 10
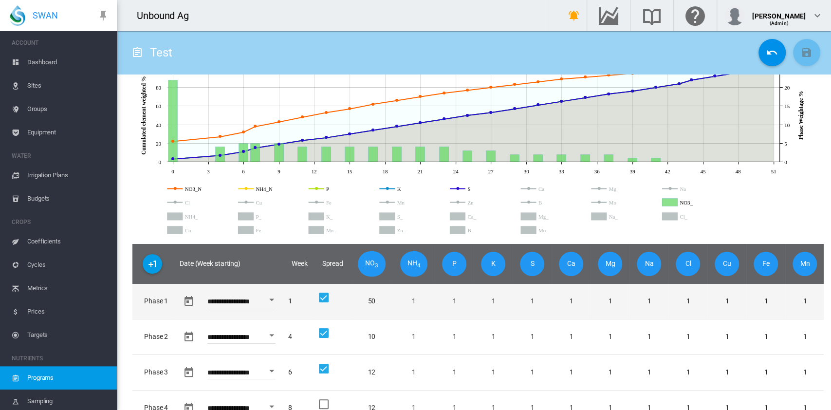
click at [328, 300] on div at bounding box center [324, 297] width 10 height 10
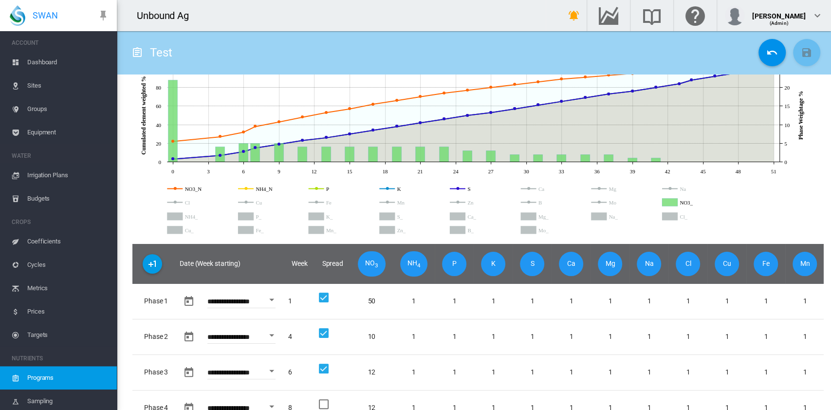
scroll to position [0, 0]
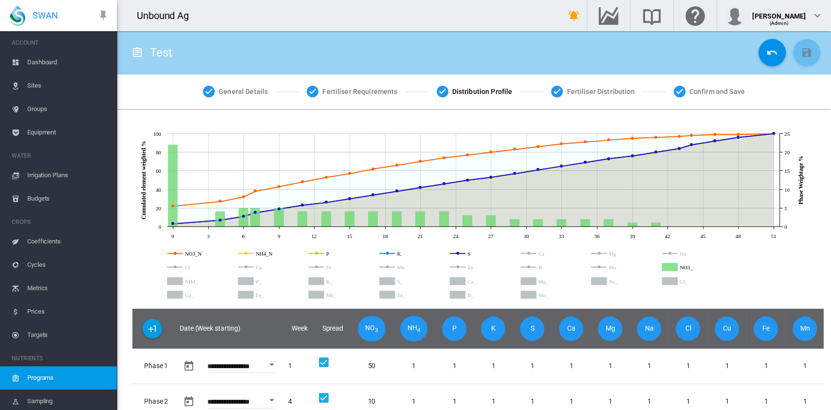
click at [793, 70] on div "Test" at bounding box center [474, 52] width 714 height 43
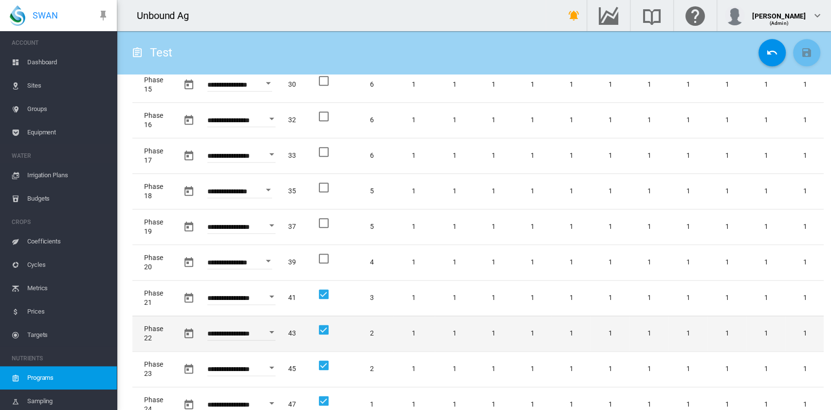
scroll to position [922, 0]
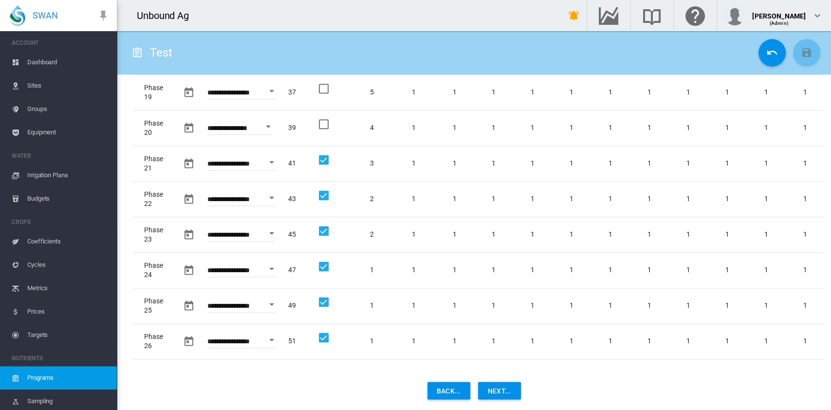
click at [502, 398] on button "Next..." at bounding box center [499, 391] width 43 height 18
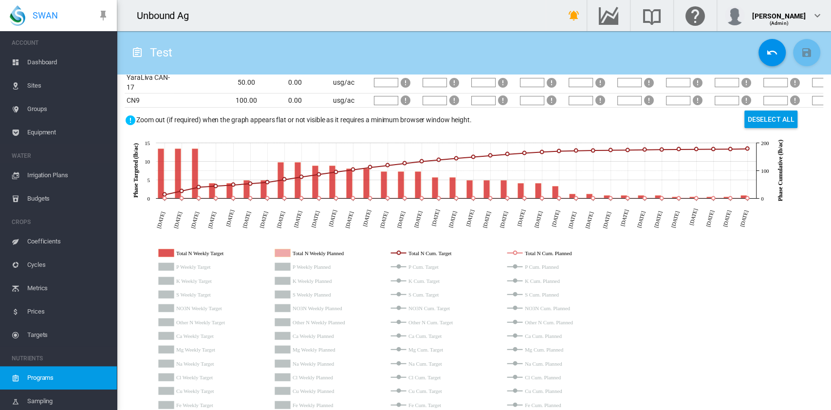
scroll to position [0, 0]
